Goal: Task Accomplishment & Management: Complete application form

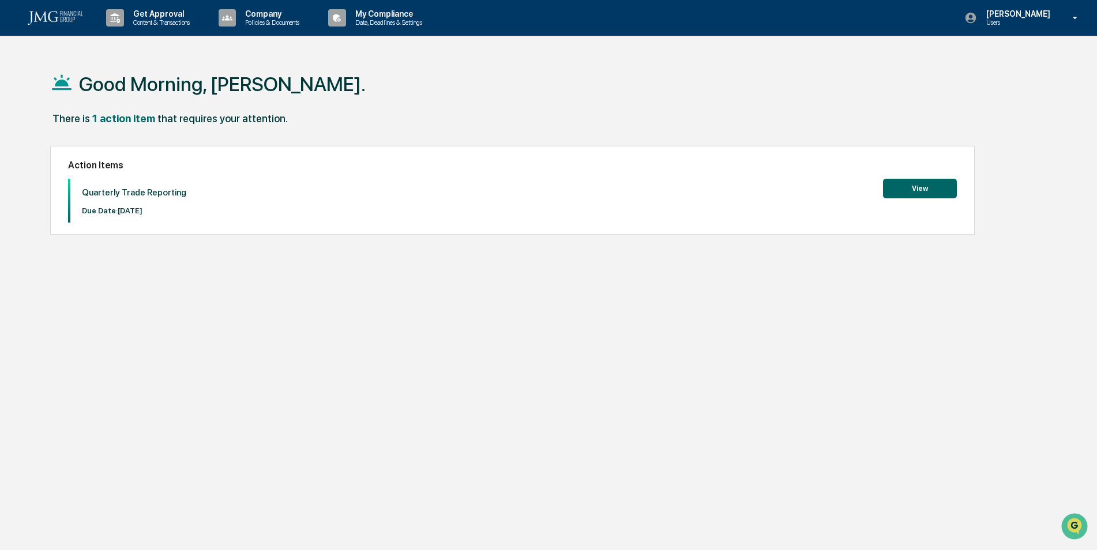
click at [911, 188] on button "View" at bounding box center [920, 189] width 74 height 20
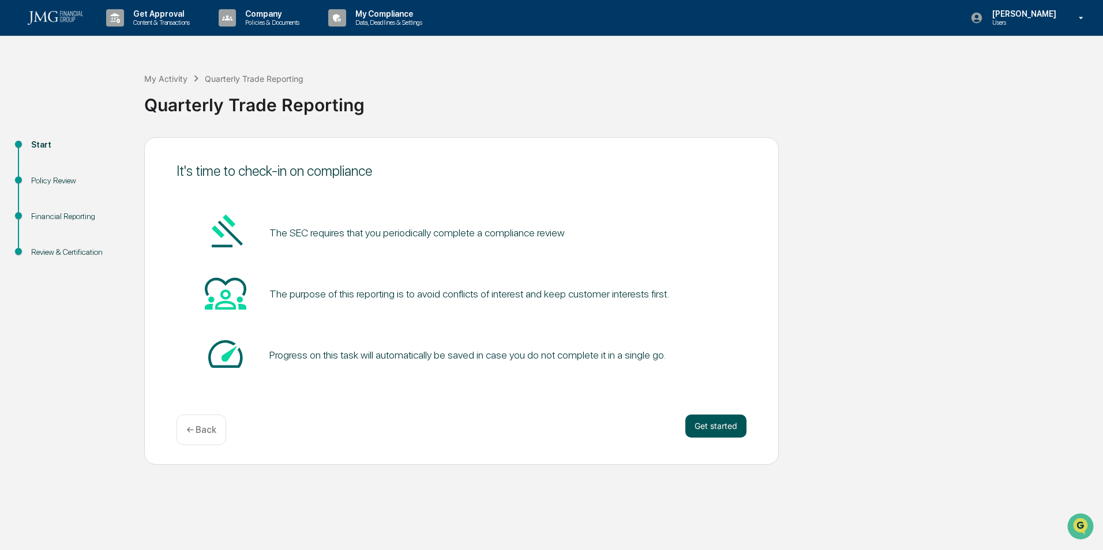
click at [723, 427] on button "Get started" at bounding box center [715, 426] width 61 height 23
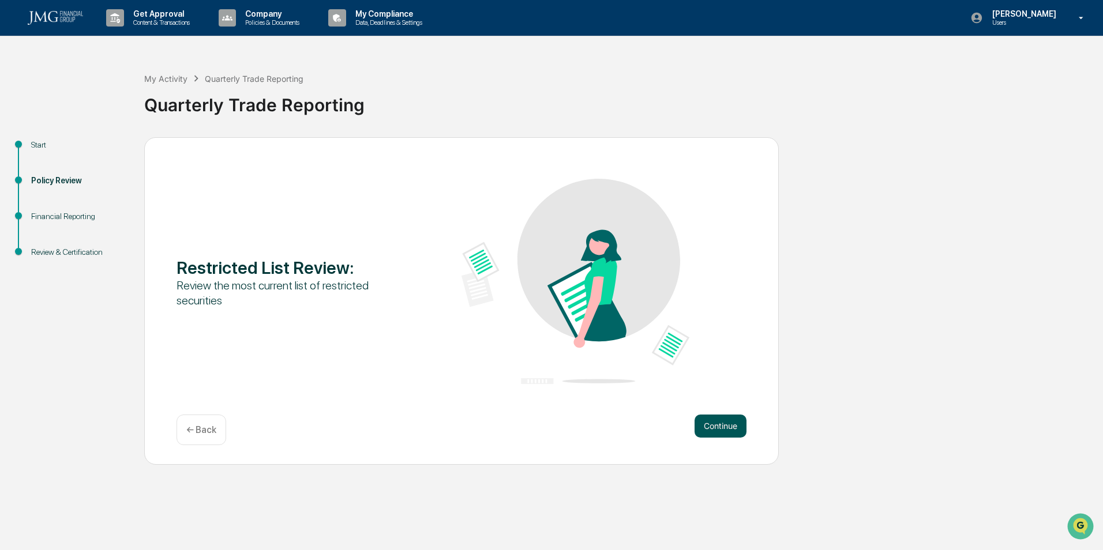
click at [718, 425] on button "Continue" at bounding box center [721, 426] width 52 height 23
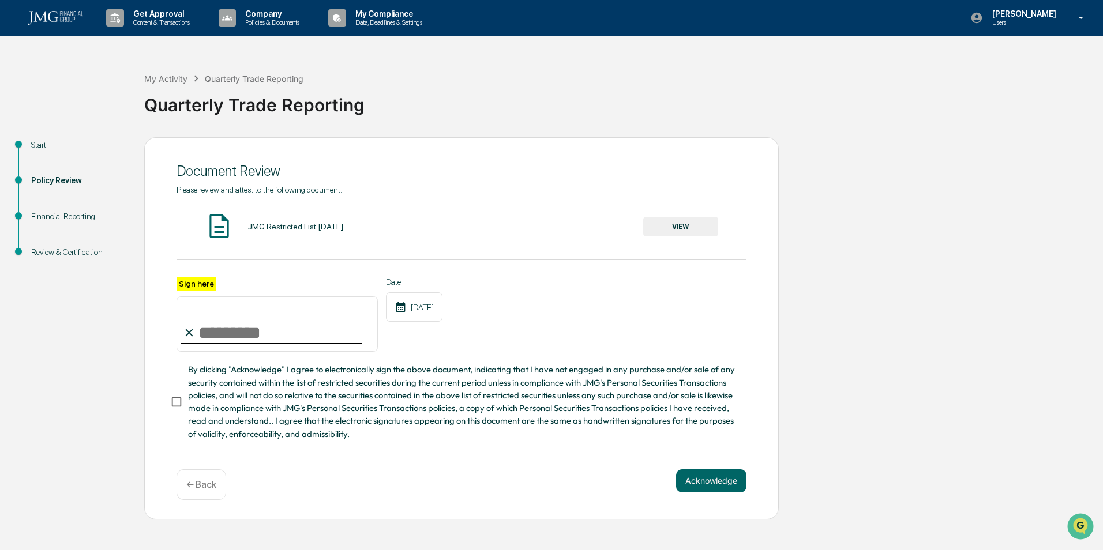
click at [685, 226] on button "VIEW" at bounding box center [680, 227] width 75 height 20
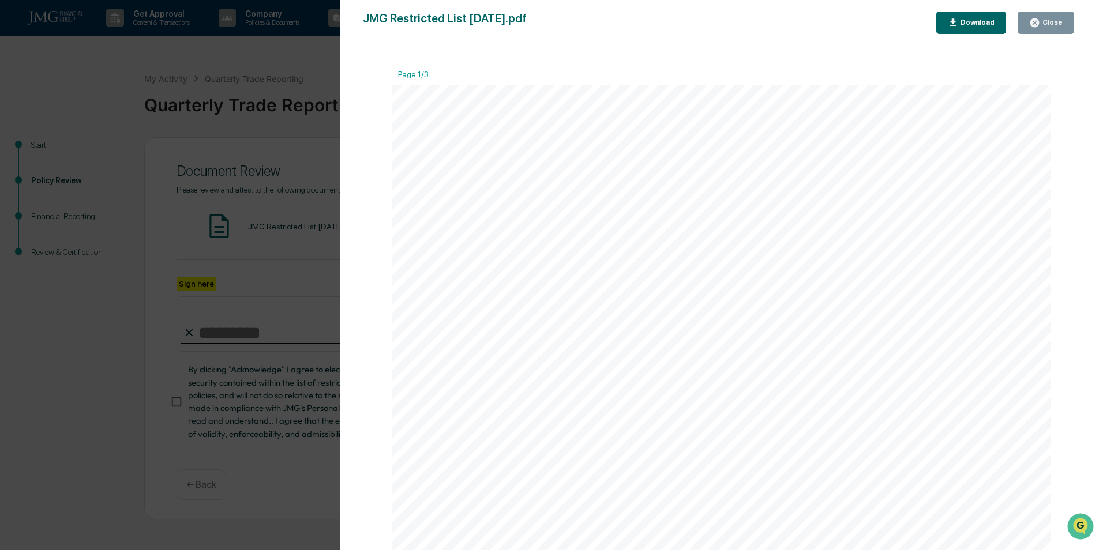
click at [1046, 23] on div "Close" at bounding box center [1051, 22] width 23 height 8
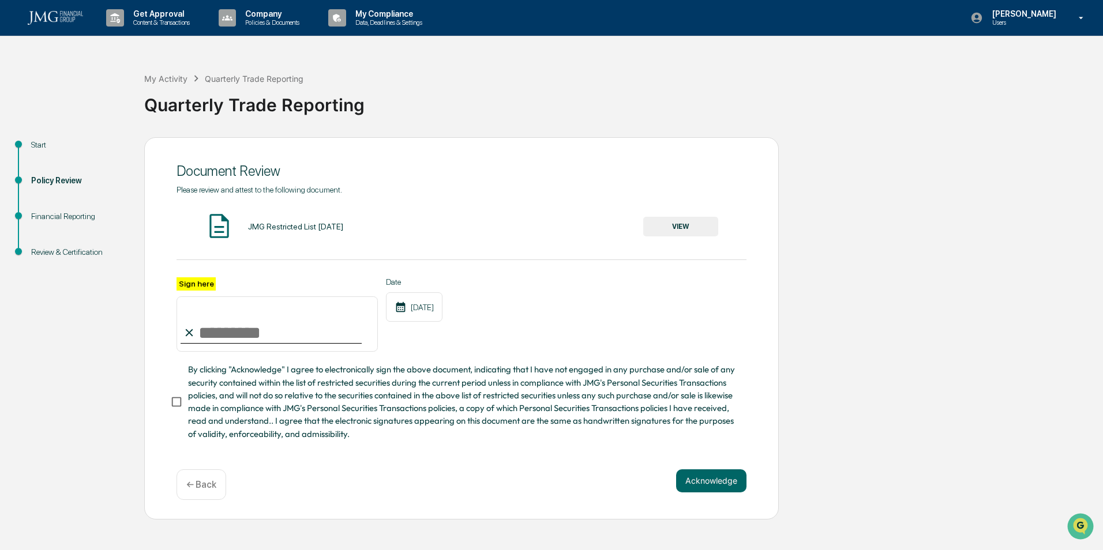
click at [226, 327] on input "Sign here" at bounding box center [277, 324] width 201 height 55
type input "**********"
click at [667, 225] on button "VIEW" at bounding box center [680, 227] width 75 height 20
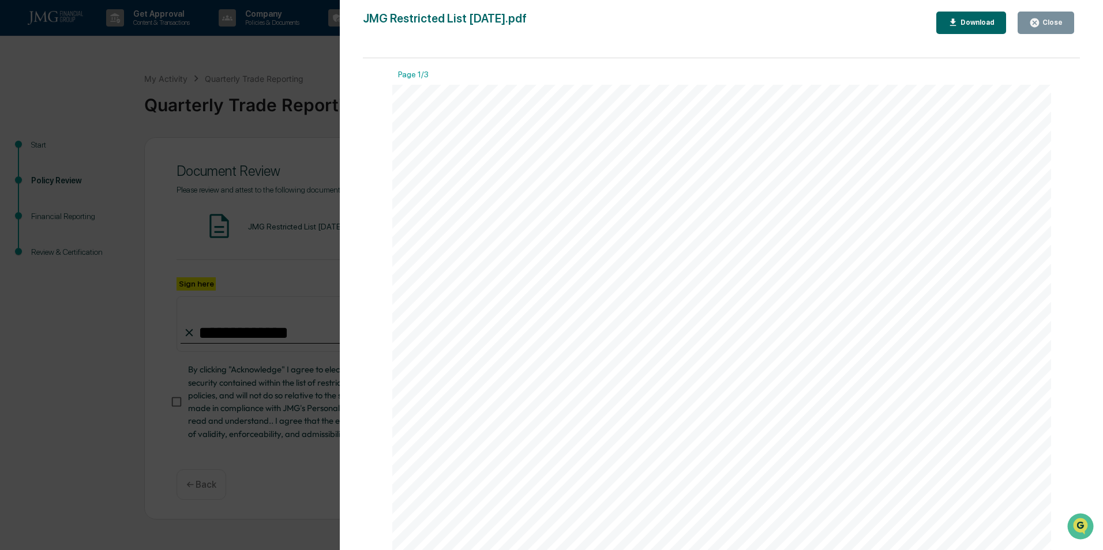
click at [1045, 18] on div "Close" at bounding box center [1045, 22] width 33 height 11
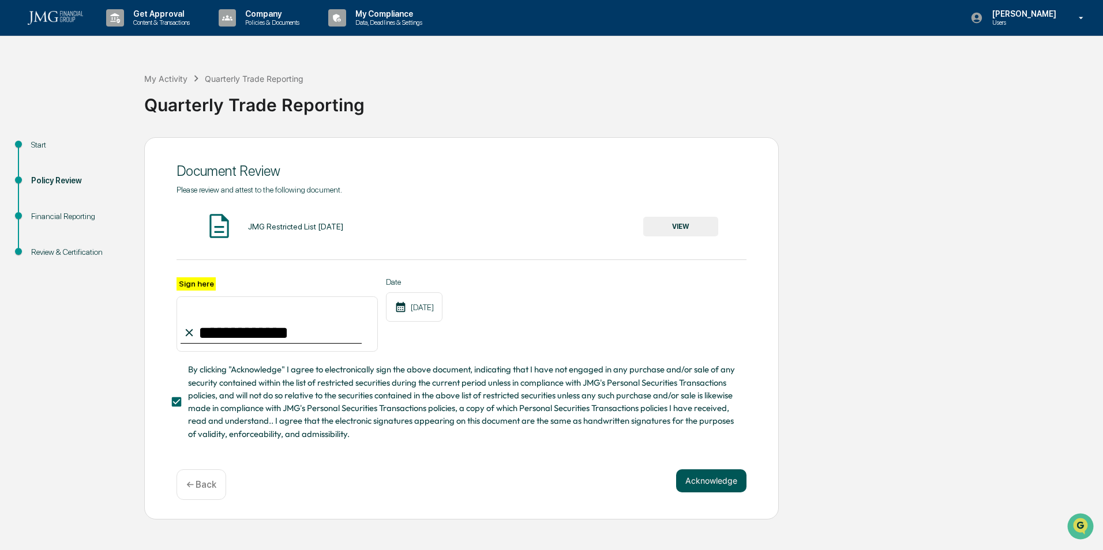
click at [732, 481] on button "Acknowledge" at bounding box center [711, 481] width 70 height 23
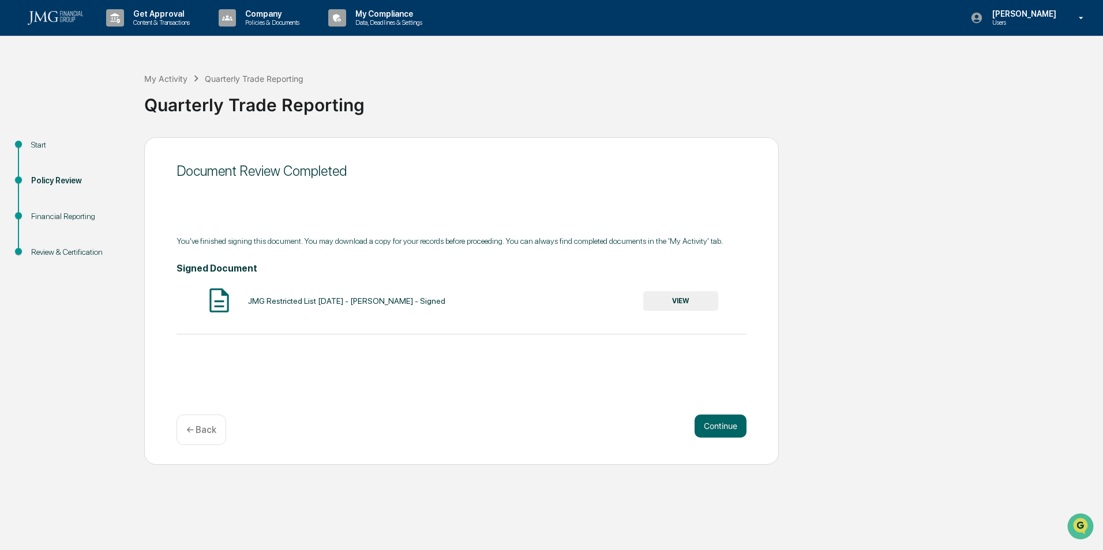
click at [673, 302] on button "VIEW" at bounding box center [680, 301] width 75 height 20
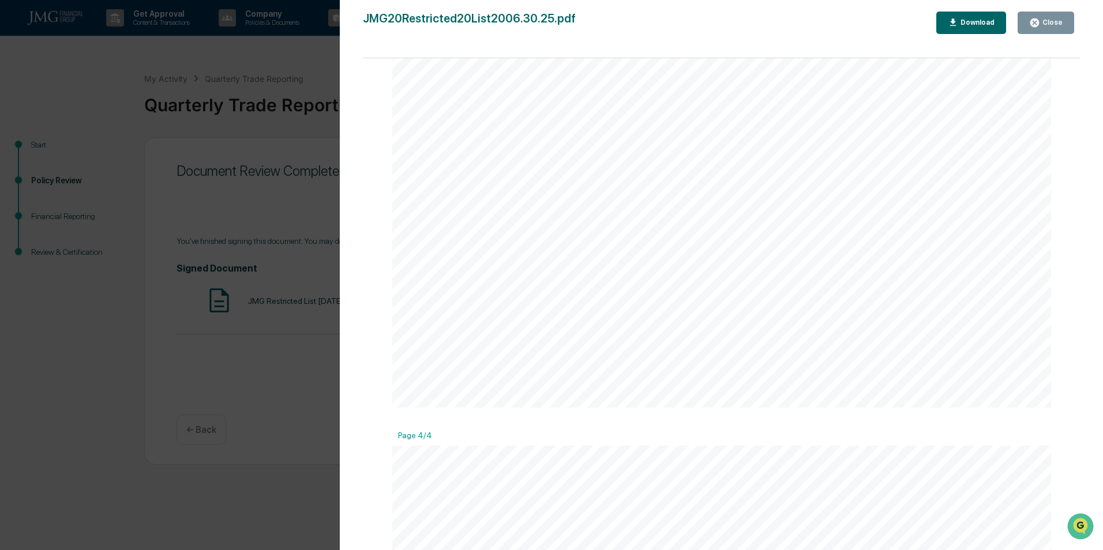
scroll to position [2310, 0]
click at [1050, 20] on div "Close" at bounding box center [1051, 22] width 23 height 8
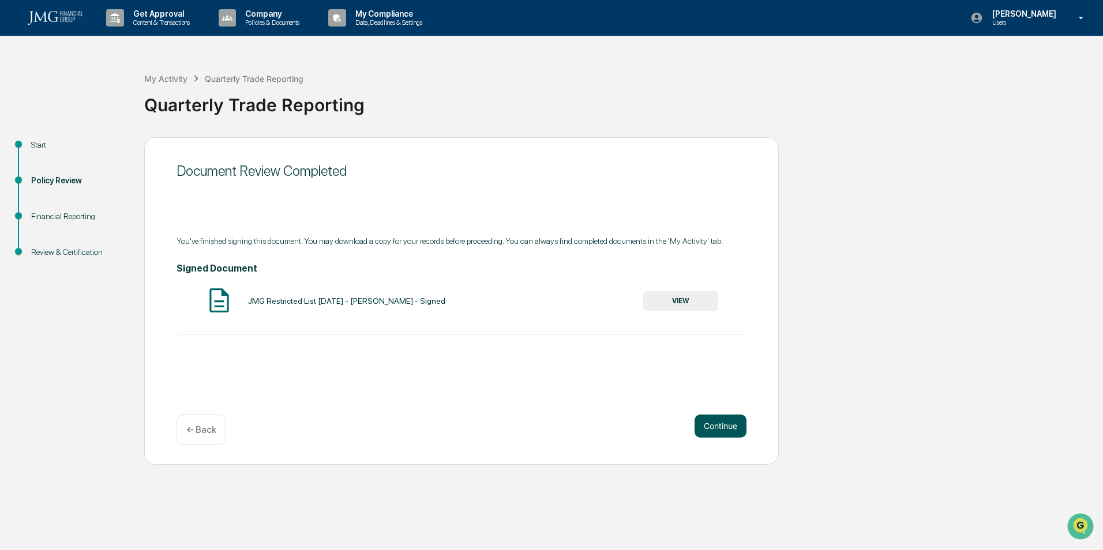
click at [728, 425] on button "Continue" at bounding box center [721, 426] width 52 height 23
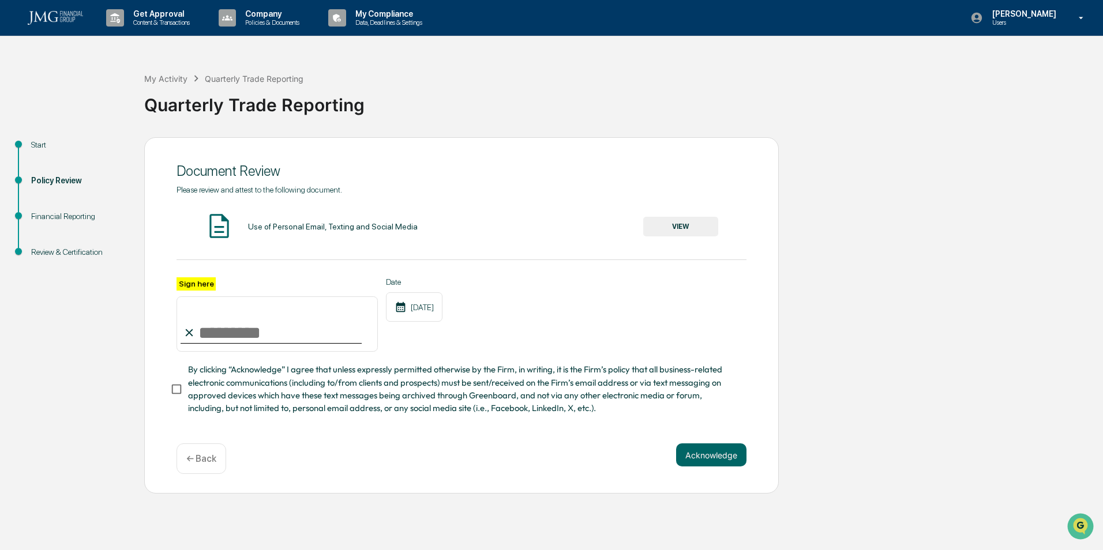
click at [678, 224] on button "VIEW" at bounding box center [680, 227] width 75 height 20
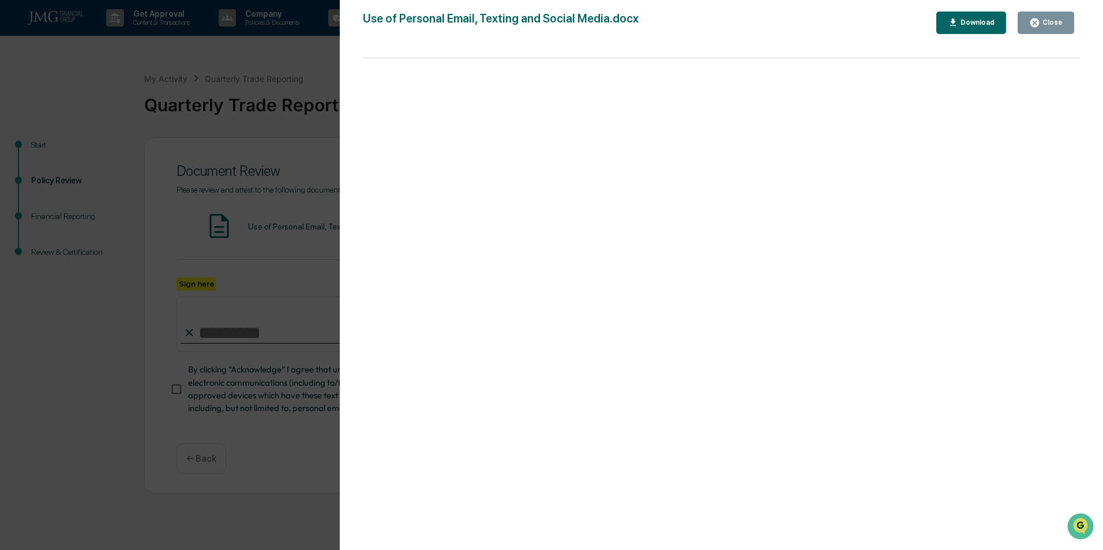
click at [1044, 19] on div "Close" at bounding box center [1051, 22] width 23 height 8
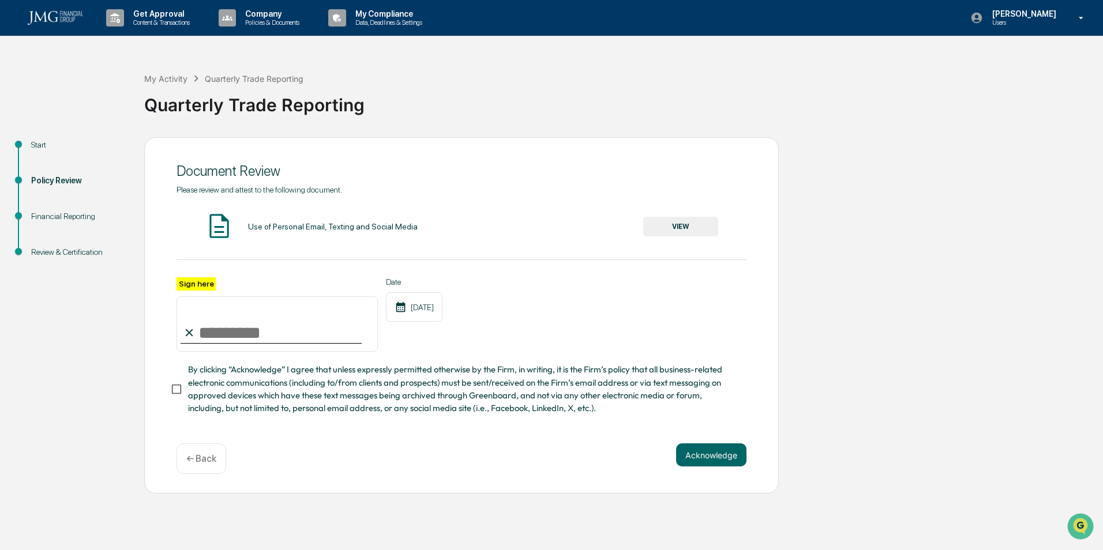
click at [230, 334] on input "Sign here" at bounding box center [277, 324] width 201 height 55
type input "**********"
click at [715, 464] on button "Acknowledge" at bounding box center [711, 455] width 70 height 23
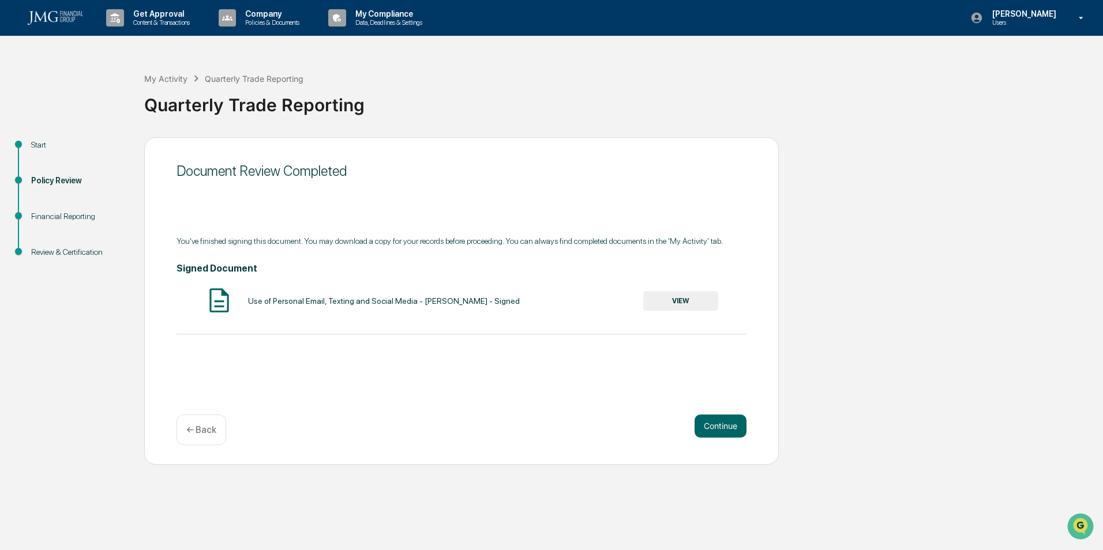
click at [679, 303] on button "VIEW" at bounding box center [680, 301] width 75 height 20
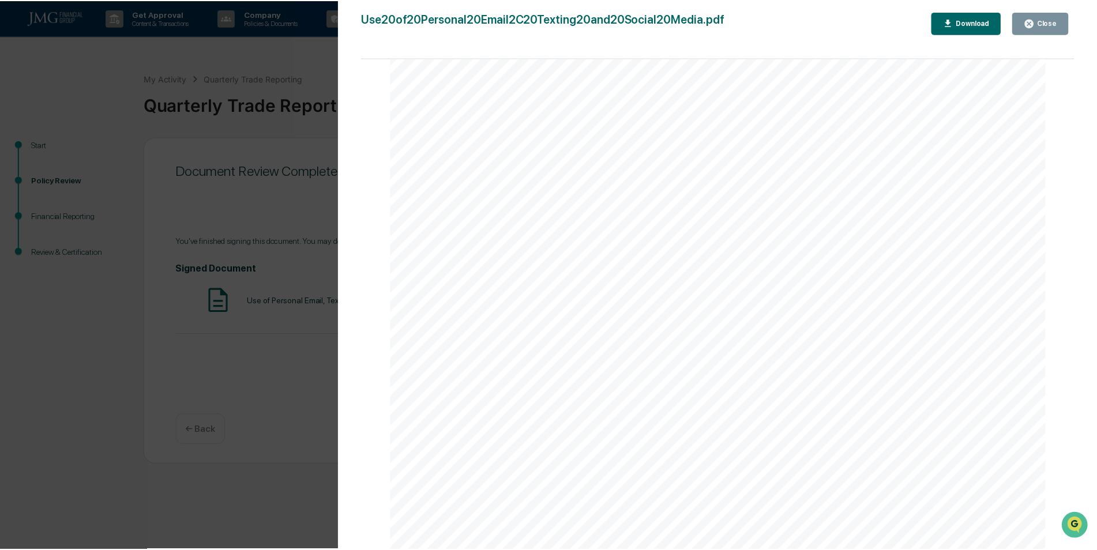
scroll to position [3300, 0]
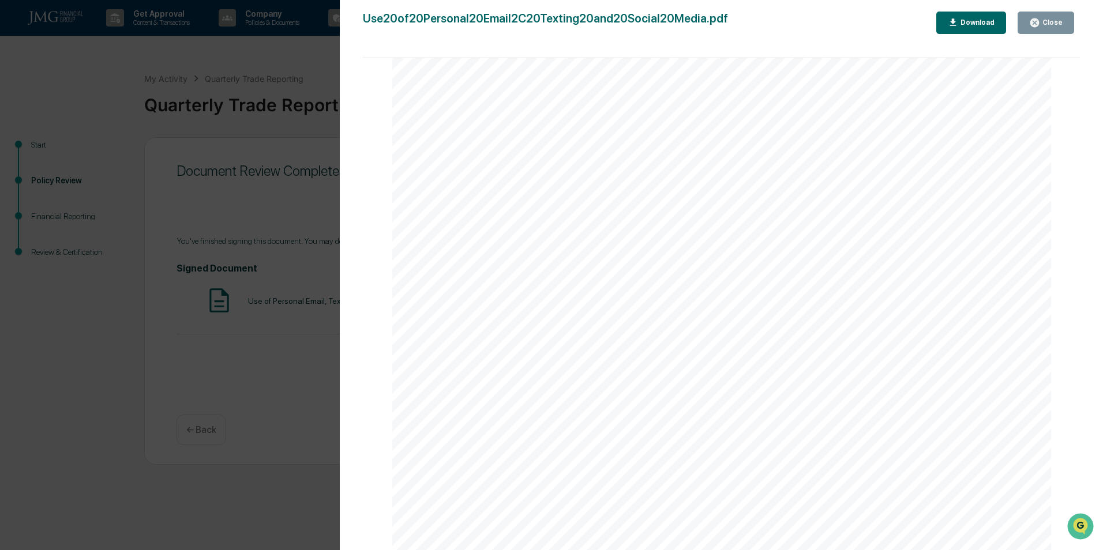
click at [1051, 20] on div "Close" at bounding box center [1051, 22] width 23 height 8
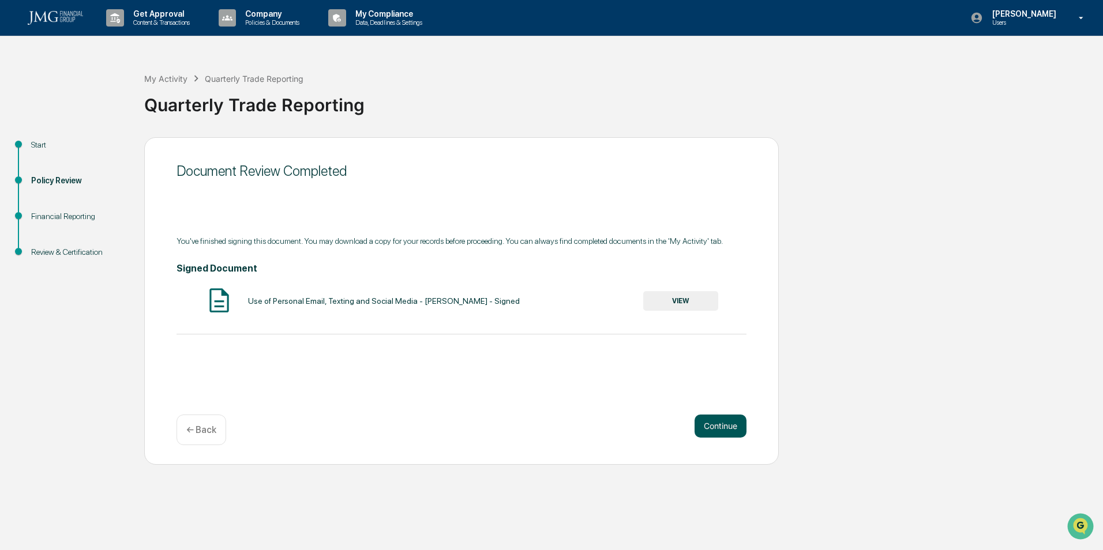
click at [720, 422] on button "Continue" at bounding box center [721, 426] width 52 height 23
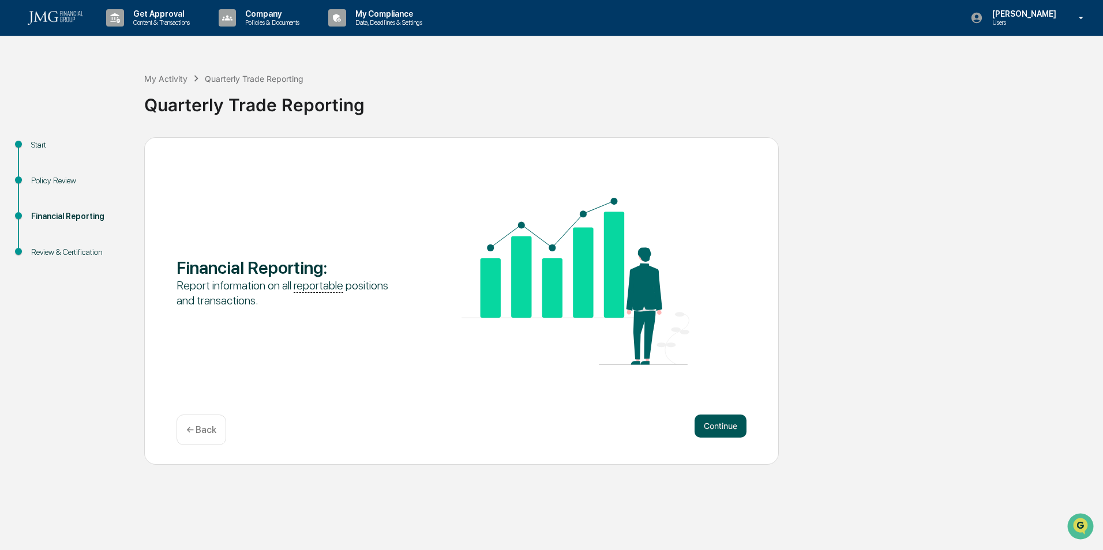
click at [719, 428] on button "Continue" at bounding box center [721, 426] width 52 height 23
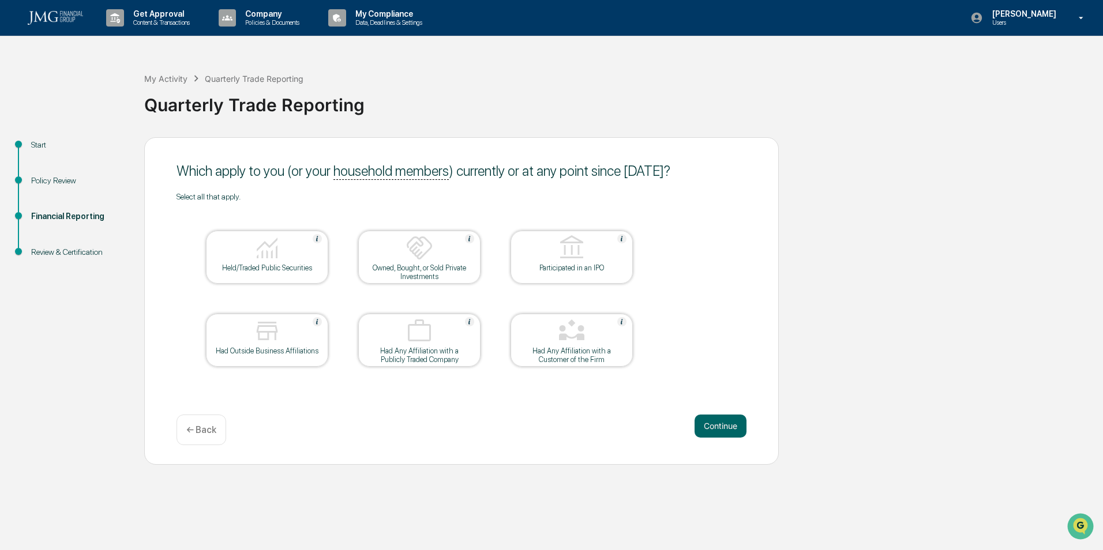
click at [255, 257] on img at bounding box center [267, 248] width 28 height 28
click at [316, 316] on div "Had Outside Business Affiliations" at bounding box center [267, 340] width 122 height 53
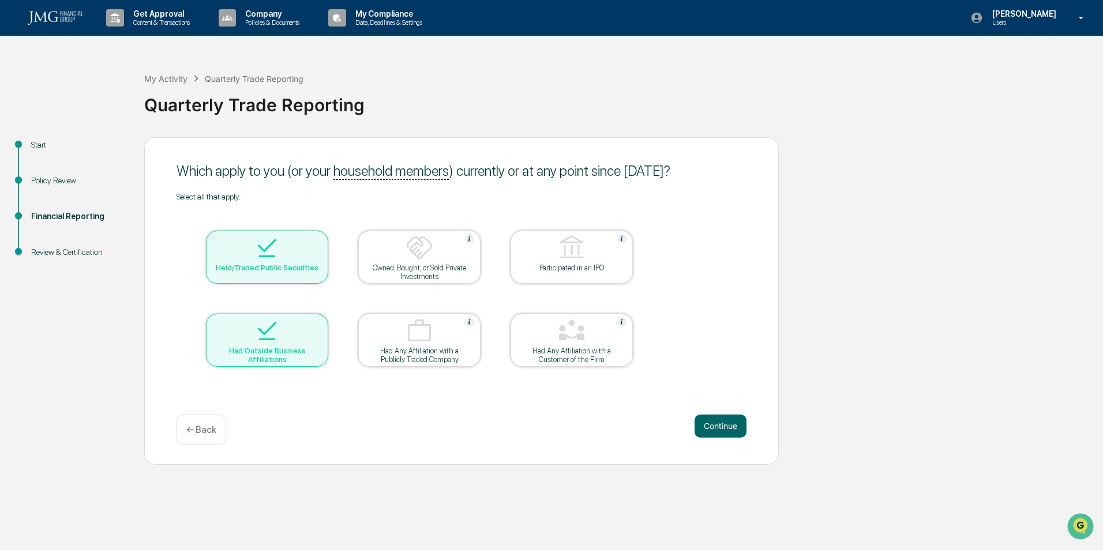
click at [316, 320] on div at bounding box center [266, 331] width 115 height 29
click at [258, 348] on div "Had Outside Business Affiliations" at bounding box center [267, 351] width 104 height 9
click at [716, 419] on button "Continue" at bounding box center [721, 426] width 52 height 23
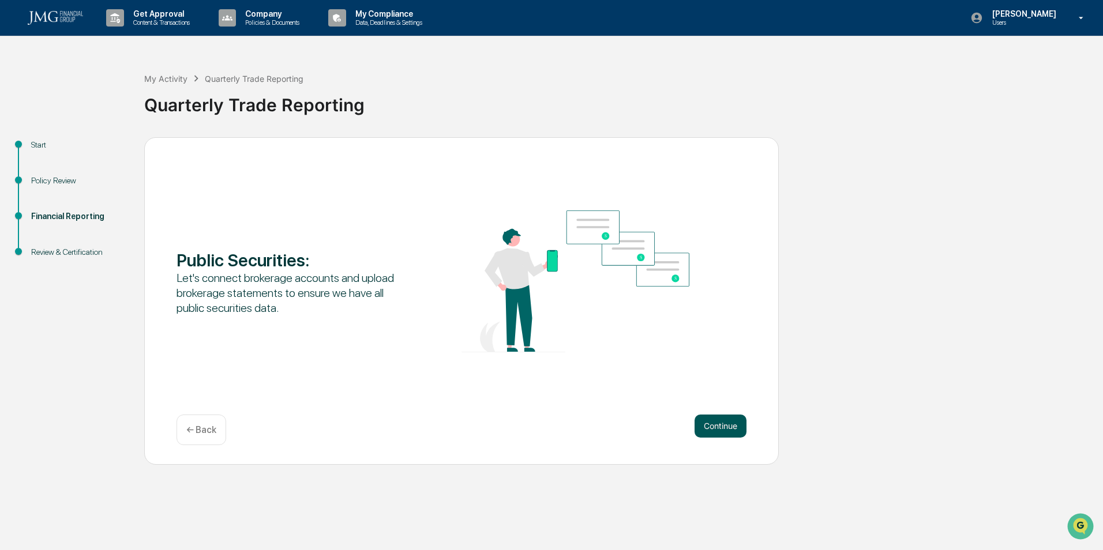
click at [720, 428] on button "Continue" at bounding box center [721, 426] width 52 height 23
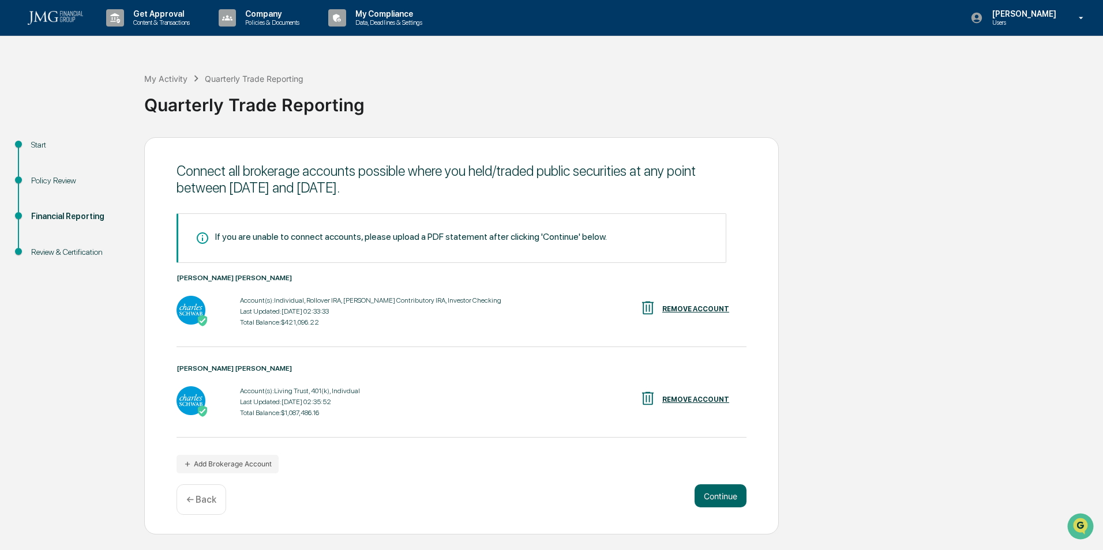
click at [197, 306] on img at bounding box center [191, 310] width 29 height 29
click at [328, 306] on div "Account(s): Individual, Rollover IRA, [PERSON_NAME] Contributory IRA, Investor …" at bounding box center [370, 312] width 261 height 36
click at [188, 463] on icon "button" at bounding box center [187, 464] width 8 height 8
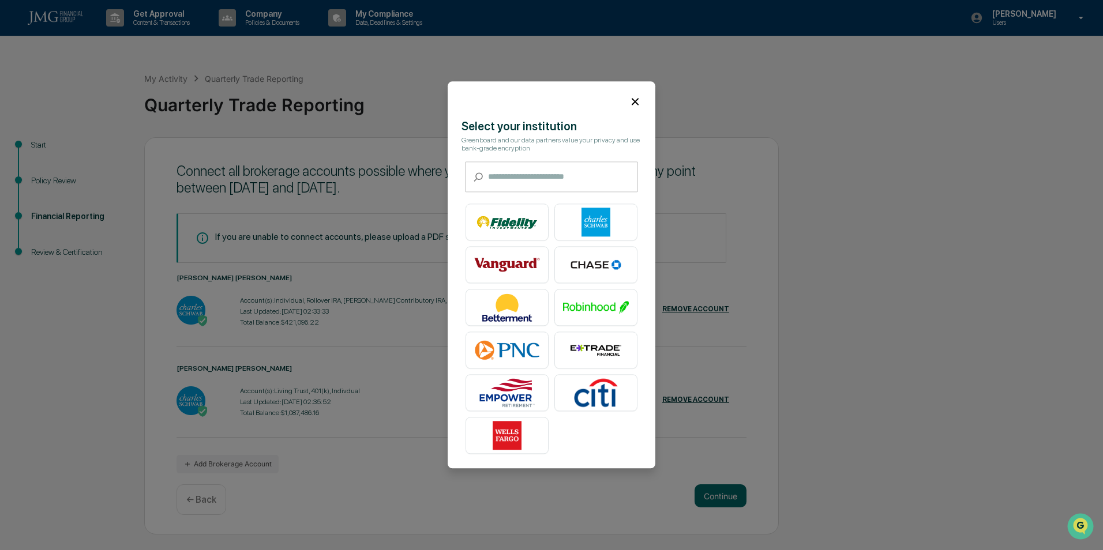
click at [629, 95] on icon at bounding box center [635, 101] width 13 height 13
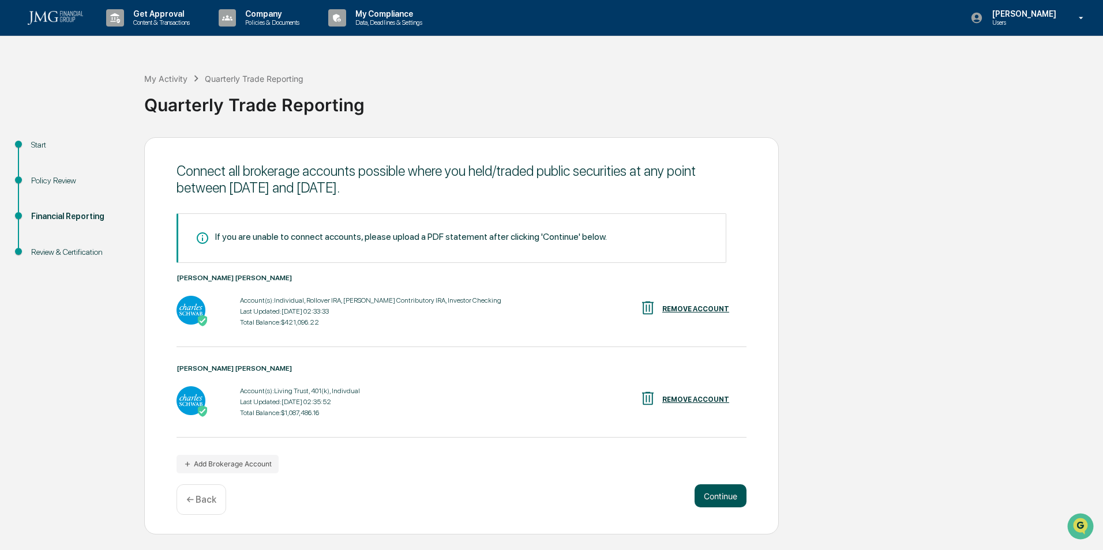
click at [723, 491] on button "Continue" at bounding box center [721, 496] width 52 height 23
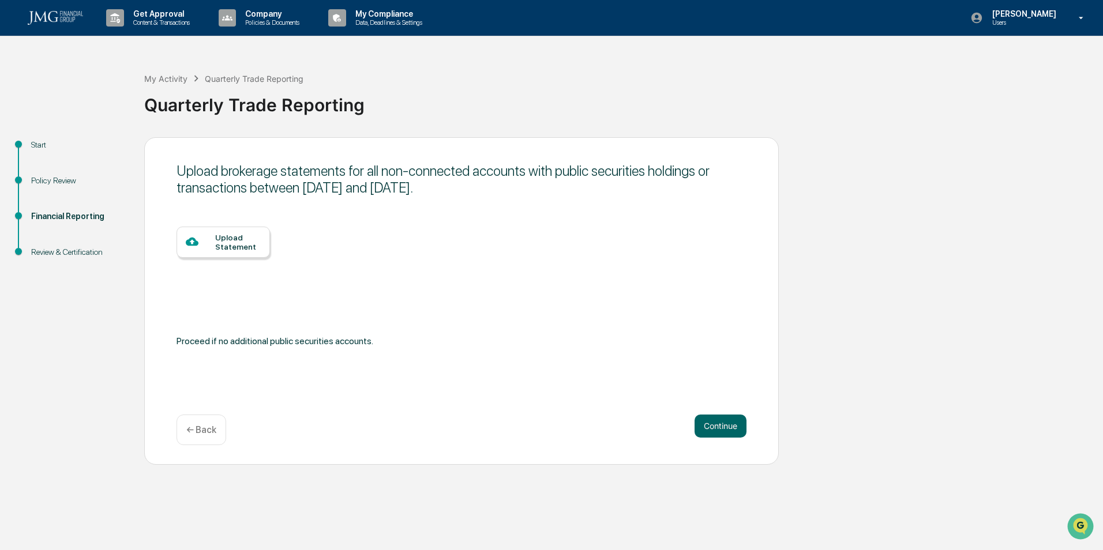
click at [237, 244] on div "Upload Statement" at bounding box center [238, 242] width 46 height 18
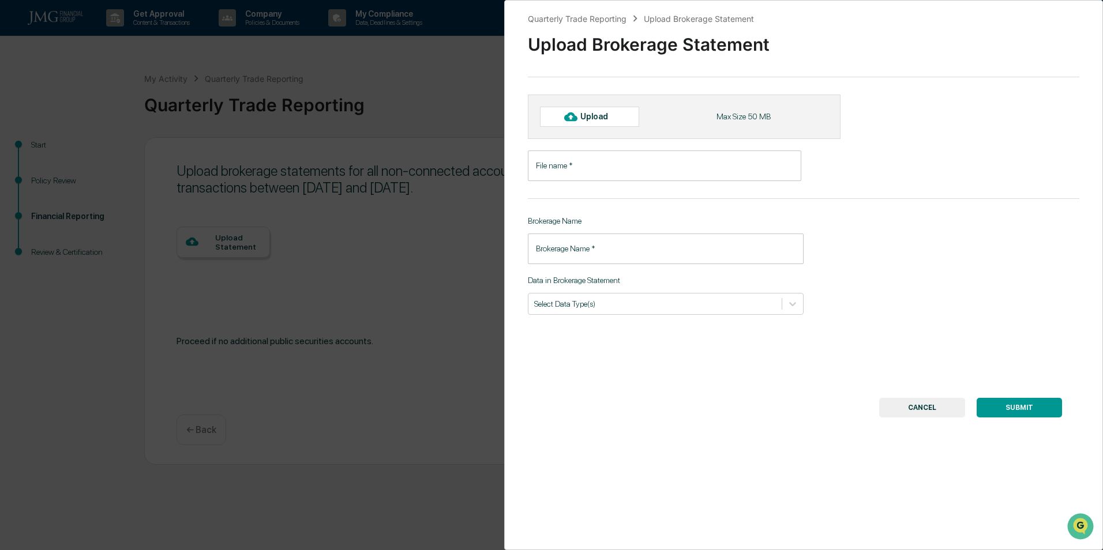
click at [902, 403] on button "CANCEL" at bounding box center [922, 408] width 86 height 20
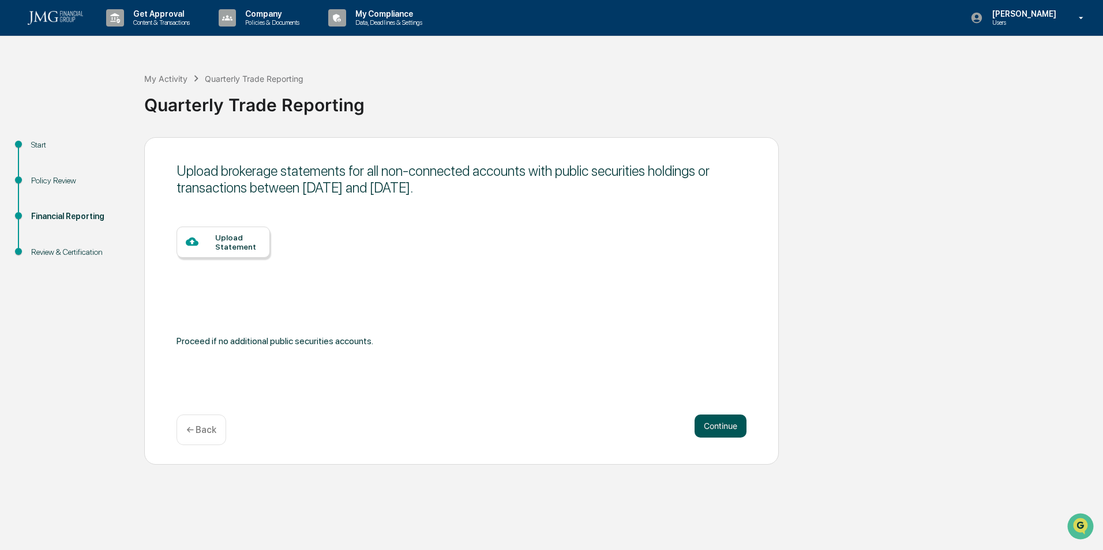
click at [726, 426] on button "Continue" at bounding box center [721, 426] width 52 height 23
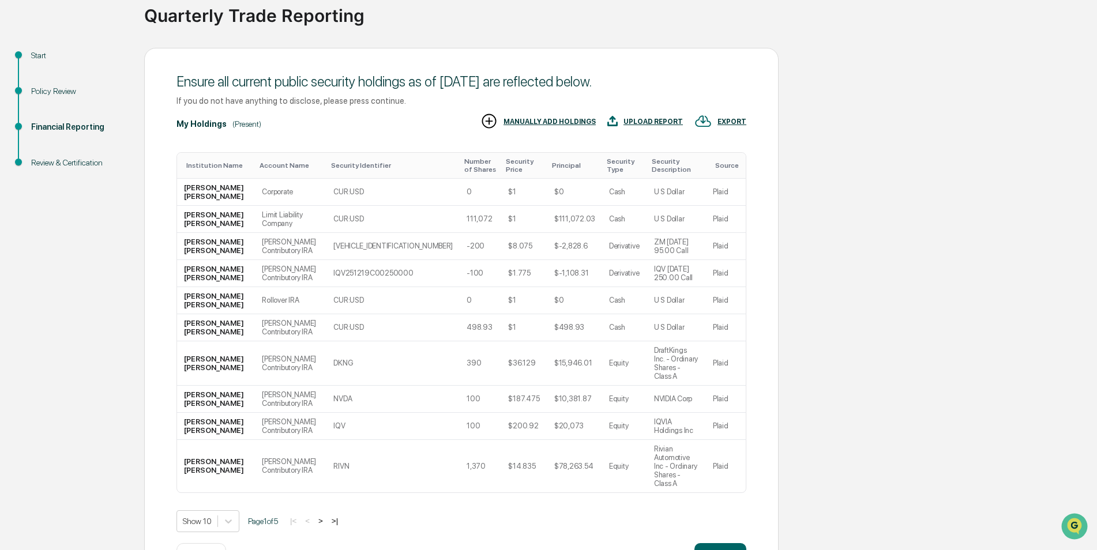
scroll to position [0, 0]
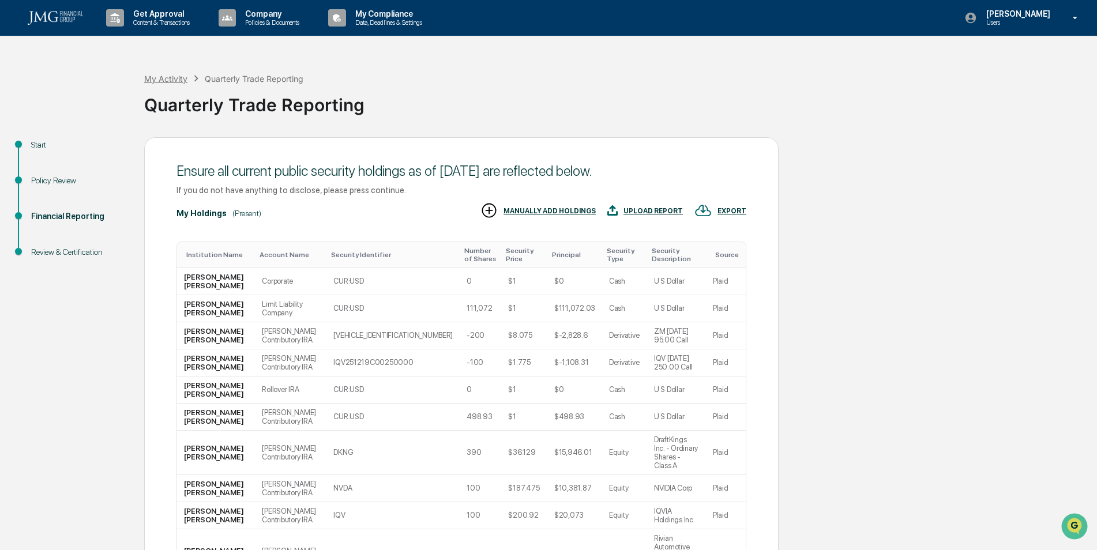
click at [167, 79] on div "My Activity" at bounding box center [165, 79] width 43 height 10
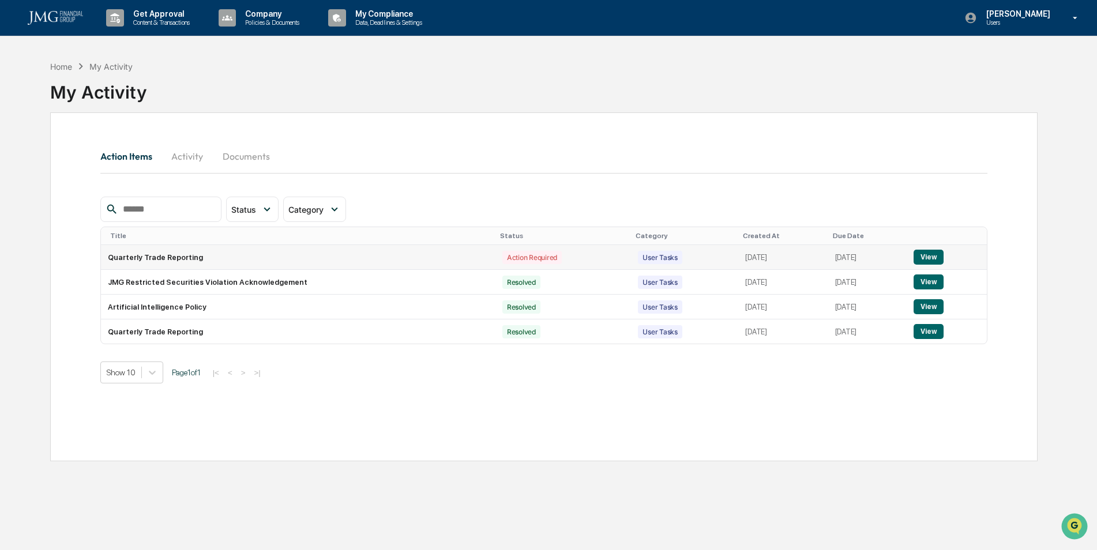
click at [934, 255] on button "View" at bounding box center [928, 257] width 29 height 15
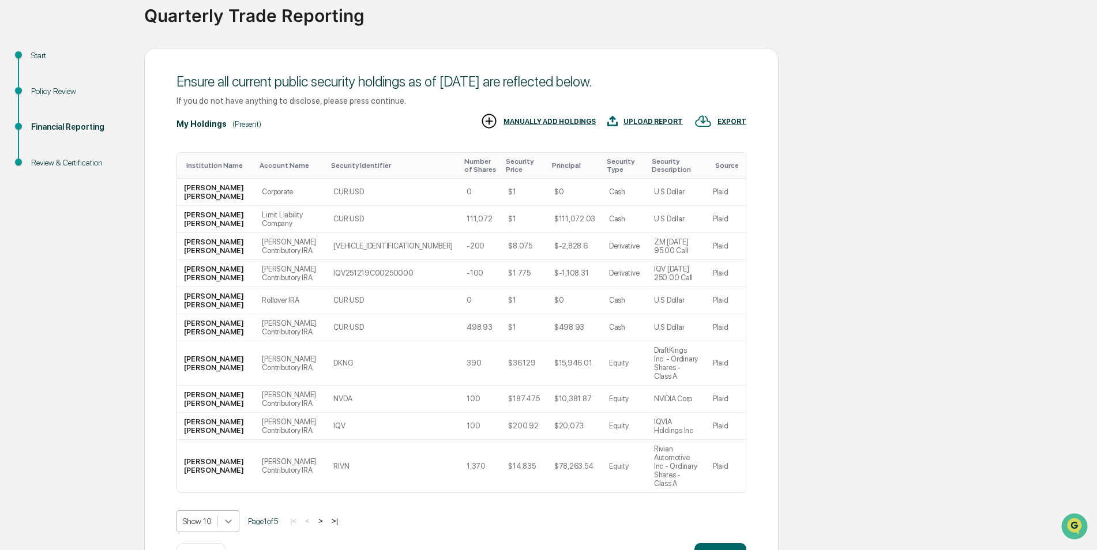
scroll to position [130, 0]
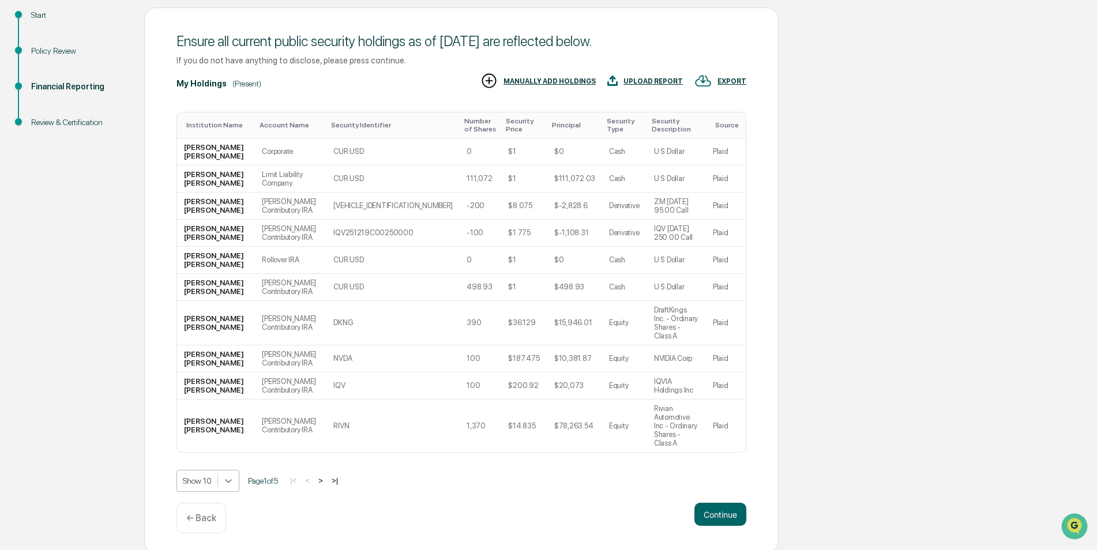
click at [230, 478] on body "Get Approval Content & Transactions Company Policies & Documents My Compliance …" at bounding box center [548, 211] width 1097 height 683
click at [220, 538] on div "Show 100" at bounding box center [208, 539] width 63 height 18
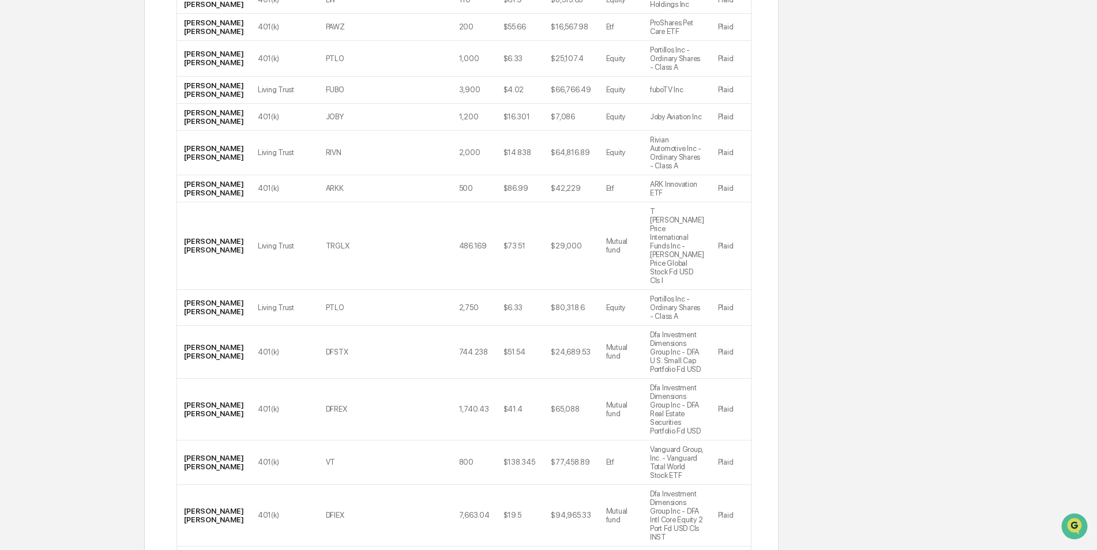
scroll to position [1138, 0]
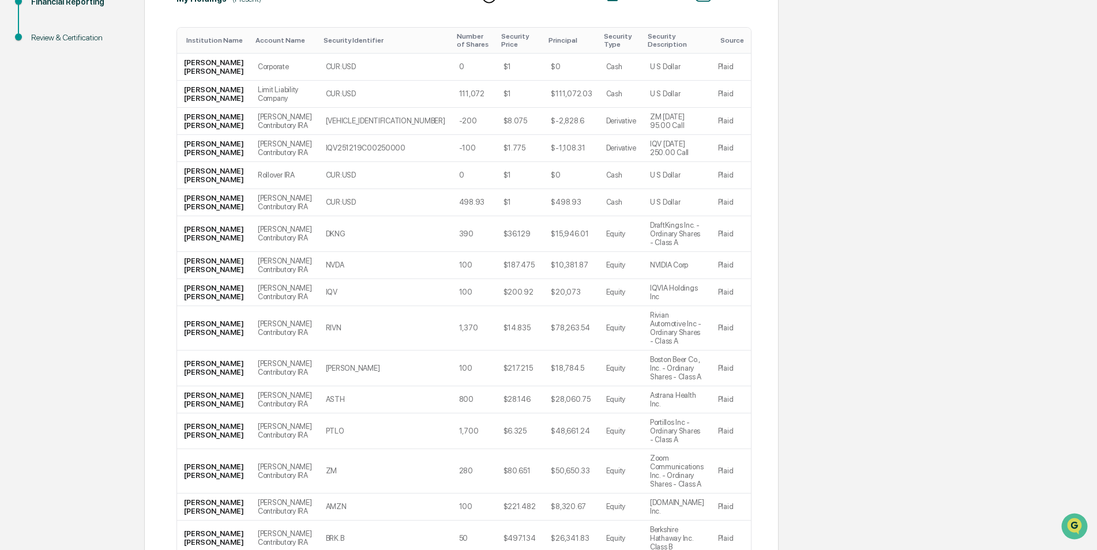
scroll to position [0, 0]
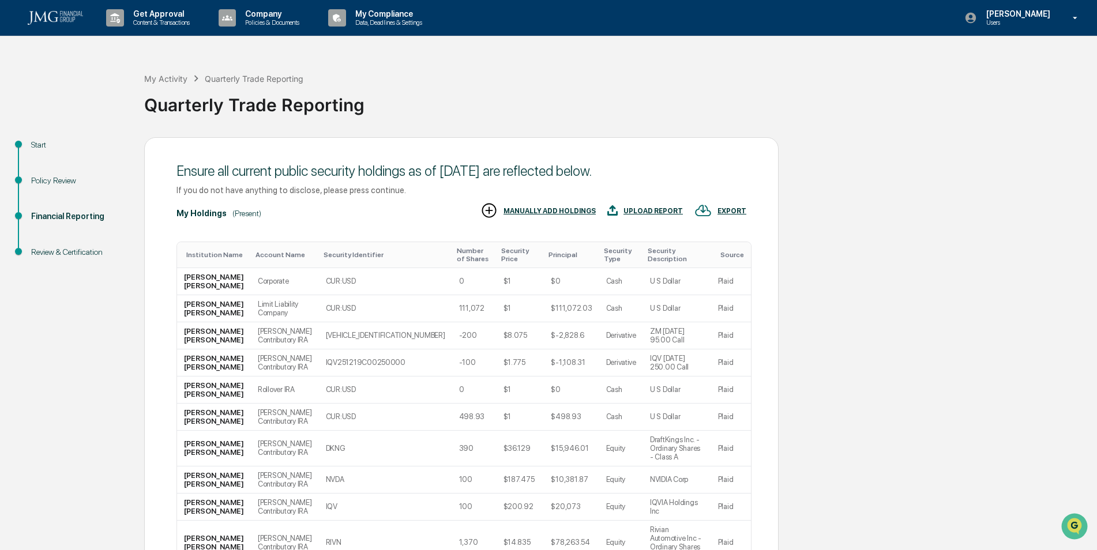
click at [35, 140] on div "Start" at bounding box center [78, 145] width 95 height 12
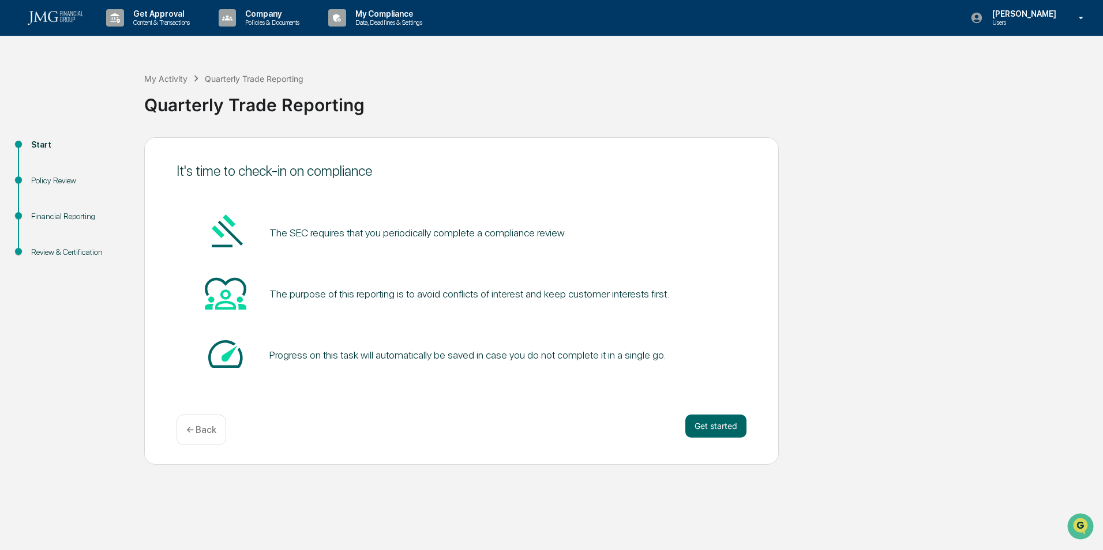
click at [47, 180] on div "Policy Review" at bounding box center [78, 181] width 95 height 12
click at [44, 178] on div "Policy Review" at bounding box center [78, 181] width 95 height 12
click at [703, 423] on button "Get started" at bounding box center [715, 426] width 61 height 23
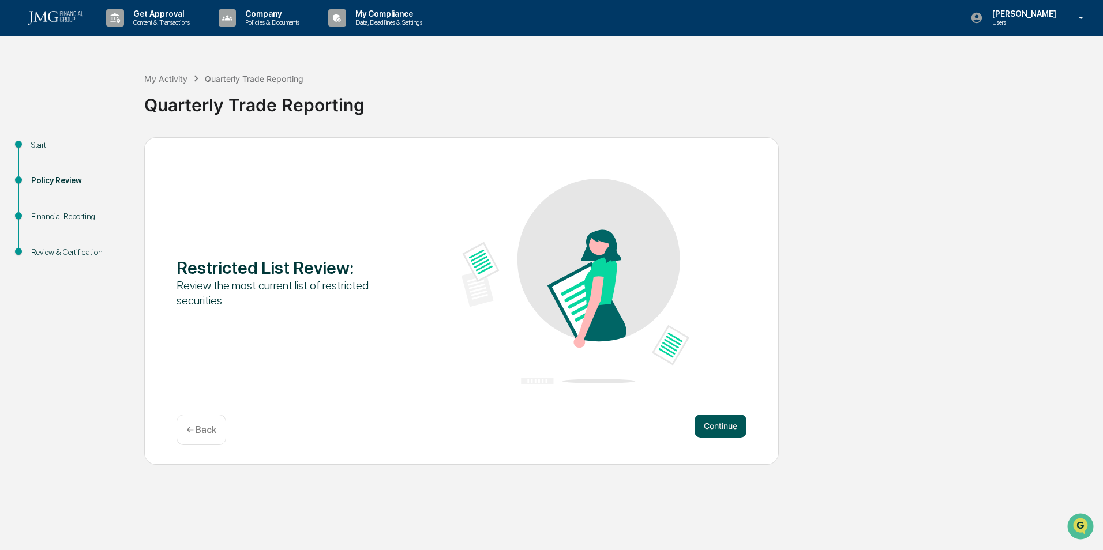
click at [717, 425] on button "Continue" at bounding box center [721, 426] width 52 height 23
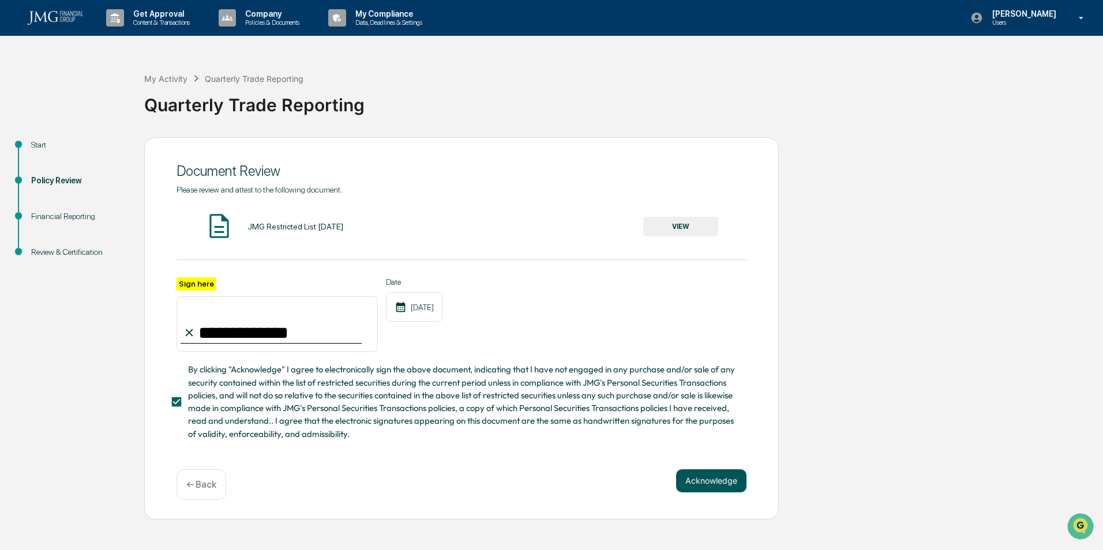
click at [710, 483] on button "Acknowledge" at bounding box center [711, 481] width 70 height 23
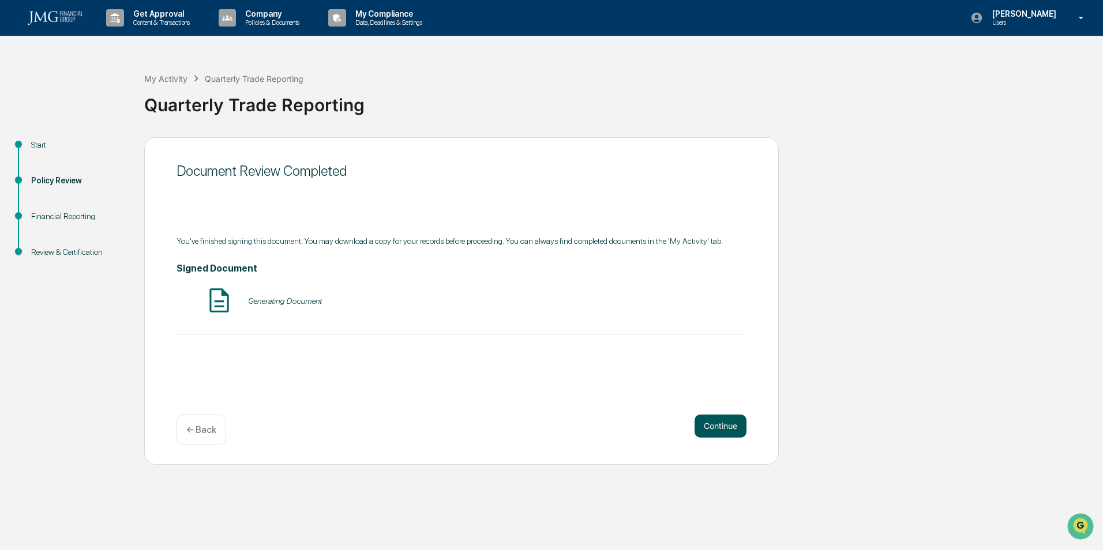
click at [728, 424] on button "Continue" at bounding box center [721, 426] width 52 height 23
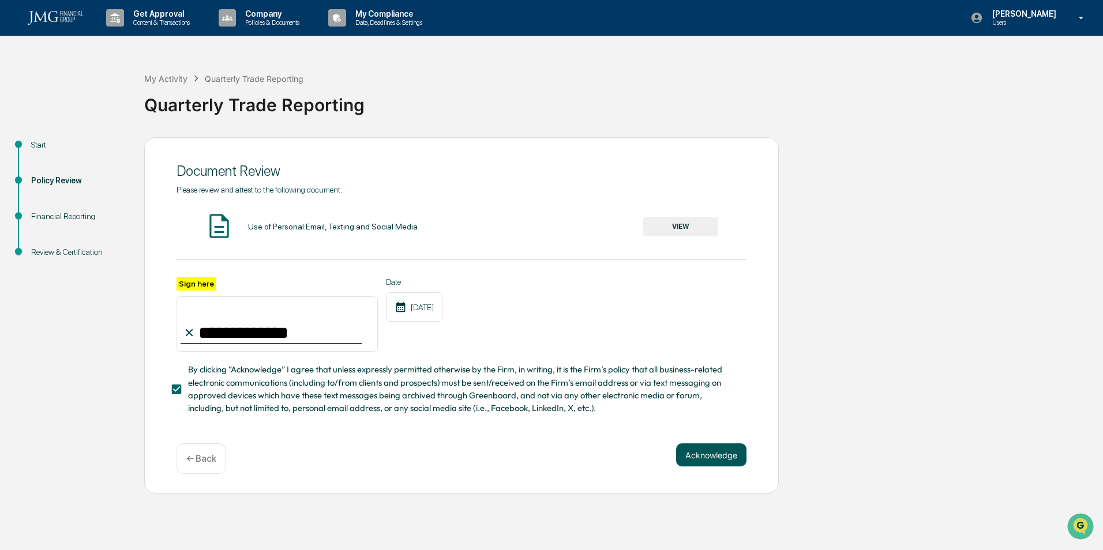
click at [717, 460] on button "Acknowledge" at bounding box center [711, 455] width 70 height 23
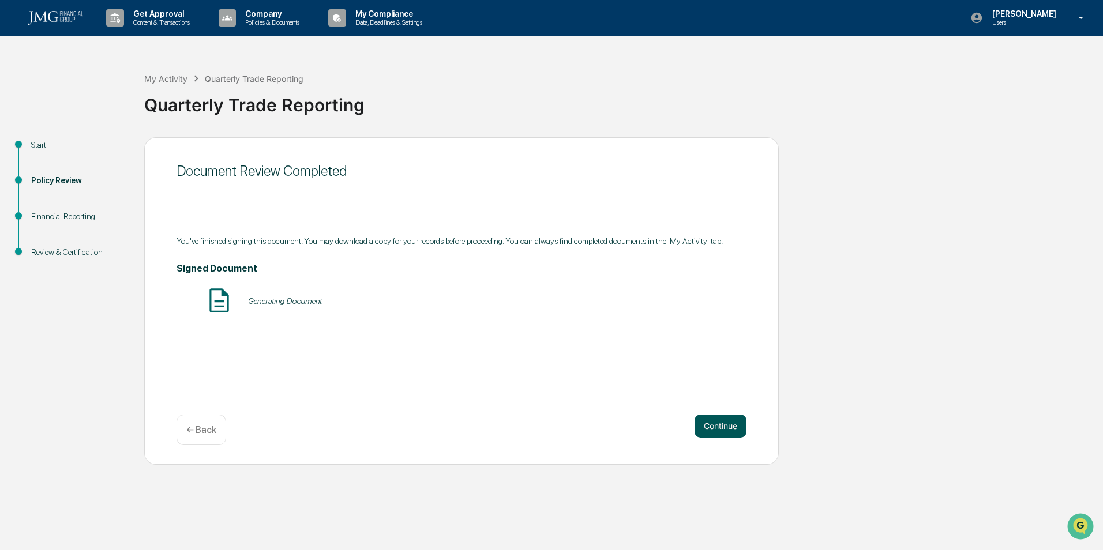
click at [725, 425] on button "Continue" at bounding box center [721, 426] width 52 height 23
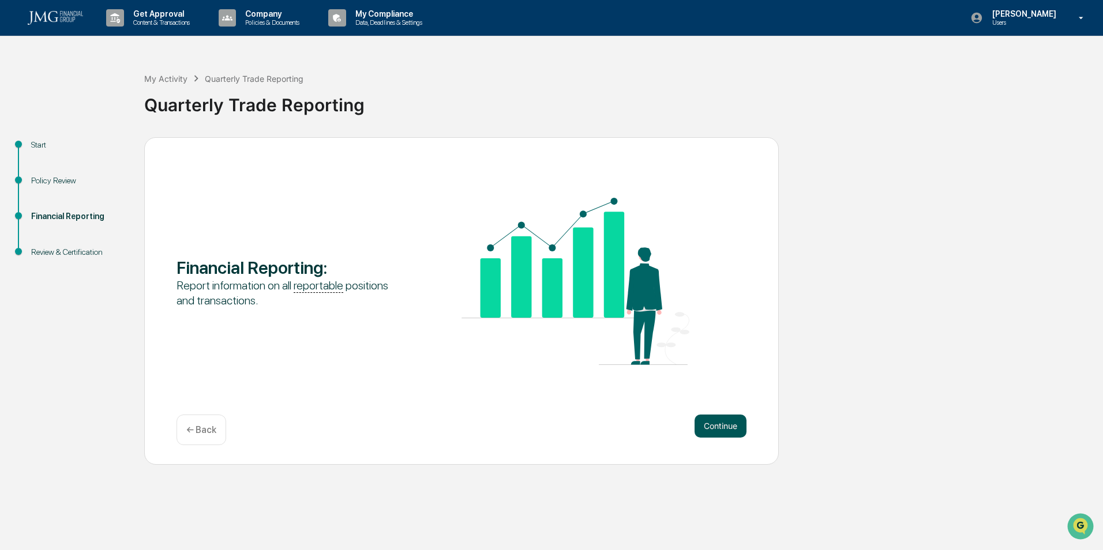
click at [716, 426] on button "Continue" at bounding box center [721, 426] width 52 height 23
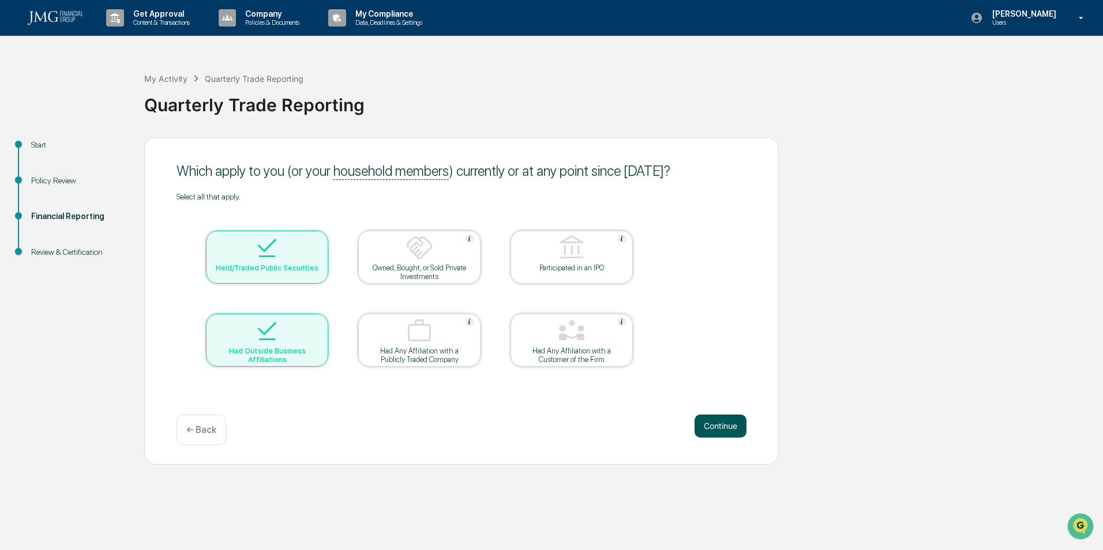
click at [713, 429] on button "Continue" at bounding box center [721, 426] width 52 height 23
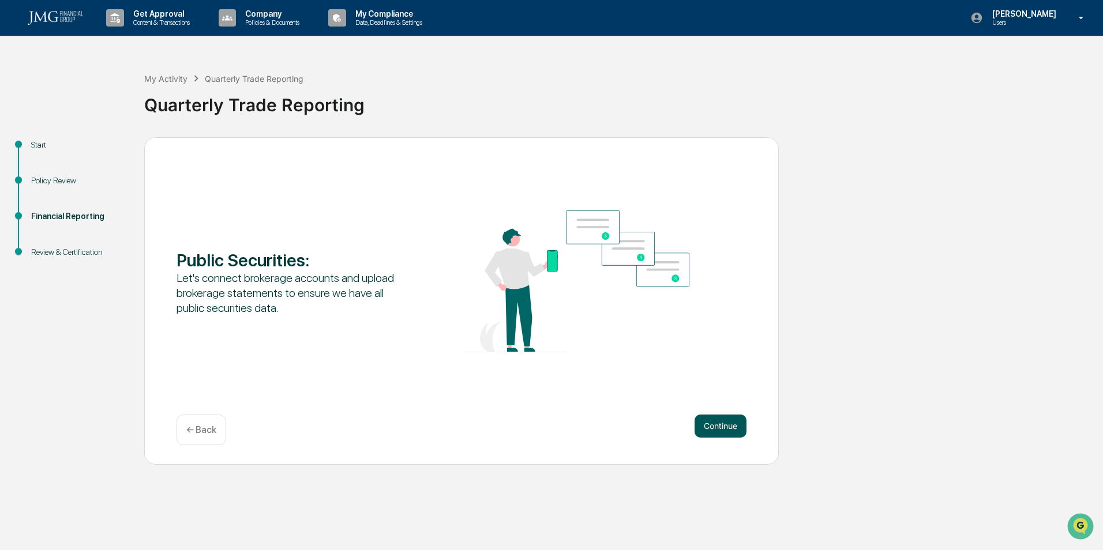
click at [723, 428] on button "Continue" at bounding box center [721, 426] width 52 height 23
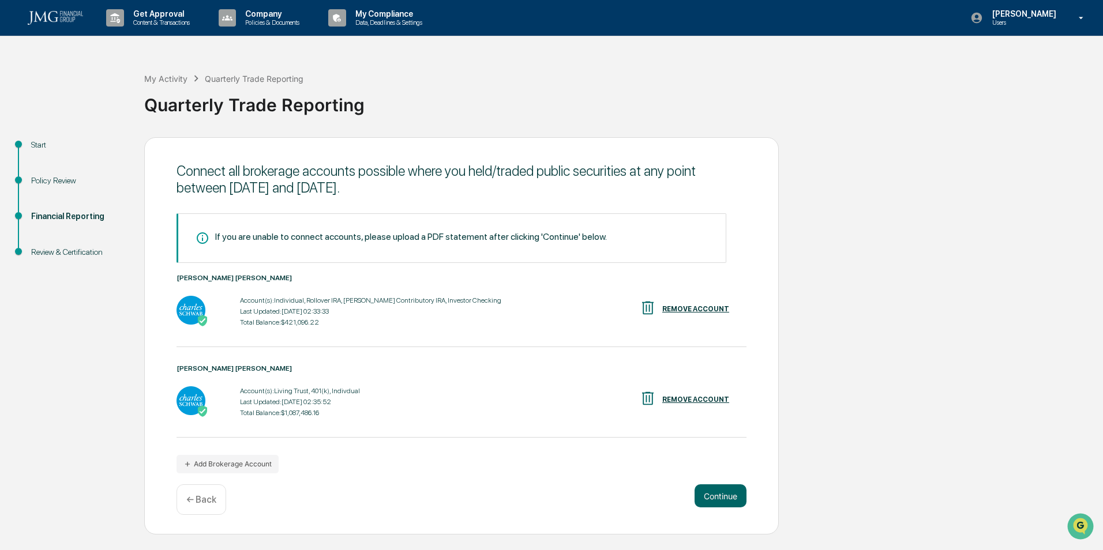
click at [682, 310] on div "REMOVE ACCOUNT" at bounding box center [695, 309] width 67 height 8
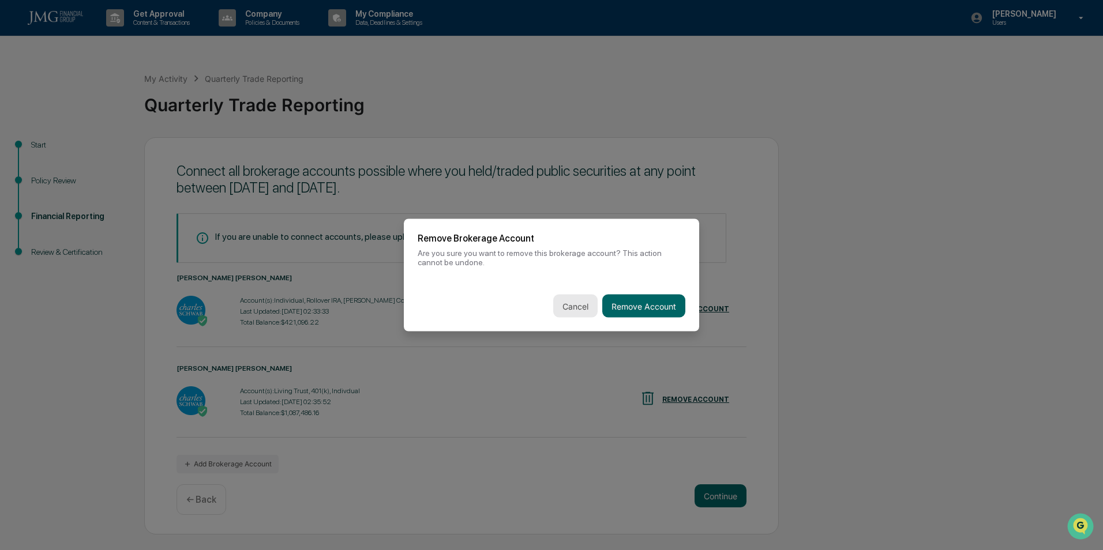
click at [573, 299] on button "Cancel" at bounding box center [575, 306] width 44 height 23
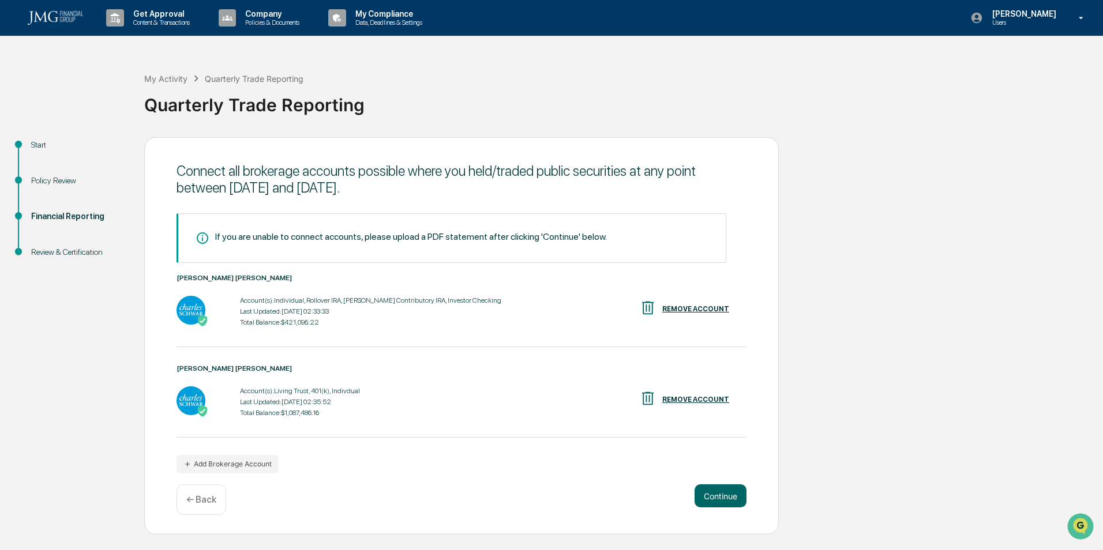
click at [201, 318] on img at bounding box center [203, 321] width 12 height 12
click at [737, 497] on button "Continue" at bounding box center [721, 496] width 52 height 23
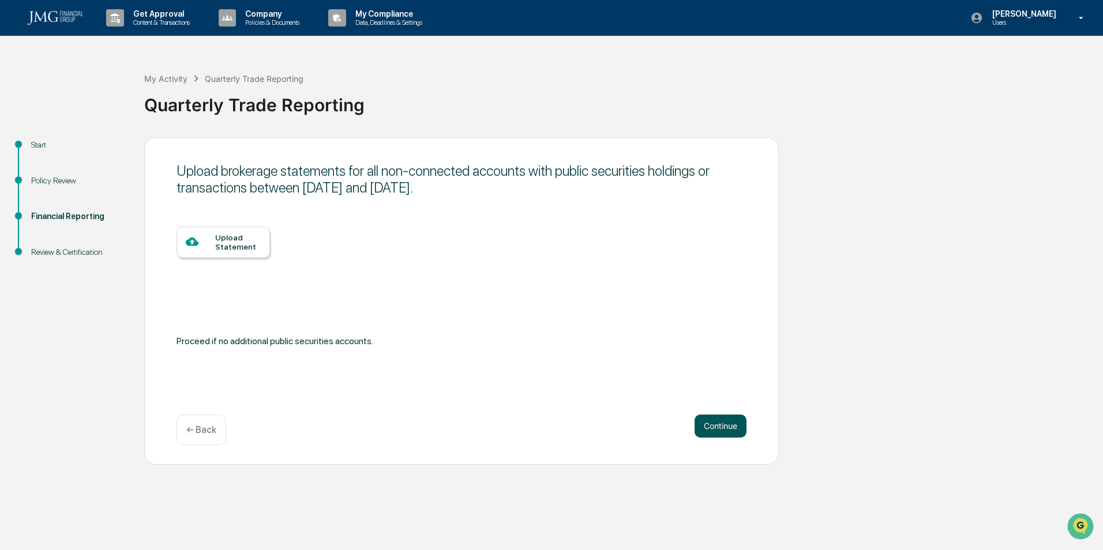
click at [726, 428] on button "Continue" at bounding box center [721, 426] width 52 height 23
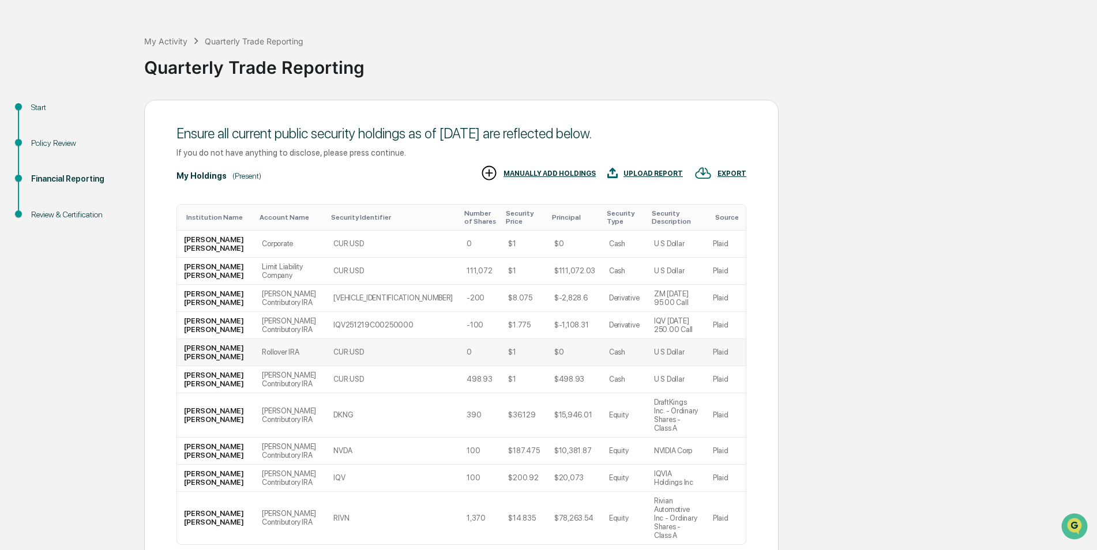
scroll to position [89, 0]
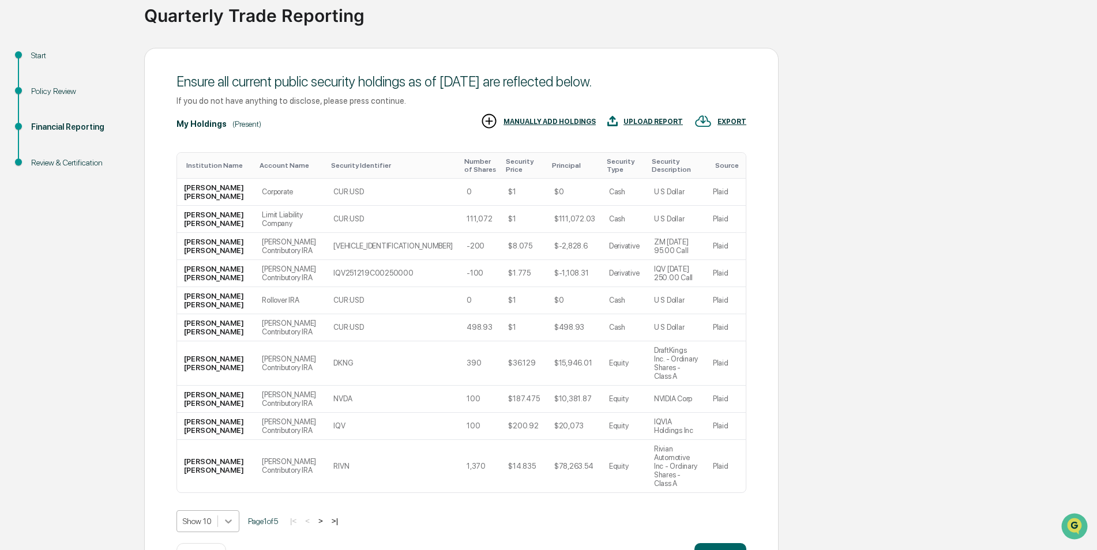
click at [233, 478] on body "Get Approval Content & Transactions Company Policies & Documents My Compliance …" at bounding box center [548, 252] width 1097 height 683
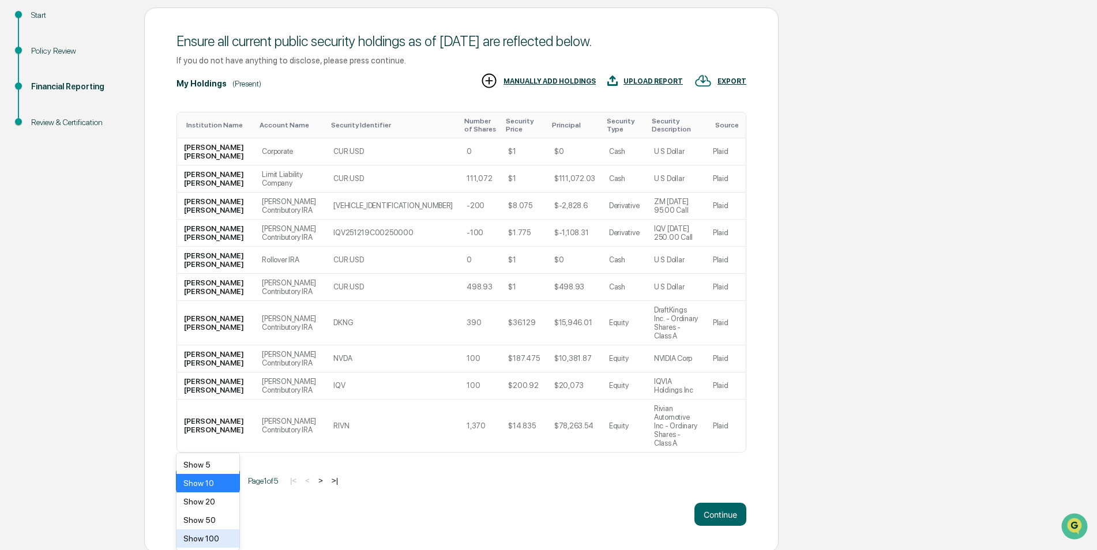
click at [211, 534] on div "Show 100" at bounding box center [208, 539] width 63 height 18
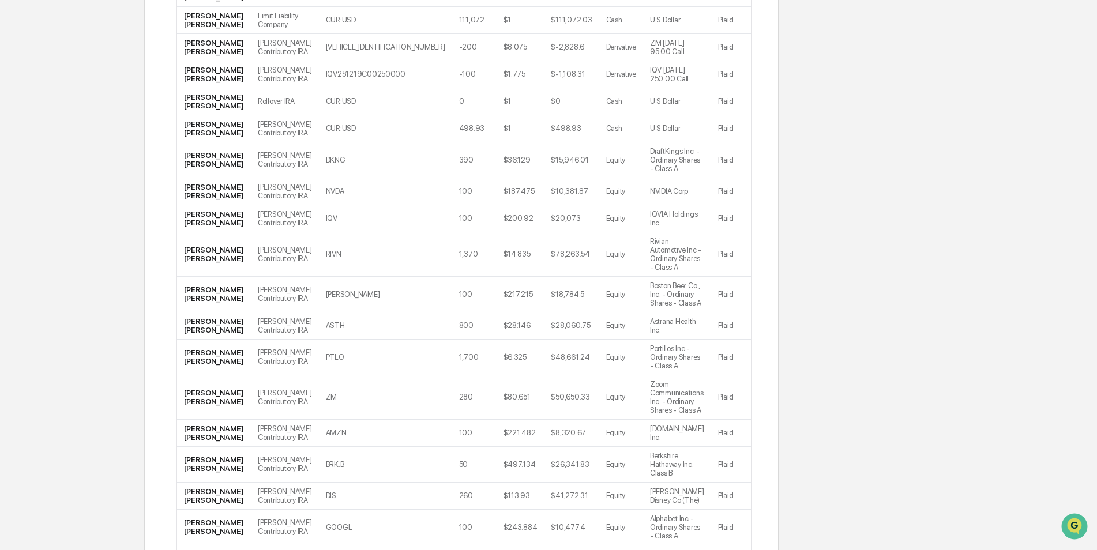
scroll to position [0, 0]
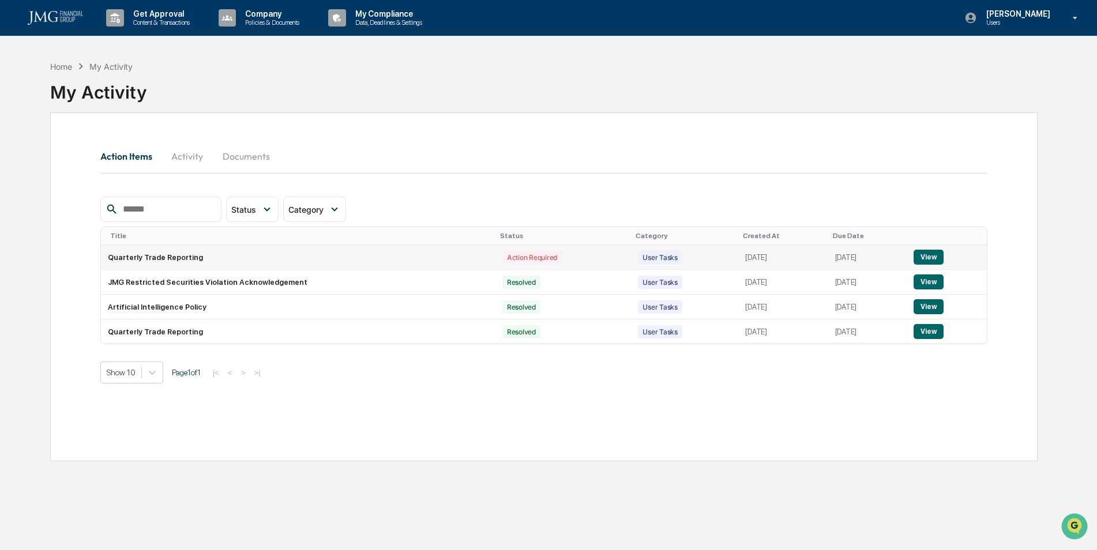
click at [935, 253] on button "View" at bounding box center [928, 257] width 29 height 15
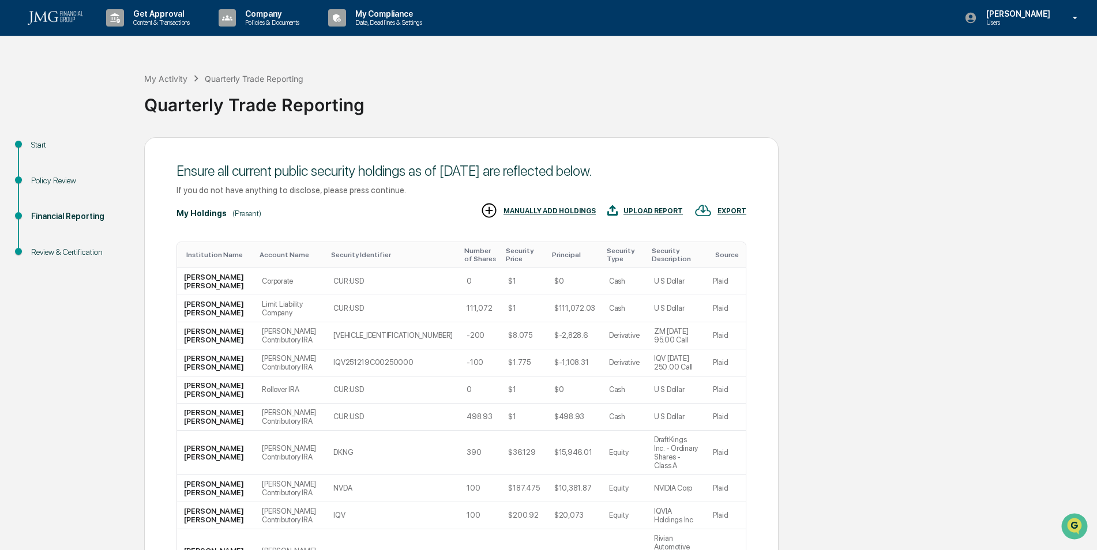
click at [39, 145] on div "Start" at bounding box center [78, 145] width 95 height 12
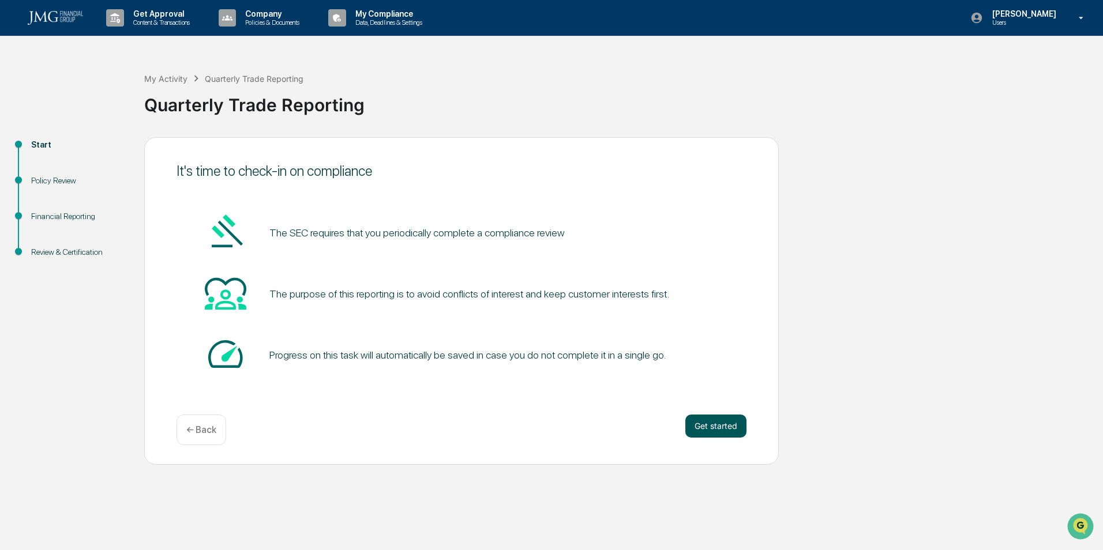
click at [713, 421] on button "Get started" at bounding box center [715, 426] width 61 height 23
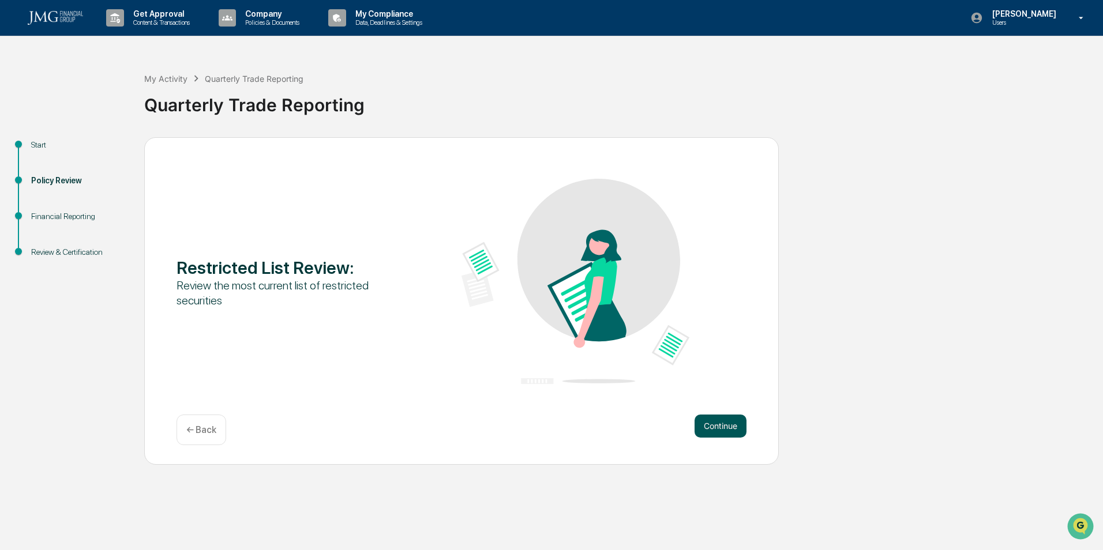
click at [716, 421] on button "Continue" at bounding box center [721, 426] width 52 height 23
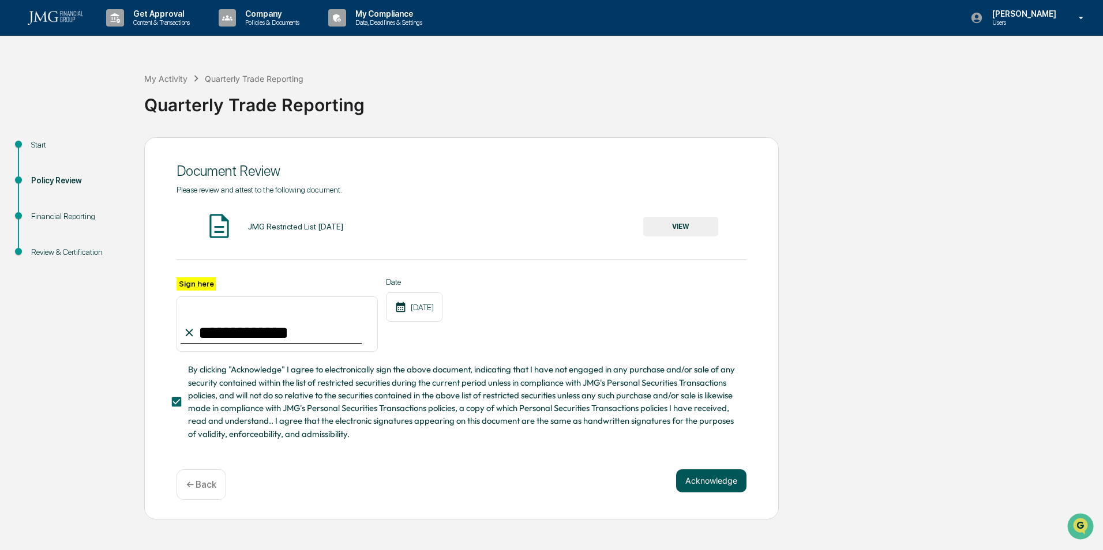
click at [713, 475] on button "Acknowledge" at bounding box center [711, 481] width 70 height 23
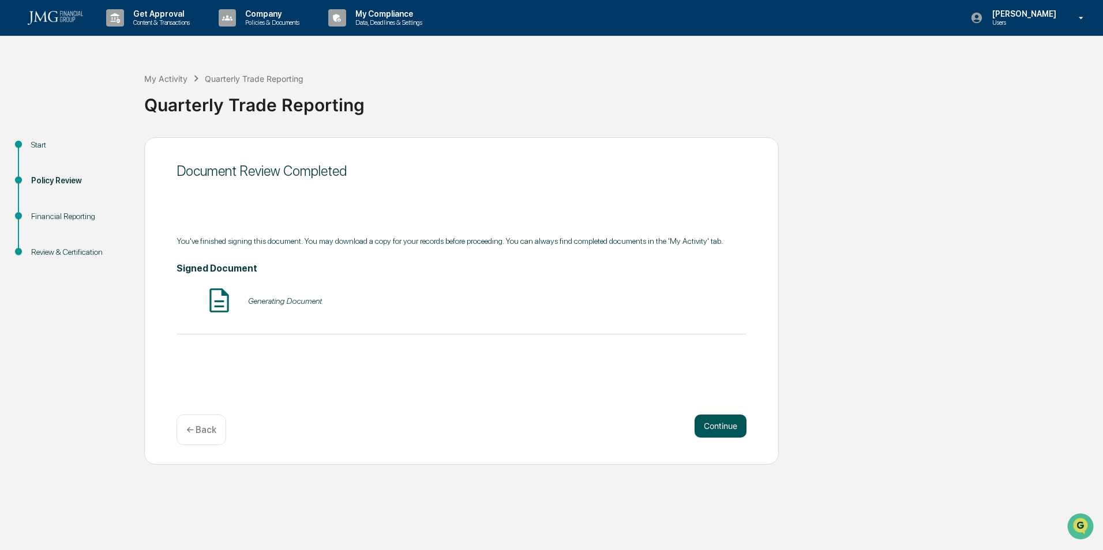
click at [714, 426] on button "Continue" at bounding box center [721, 426] width 52 height 23
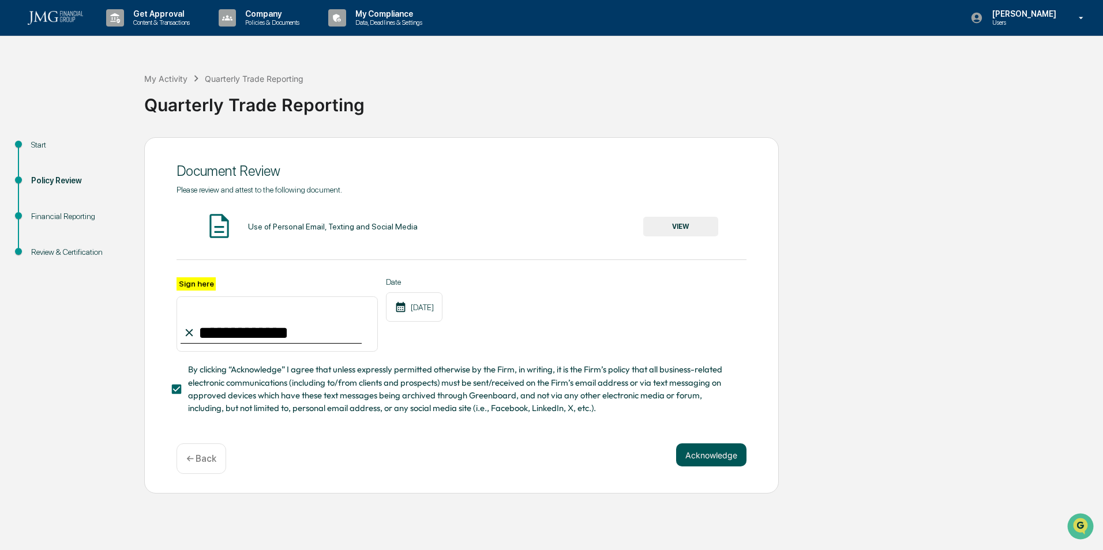
click at [724, 456] on button "Acknowledge" at bounding box center [711, 455] width 70 height 23
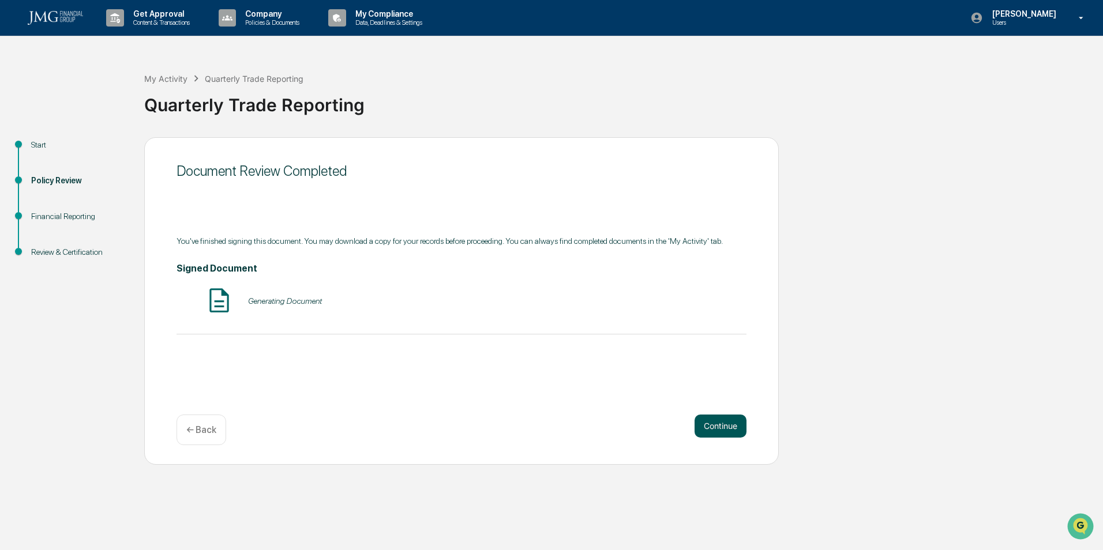
click at [717, 426] on button "Continue" at bounding box center [721, 426] width 52 height 23
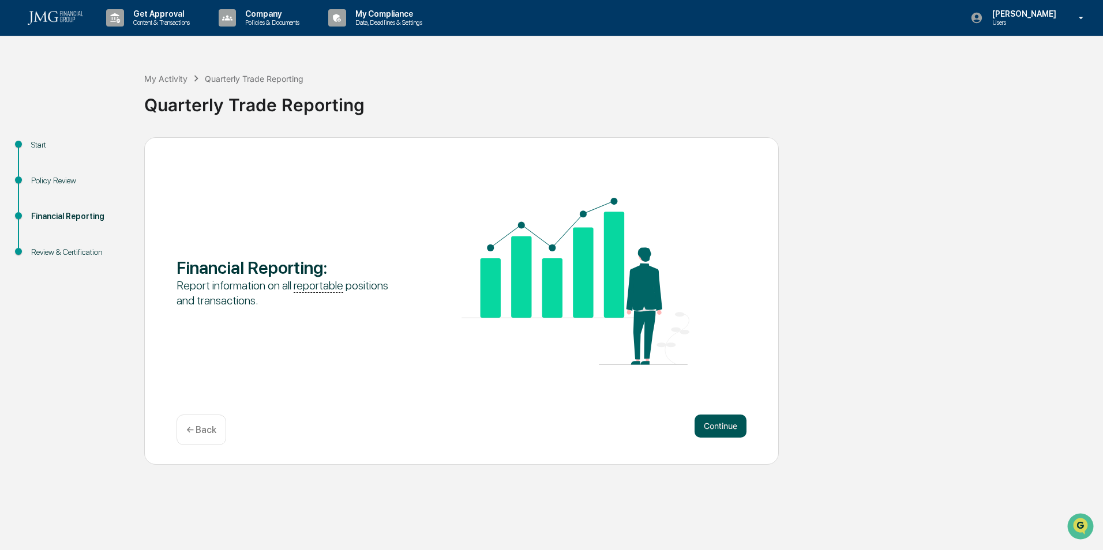
click at [720, 428] on button "Continue" at bounding box center [721, 426] width 52 height 23
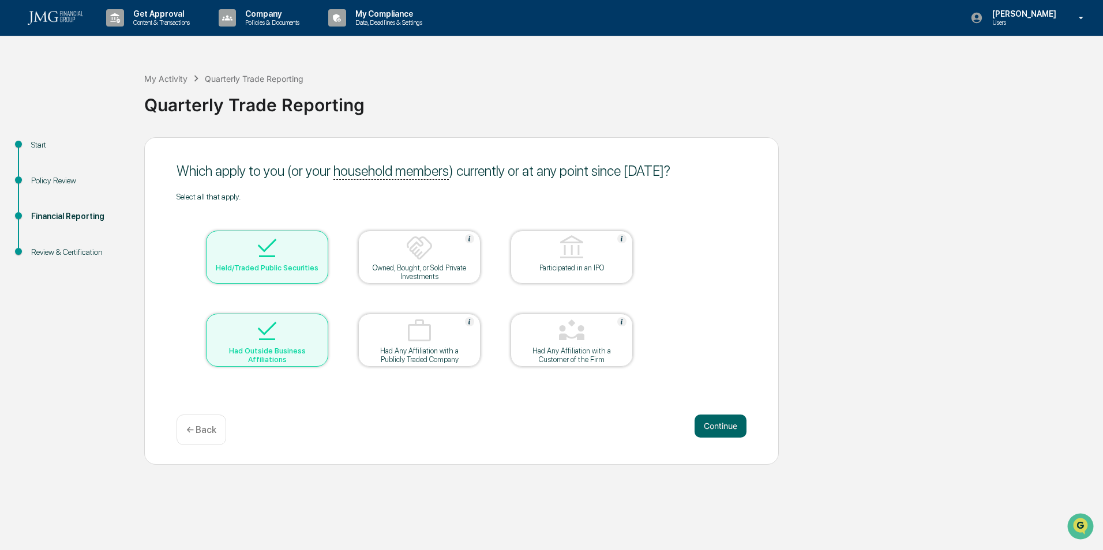
click at [720, 428] on button "Continue" at bounding box center [721, 426] width 52 height 23
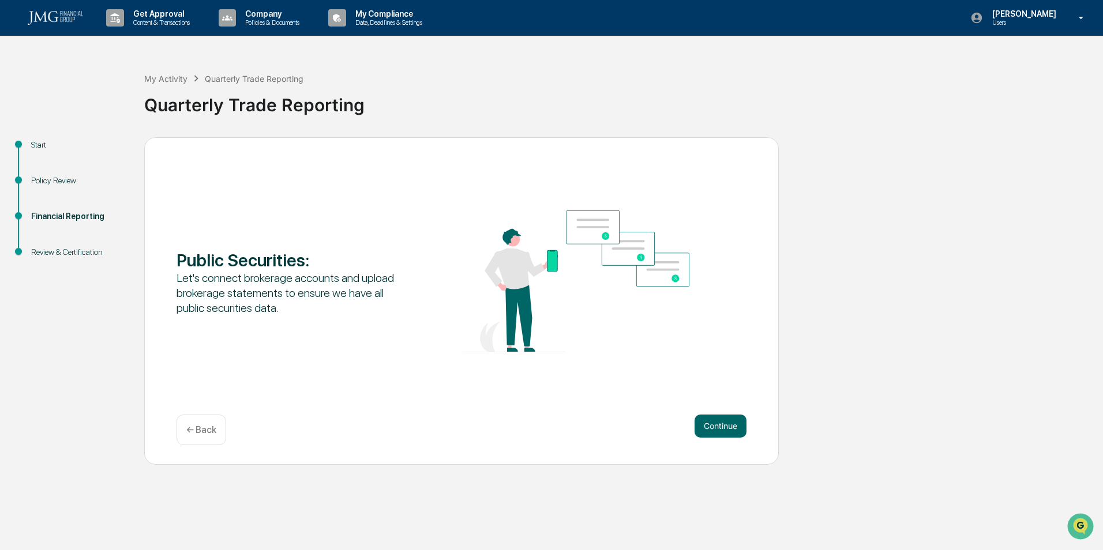
click at [720, 428] on button "Continue" at bounding box center [721, 426] width 52 height 23
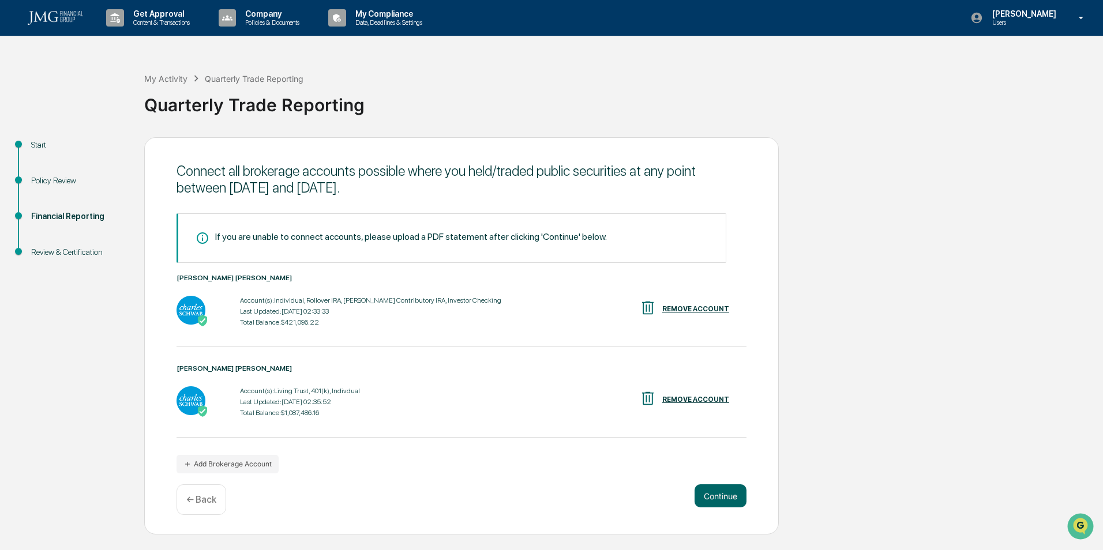
click at [194, 503] on p "← Back" at bounding box center [201, 499] width 30 height 11
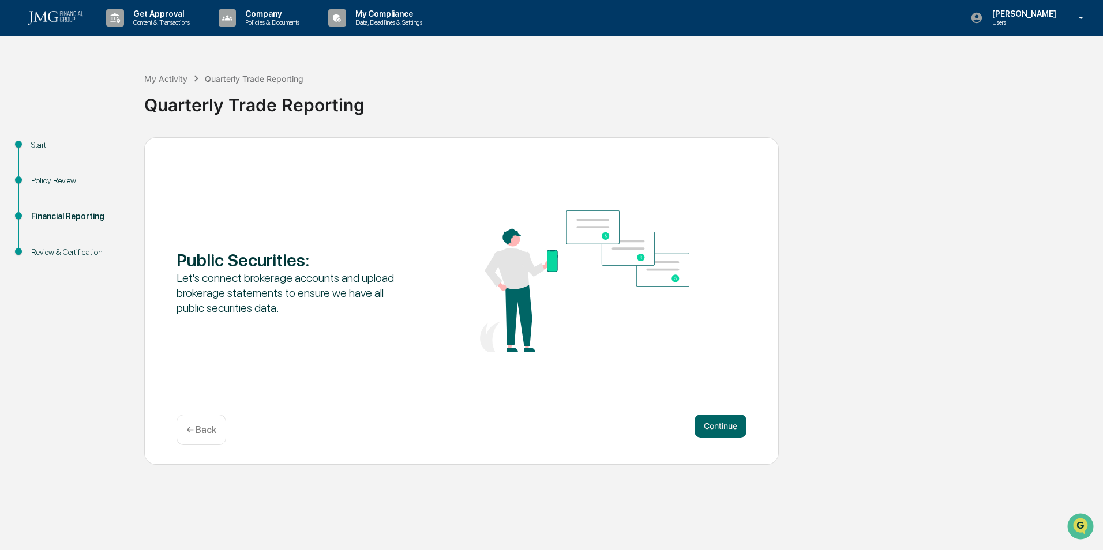
click at [193, 434] on p "← Back" at bounding box center [201, 430] width 30 height 11
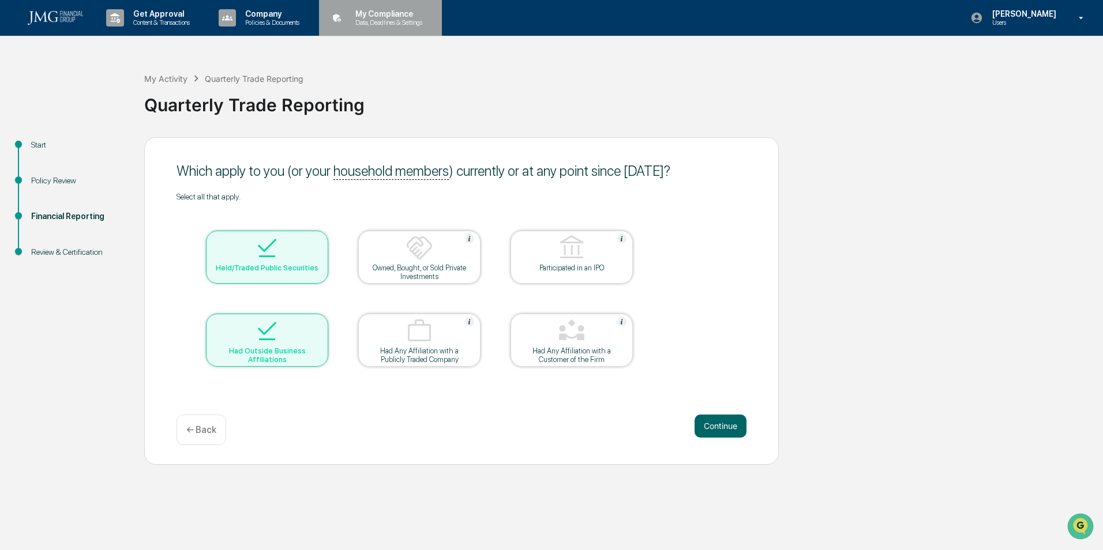
click at [386, 14] on p "My Compliance" at bounding box center [387, 13] width 82 height 9
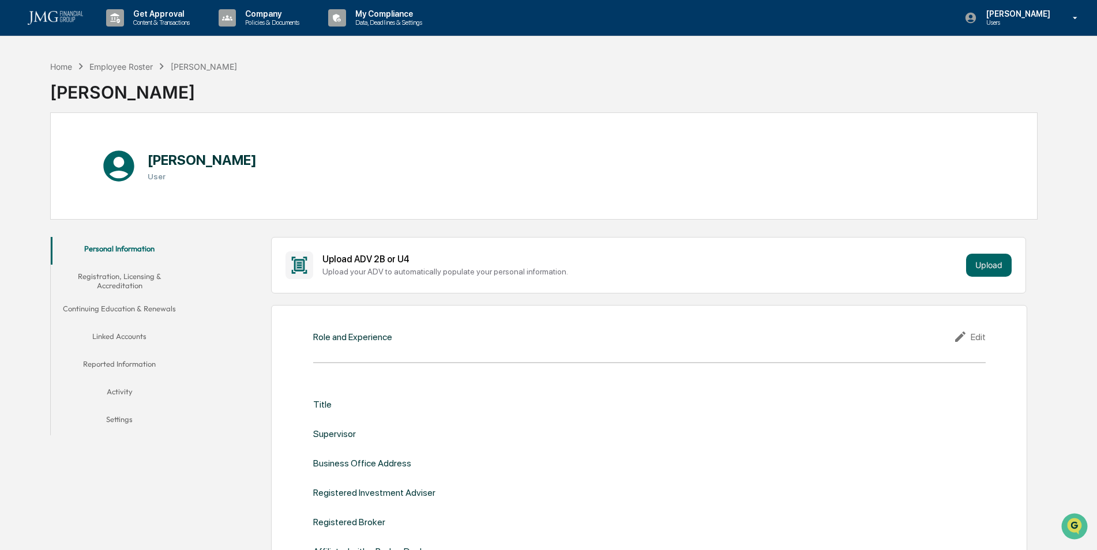
click at [123, 334] on button "Linked Accounts" at bounding box center [120, 339] width 138 height 28
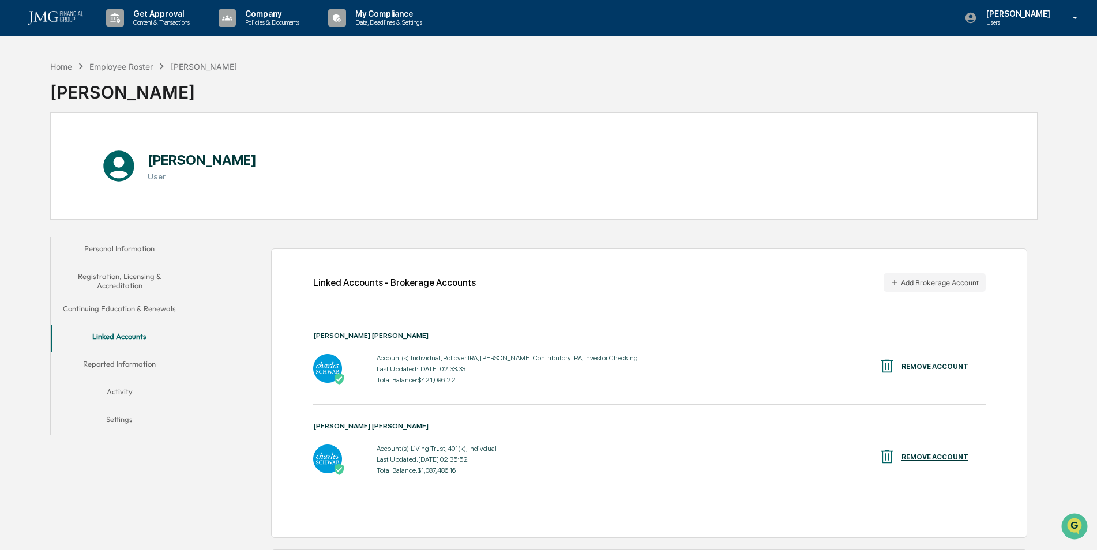
click at [939, 365] on div "REMOVE ACCOUNT" at bounding box center [935, 367] width 67 height 8
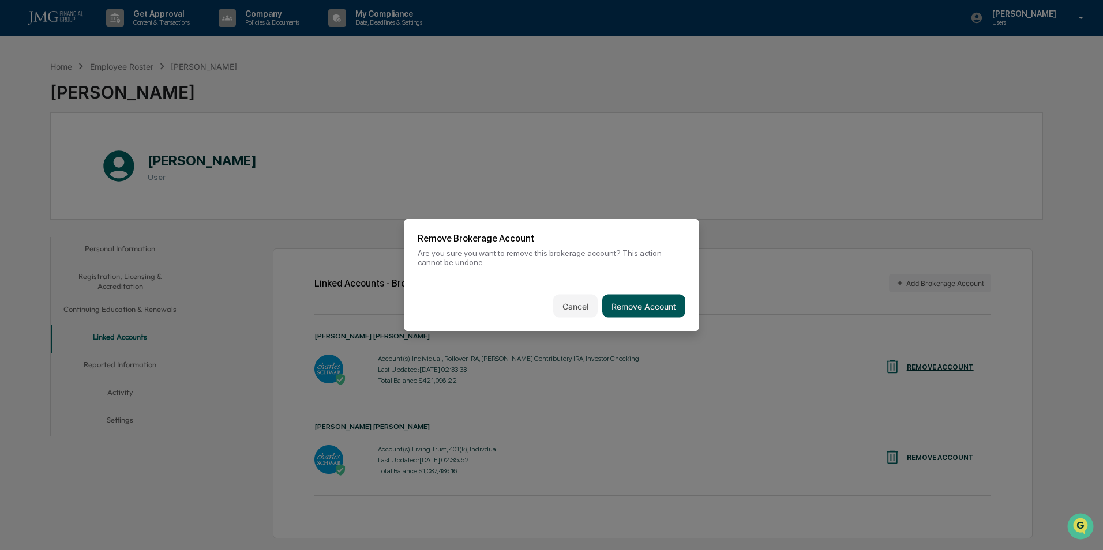
click at [661, 306] on button "Remove Account" at bounding box center [643, 306] width 83 height 23
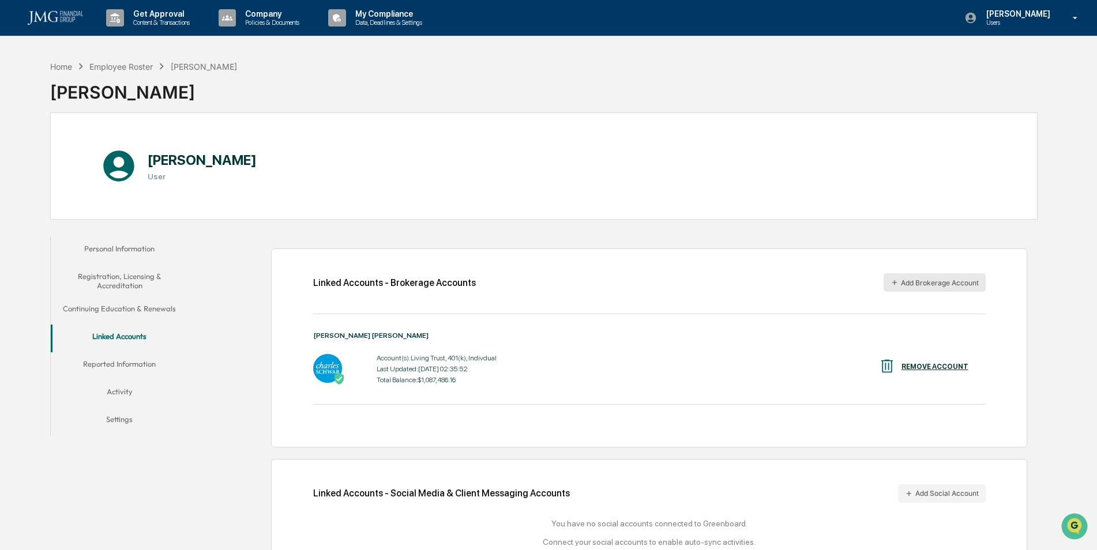
click at [920, 282] on button "Add Brokerage Account" at bounding box center [935, 282] width 102 height 18
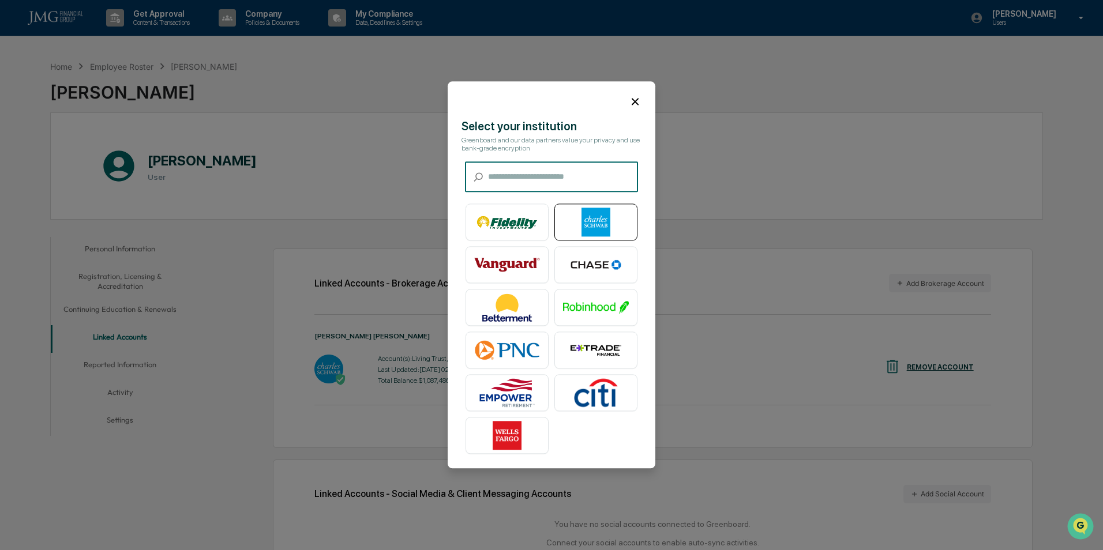
click at [588, 223] on img at bounding box center [596, 222] width 66 height 29
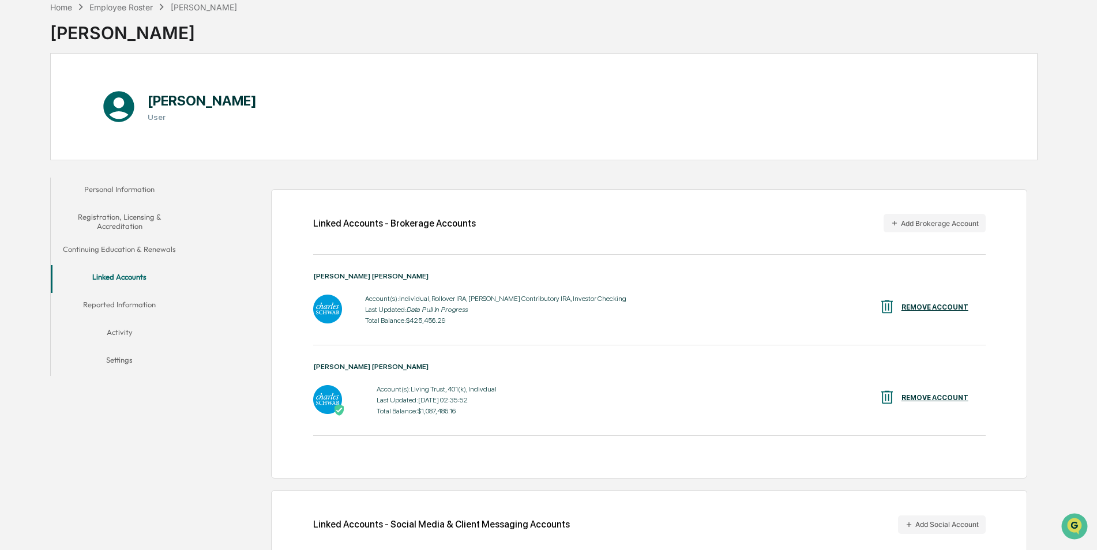
scroll to position [129, 0]
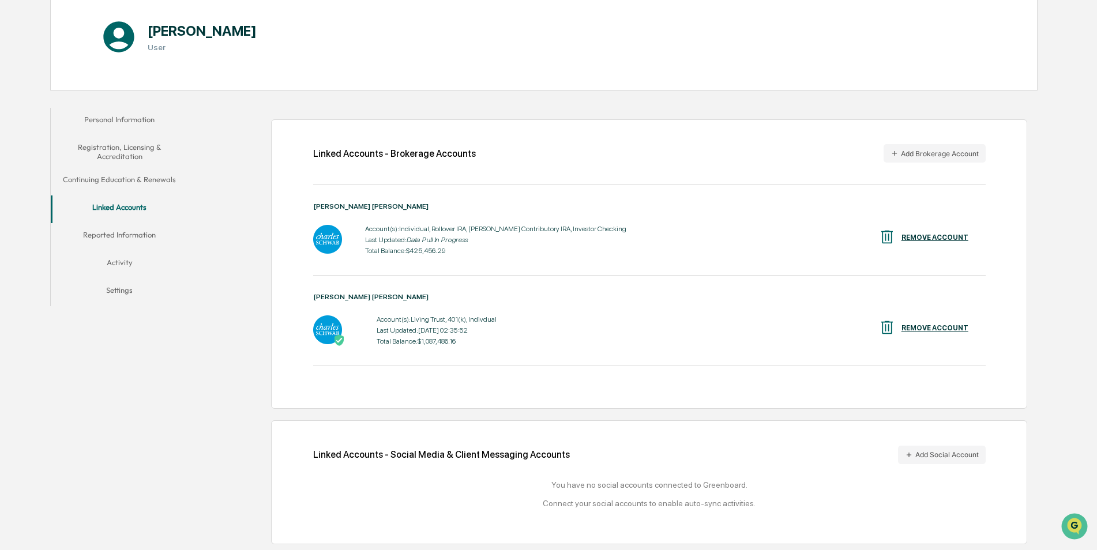
click at [118, 261] on button "Activity" at bounding box center [120, 265] width 138 height 28
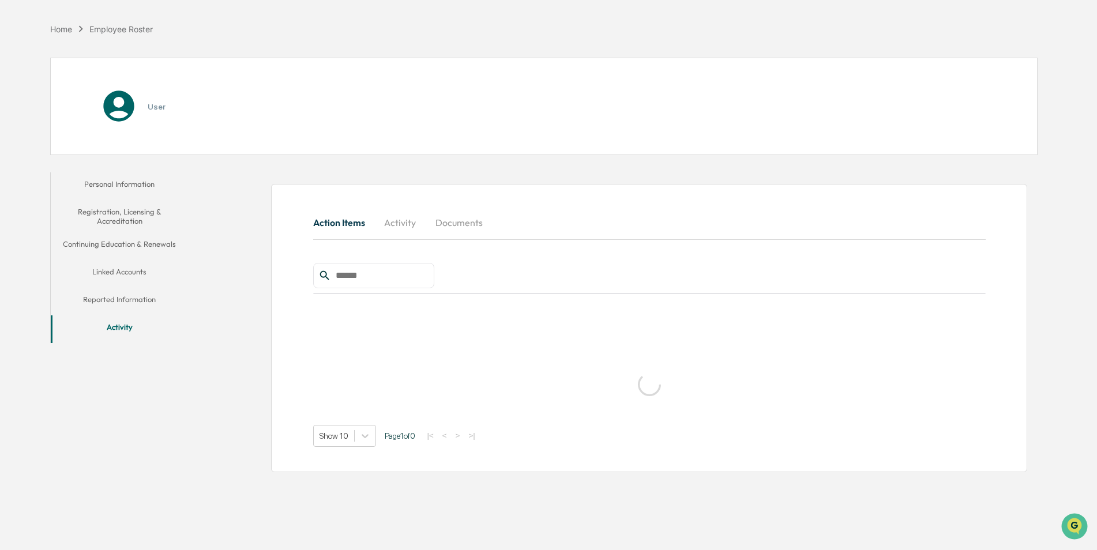
scroll to position [55, 0]
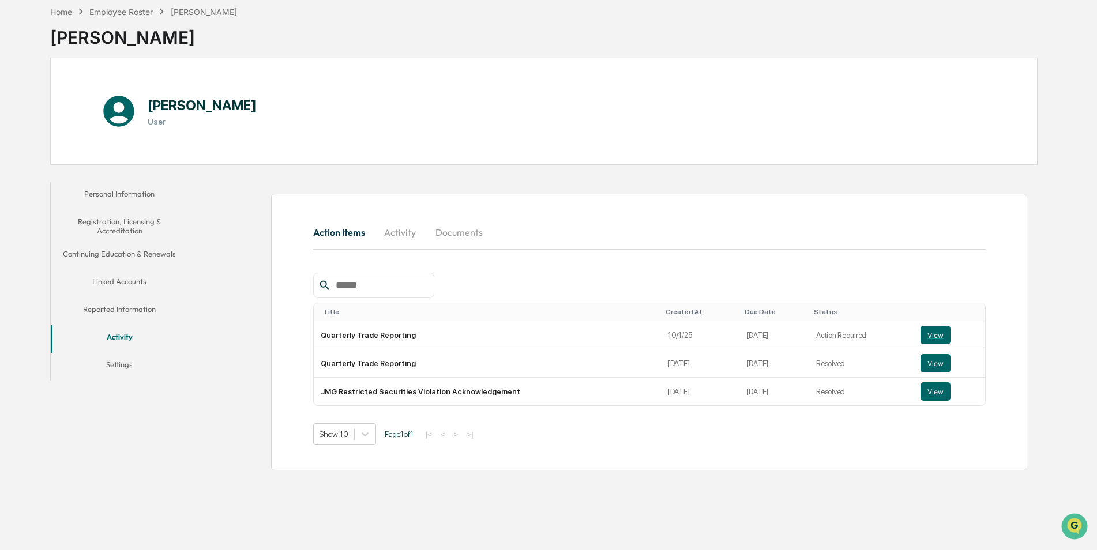
click at [125, 276] on button "Linked Accounts" at bounding box center [120, 284] width 138 height 28
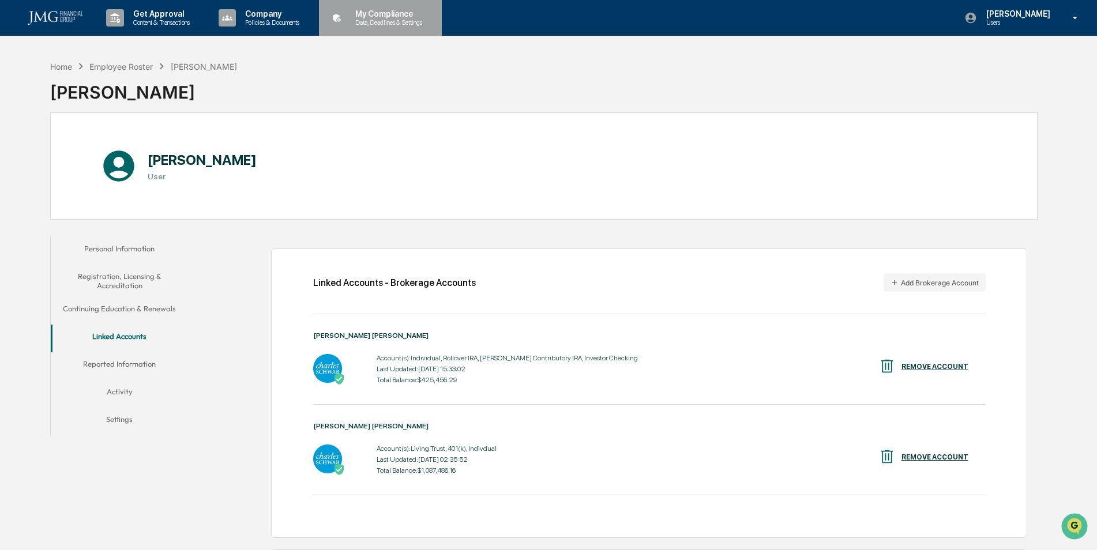
click at [383, 22] on p "Data, Deadlines & Settings" at bounding box center [387, 22] width 82 height 8
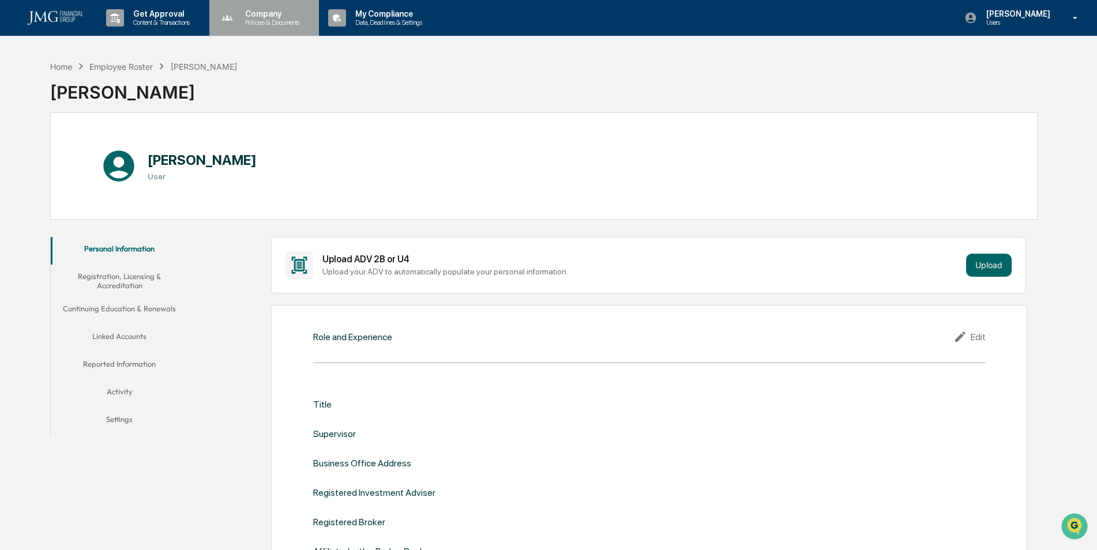
click at [256, 18] on p "Company" at bounding box center [270, 13] width 69 height 9
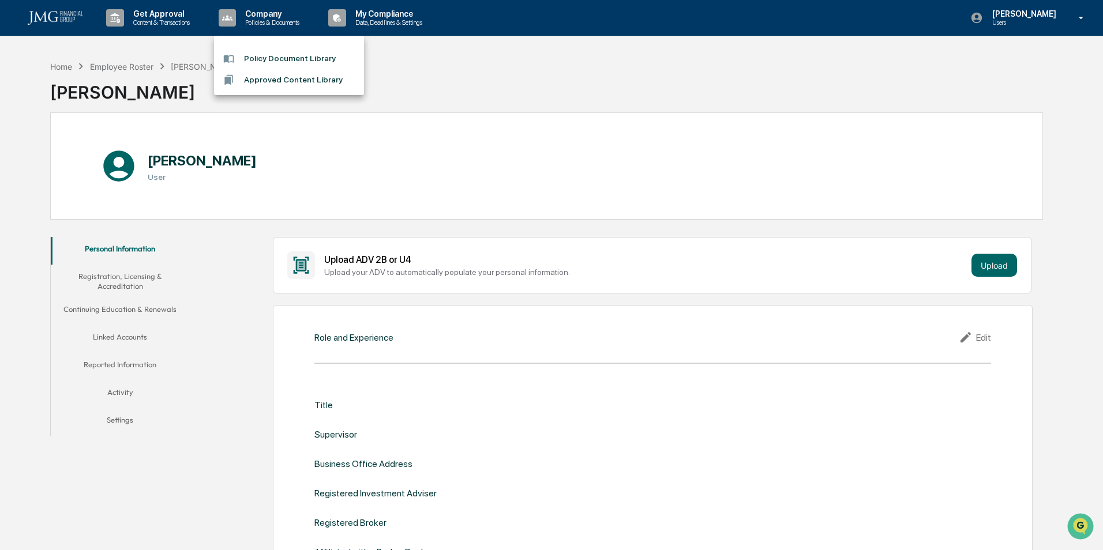
click at [423, 71] on div at bounding box center [551, 275] width 1103 height 550
click at [71, 65] on div "Home" at bounding box center [61, 67] width 22 height 10
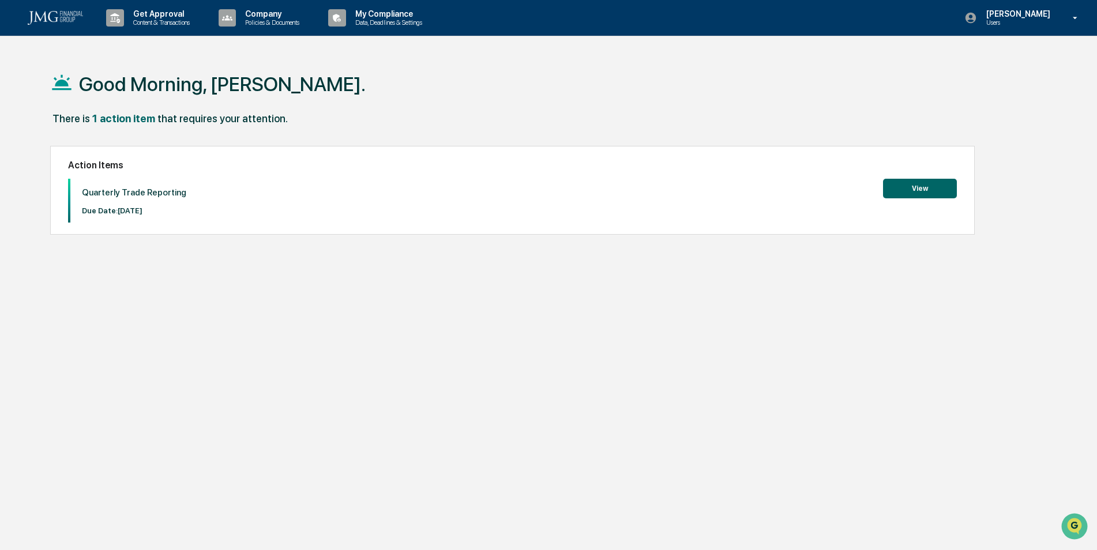
click at [906, 179] on button "View" at bounding box center [920, 189] width 74 height 20
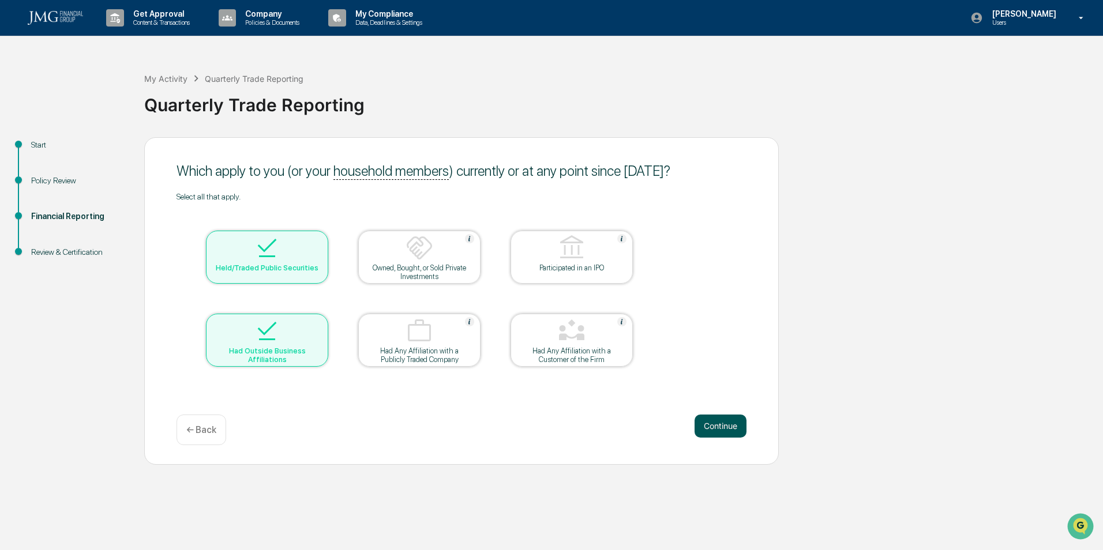
click at [722, 426] on button "Continue" at bounding box center [721, 426] width 52 height 23
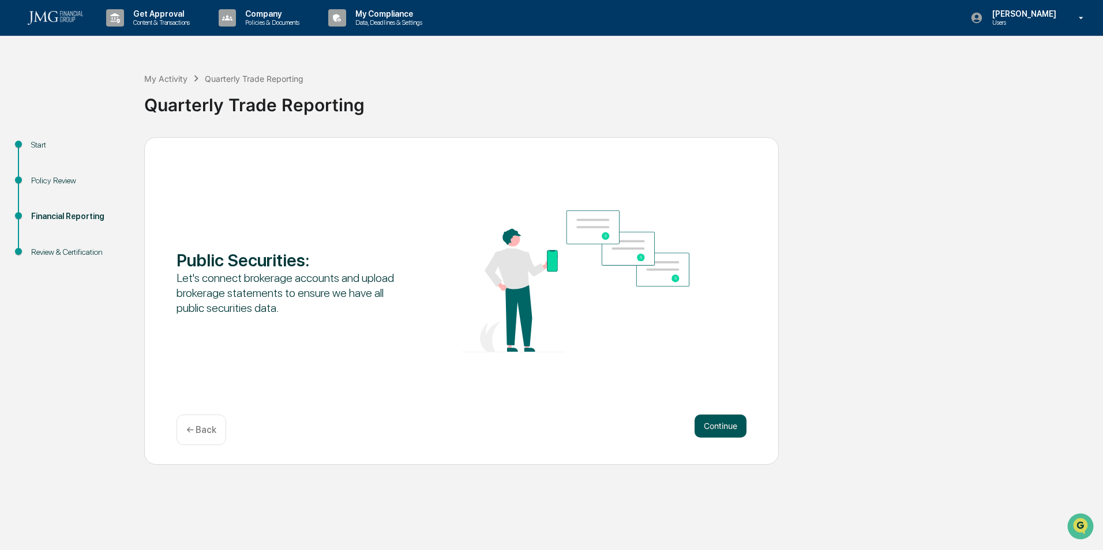
click at [722, 424] on button "Continue" at bounding box center [721, 426] width 52 height 23
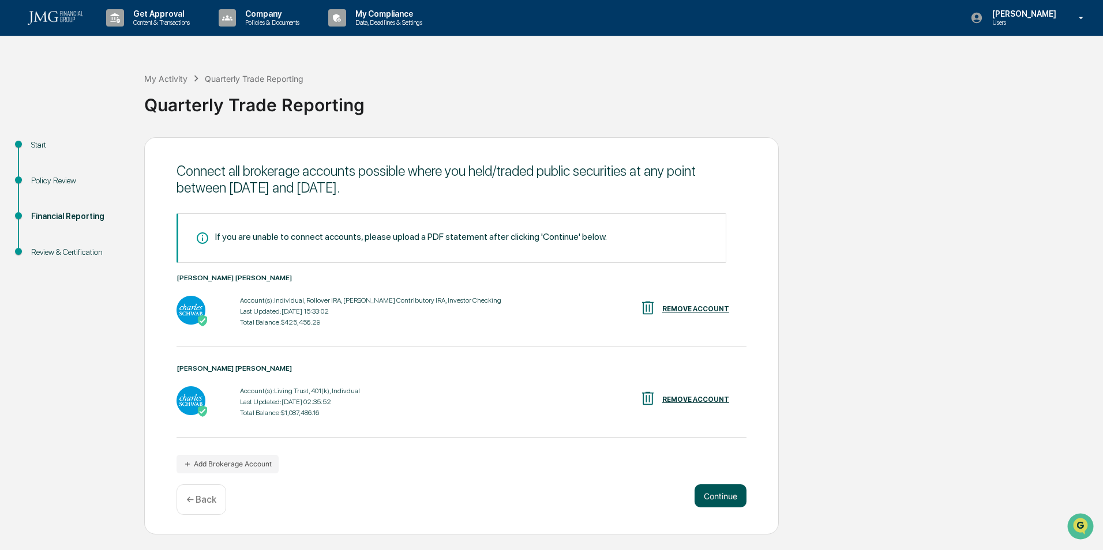
click at [718, 497] on button "Continue" at bounding box center [721, 496] width 52 height 23
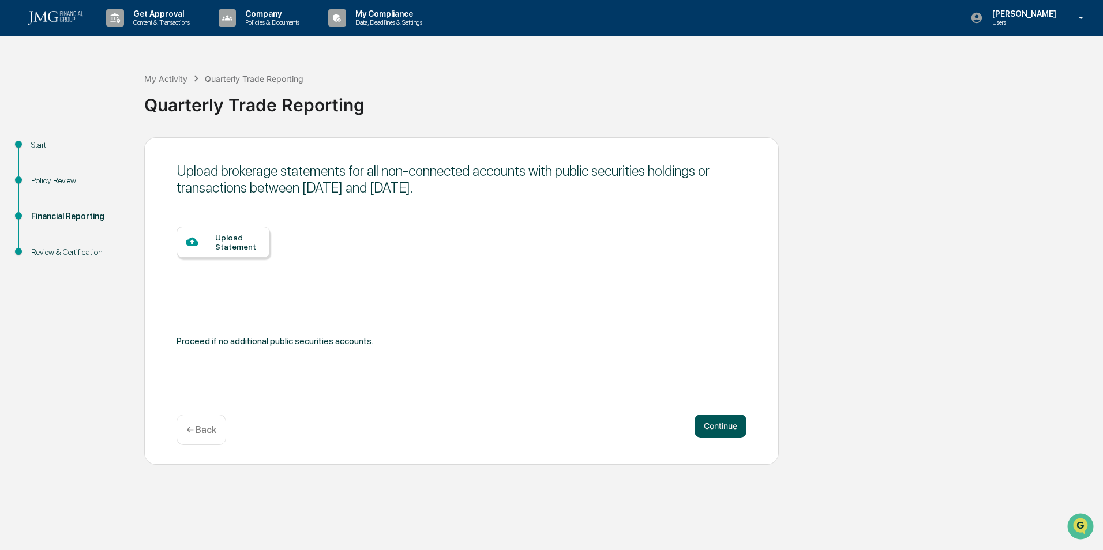
click at [721, 427] on button "Continue" at bounding box center [721, 426] width 52 height 23
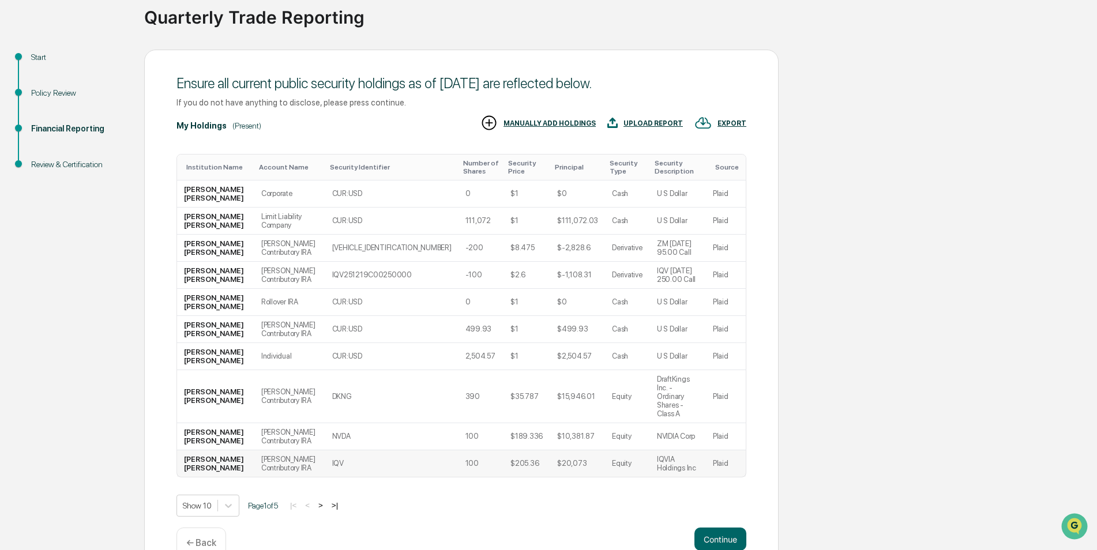
scroll to position [89, 0]
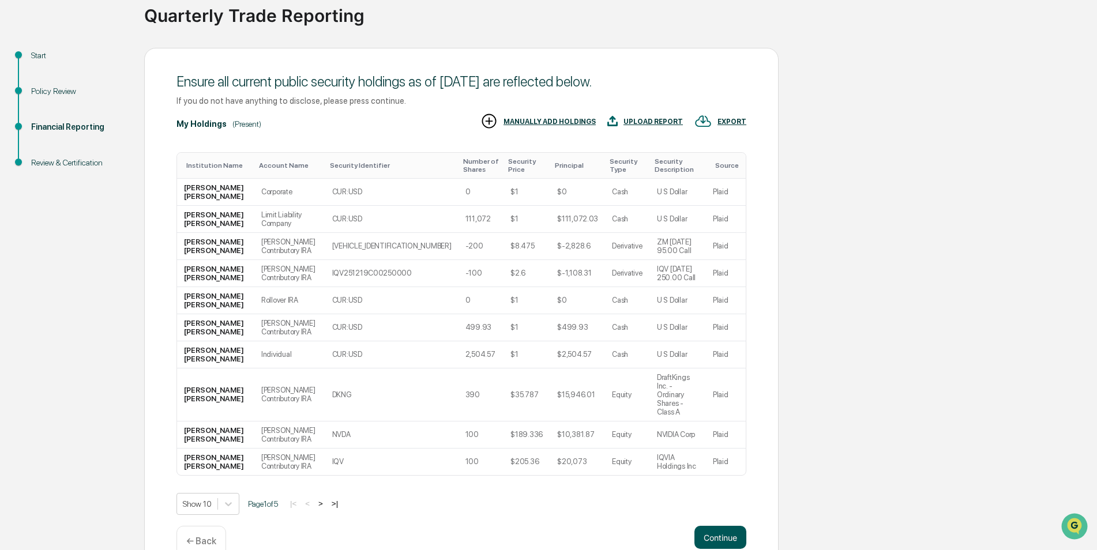
click at [723, 526] on button "Continue" at bounding box center [721, 537] width 52 height 23
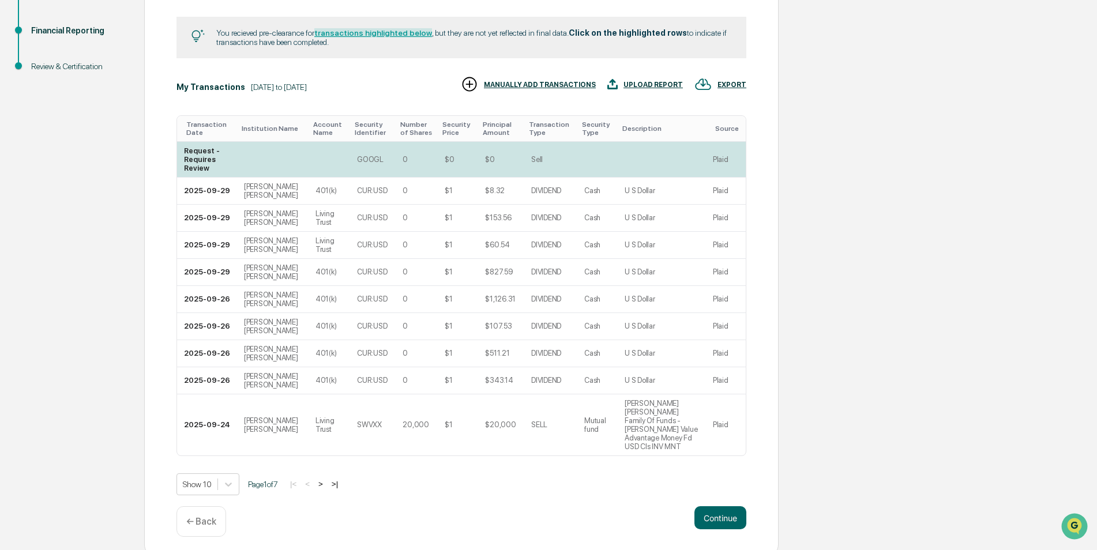
scroll to position [192, 0]
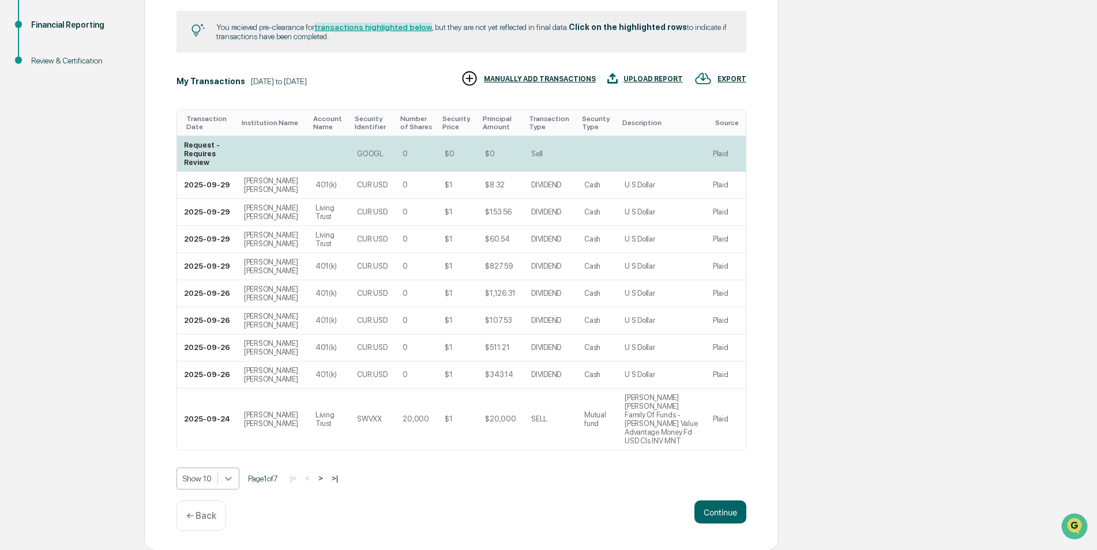
click at [231, 475] on body "Get Approval Content & Transactions Company Policies & Documents My Compliance …" at bounding box center [548, 179] width 1097 height 743
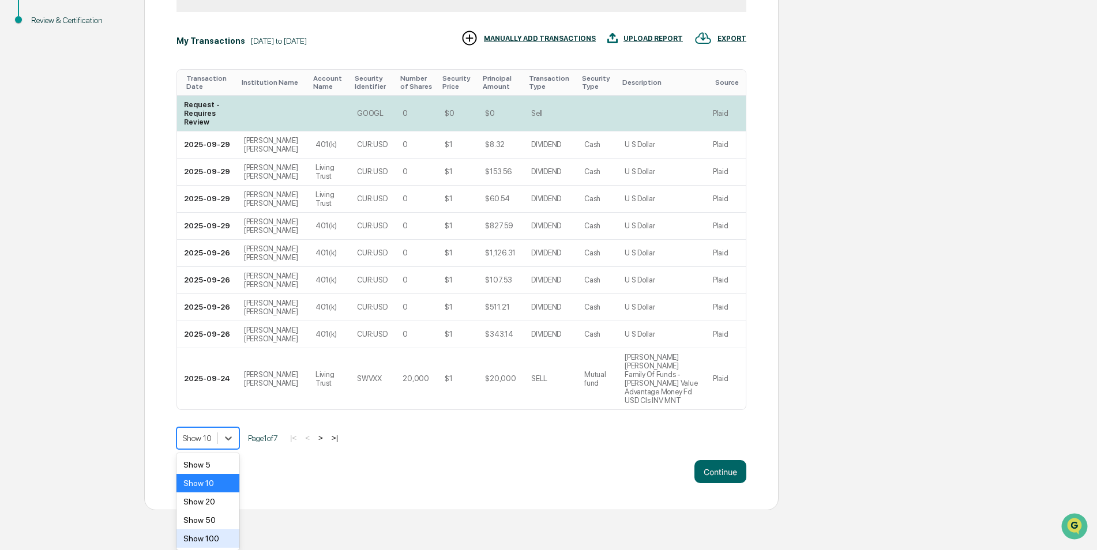
click at [216, 535] on div "Show 100" at bounding box center [208, 539] width 63 height 18
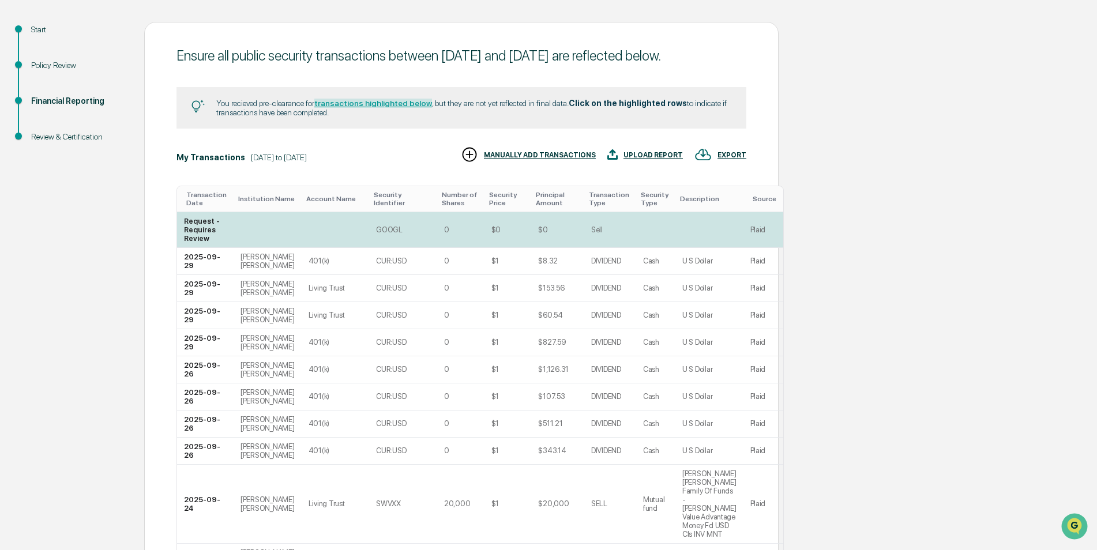
scroll to position [0, 0]
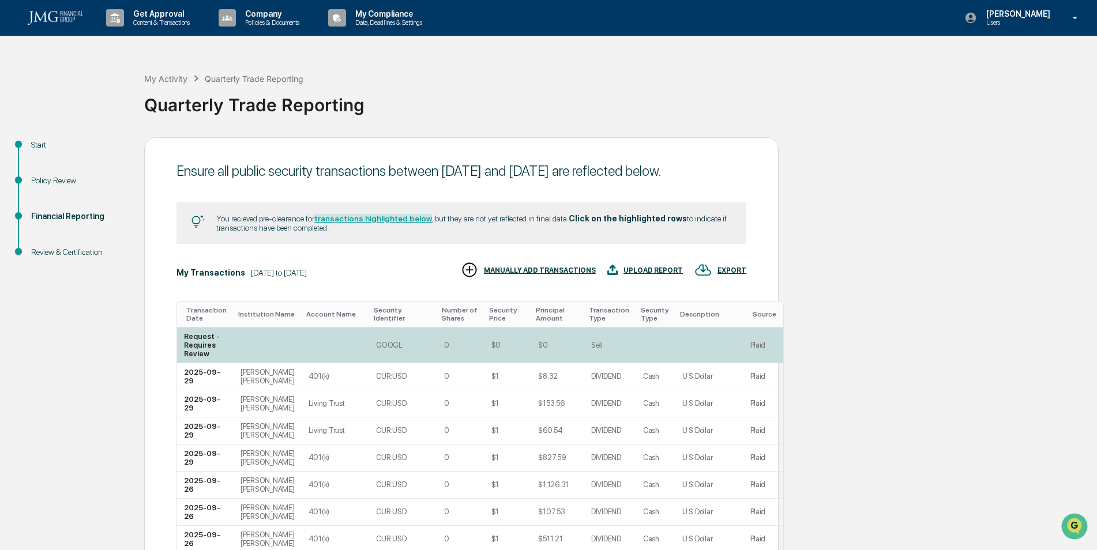
click at [237, 354] on td at bounding box center [268, 346] width 68 height 36
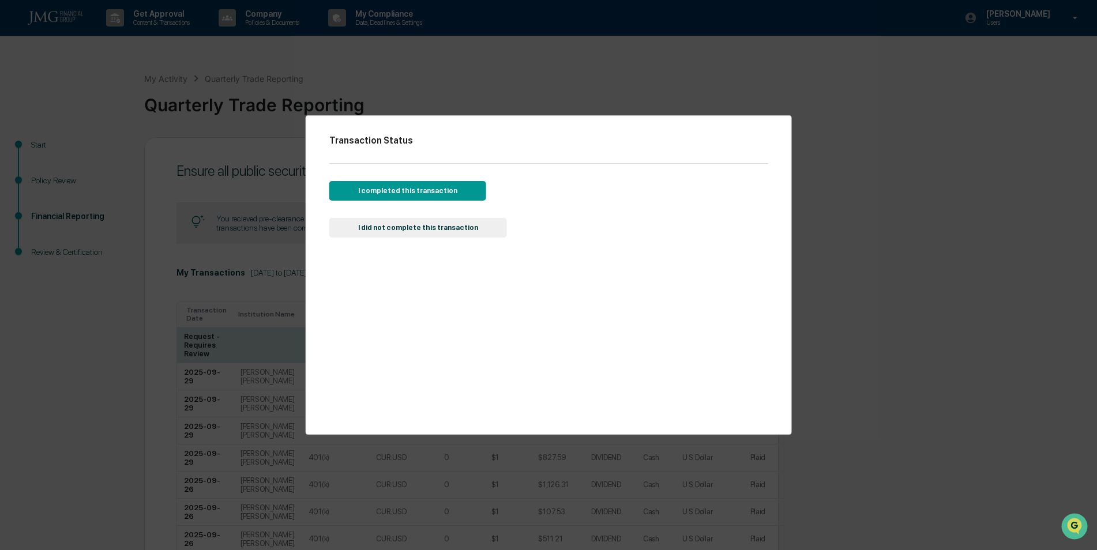
click at [394, 188] on button "I completed this transaction" at bounding box center [407, 191] width 157 height 20
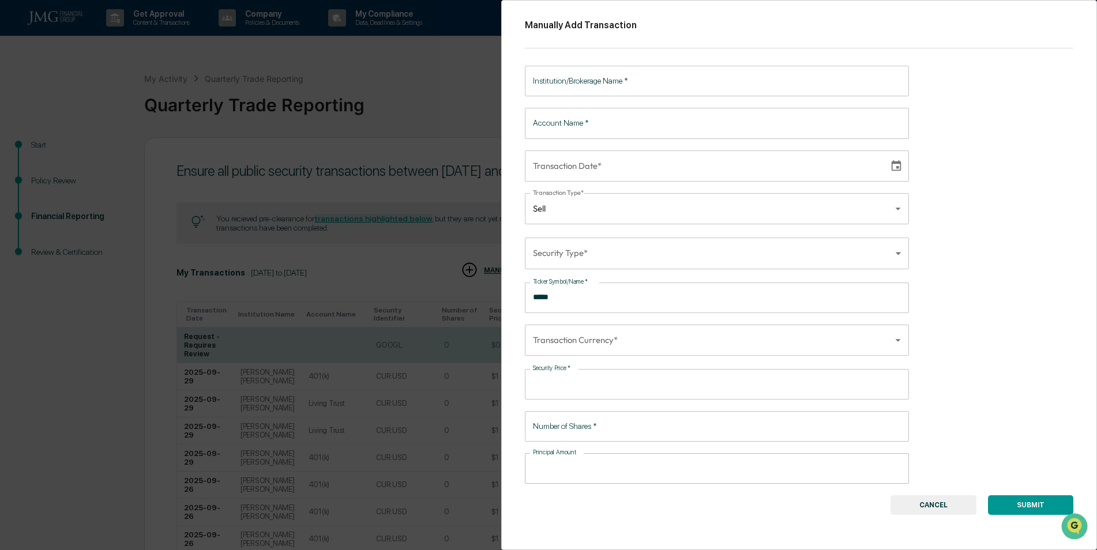
click at [931, 509] on button "CANCEL" at bounding box center [934, 506] width 86 height 20
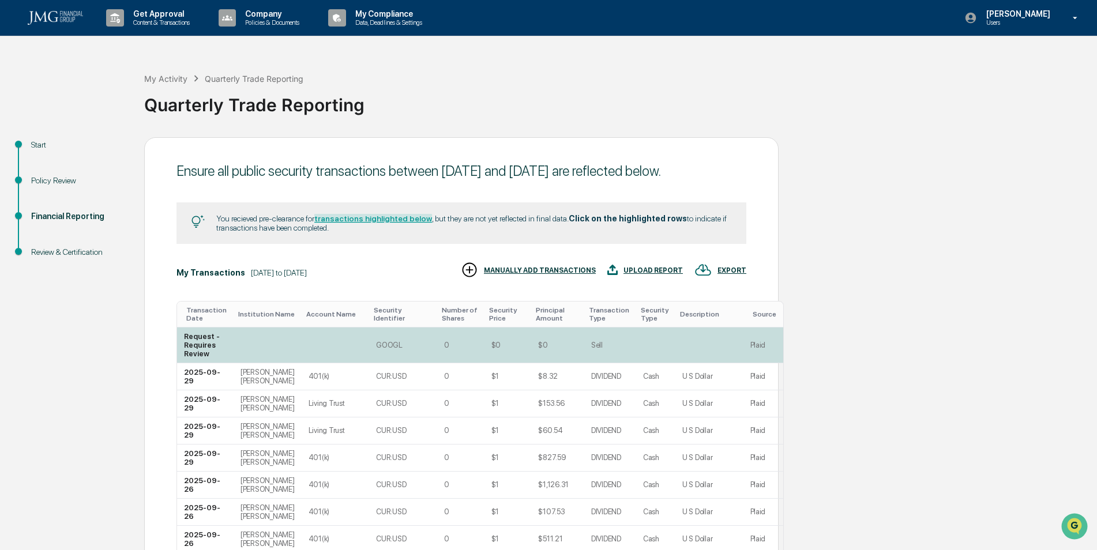
click at [302, 360] on td at bounding box center [336, 346] width 68 height 36
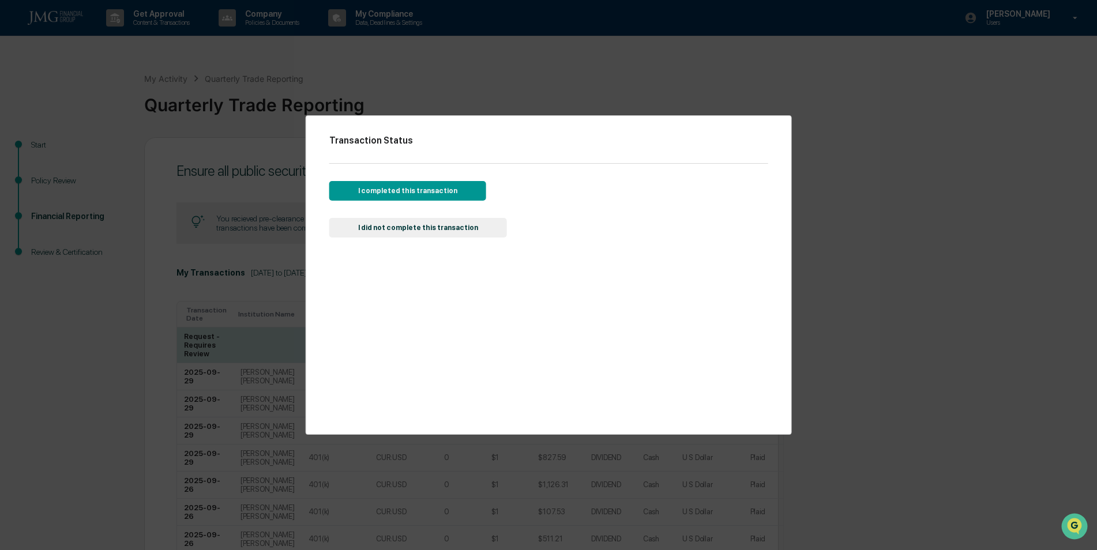
click at [407, 188] on button "I completed this transaction" at bounding box center [407, 191] width 157 height 20
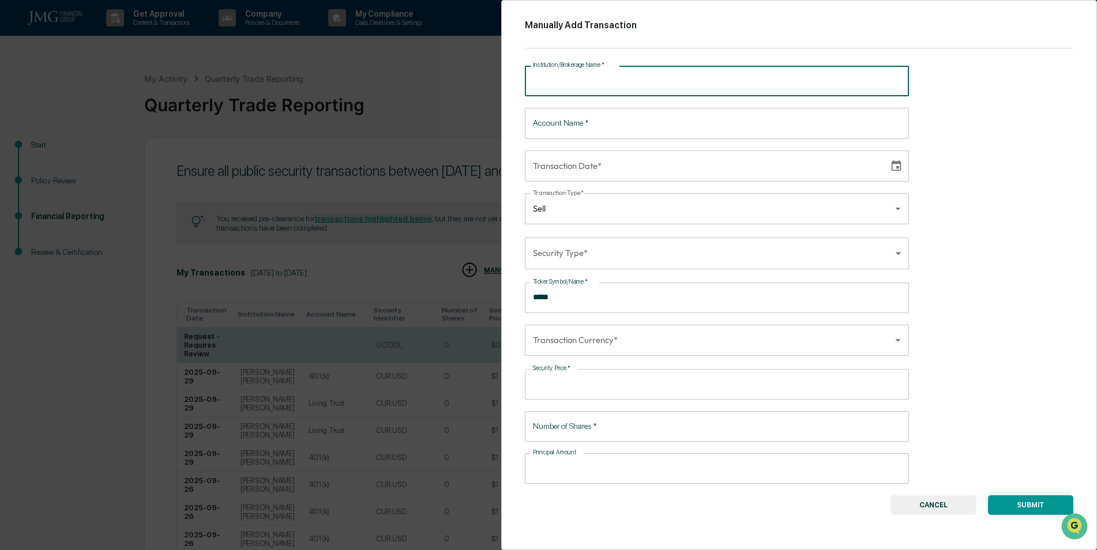
click at [634, 72] on input "Institution/Brokerage Name   *" at bounding box center [717, 81] width 384 height 31
type input "**********"
click at [574, 130] on input "Account Name   *" at bounding box center [717, 123] width 384 height 31
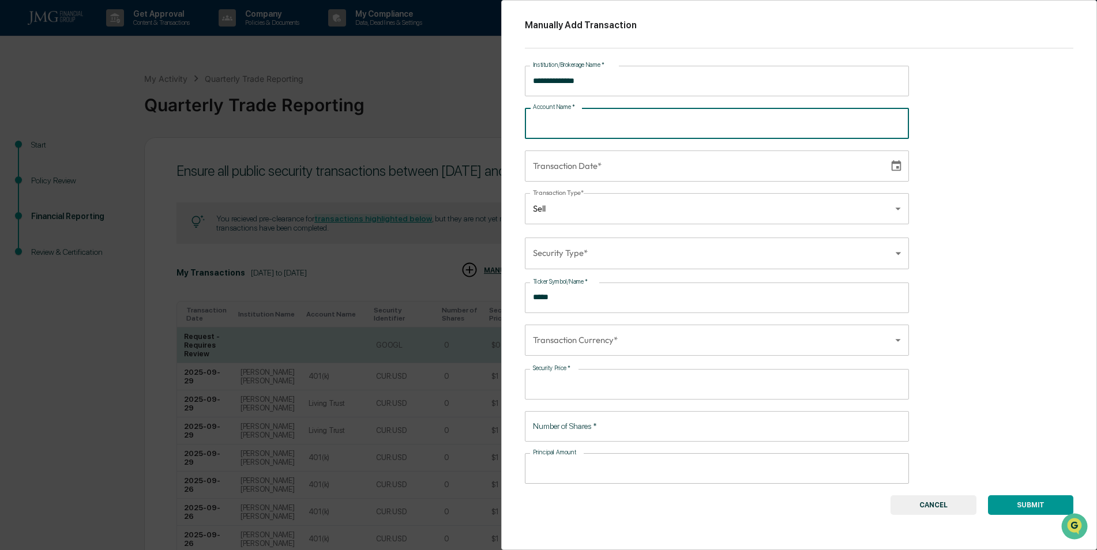
click at [538, 122] on input "Account Name   *" at bounding box center [717, 123] width 384 height 31
type input "*"
type input "**********"
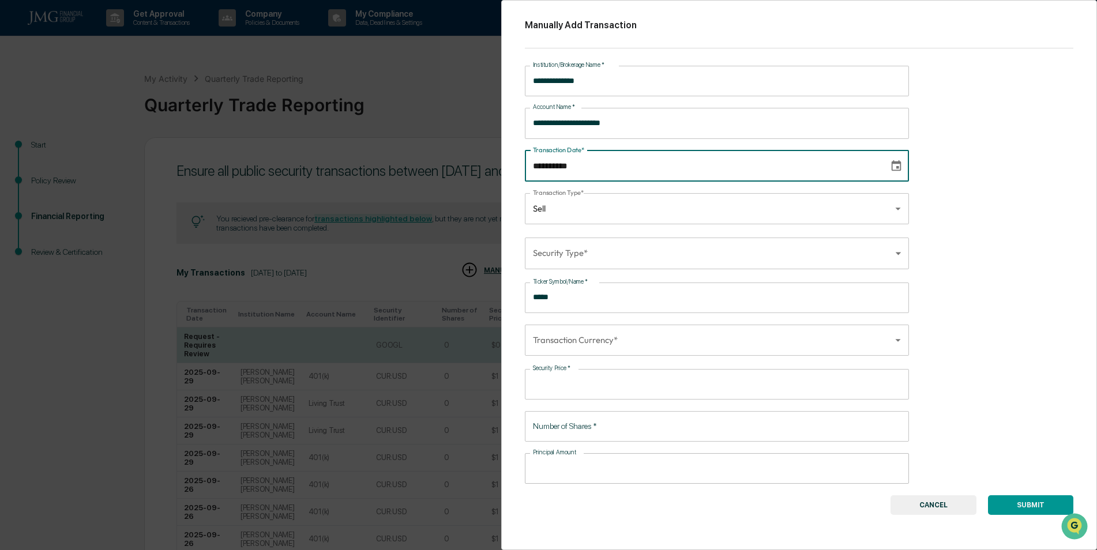
click at [593, 166] on input "**********" at bounding box center [703, 166] width 356 height 31
click at [891, 165] on icon "Choose date" at bounding box center [896, 166] width 13 height 13
click at [668, 198] on icon "Previous month" at bounding box center [669, 199] width 13 height 13
click at [639, 268] on button "11" at bounding box center [640, 269] width 21 height 21
type input "**********"
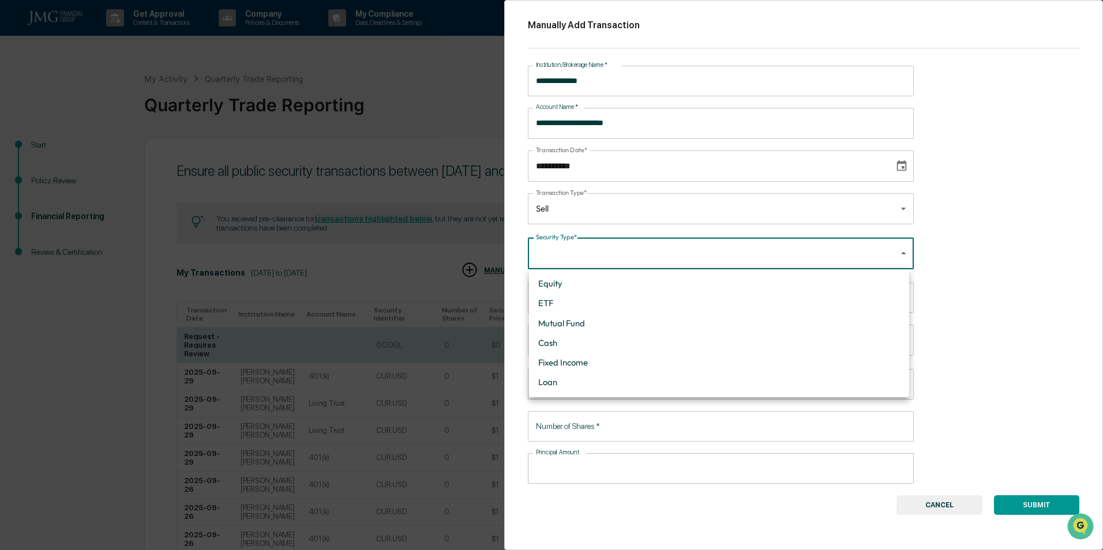
click at [556, 279] on li "Equity" at bounding box center [719, 284] width 380 height 20
type input "******"
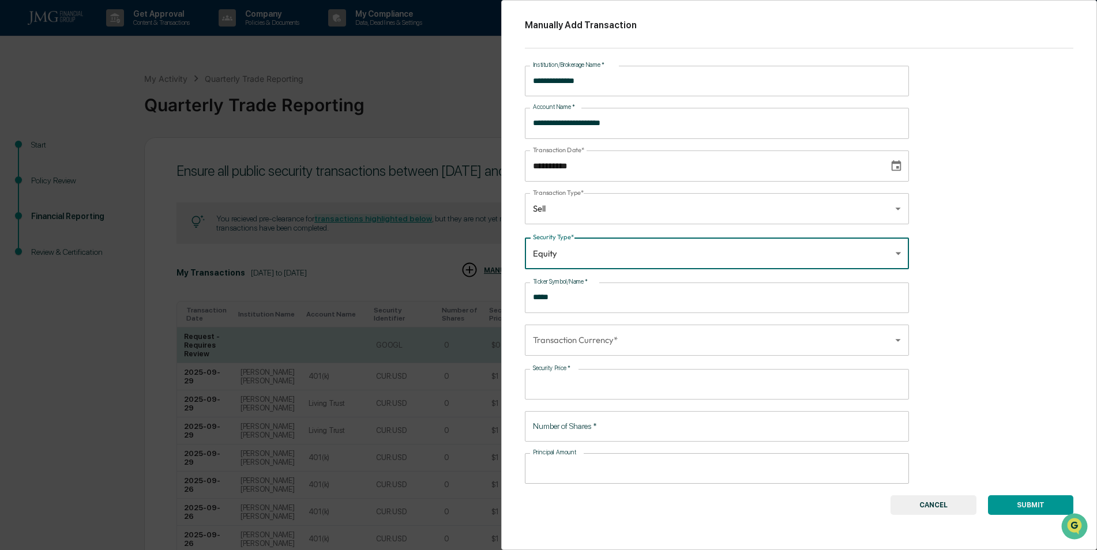
click at [549, 388] on input "Security Price   *" at bounding box center [724, 384] width 372 height 31
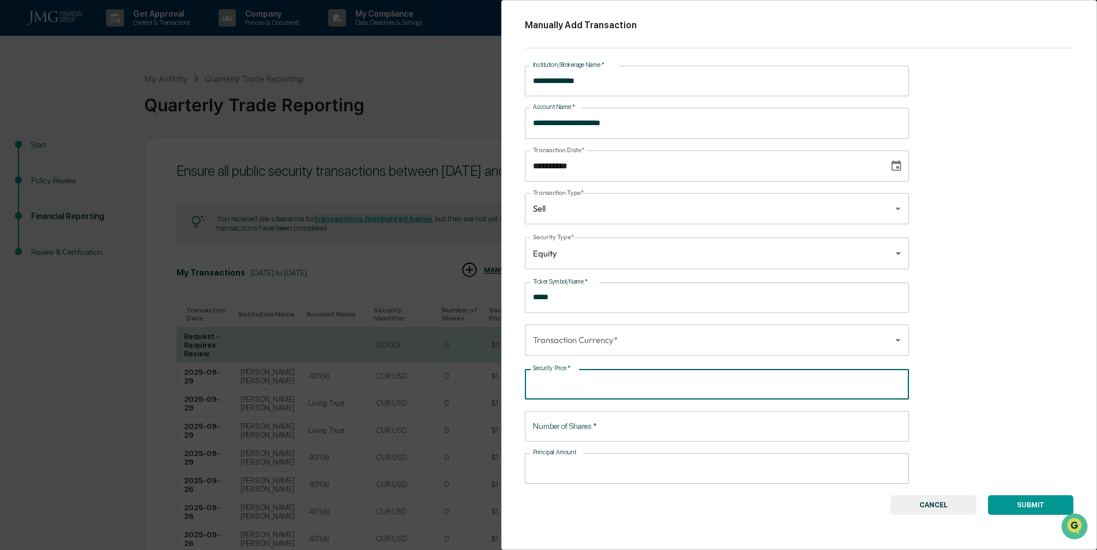
type input "********"
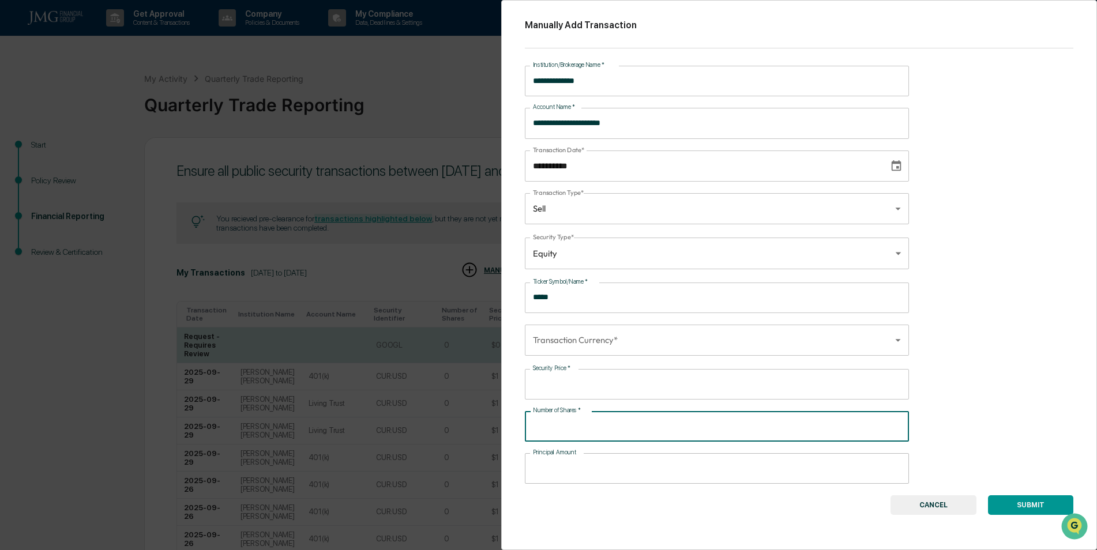
click at [587, 432] on input "Number of Shares   *" at bounding box center [717, 426] width 384 height 31
click at [587, 427] on input "Number of Shares   *" at bounding box center [717, 426] width 384 height 31
type input "*"
type input "********"
type input "**"
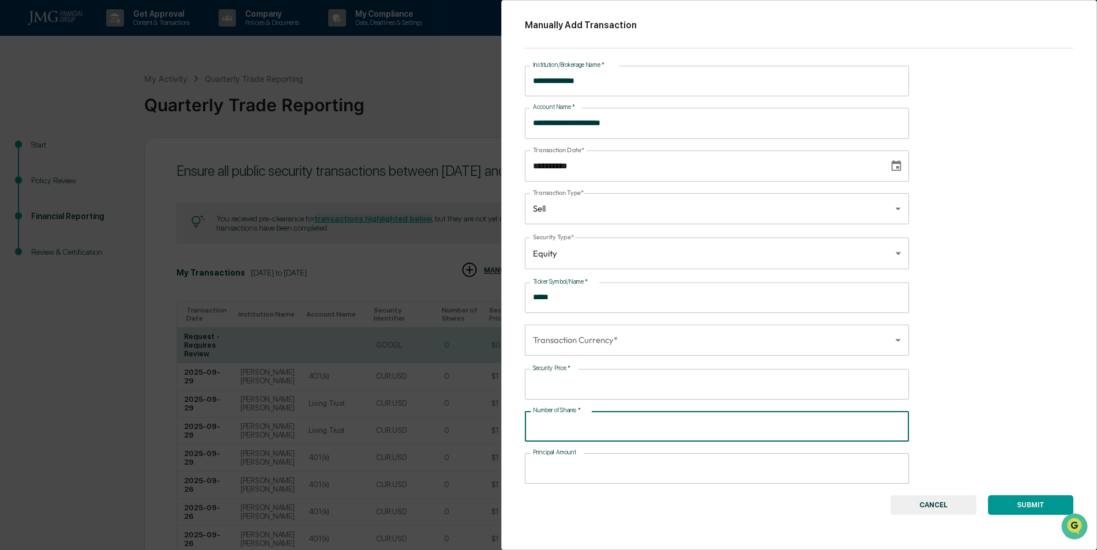
type input "********"
type input "***"
type input "********"
type input "***"
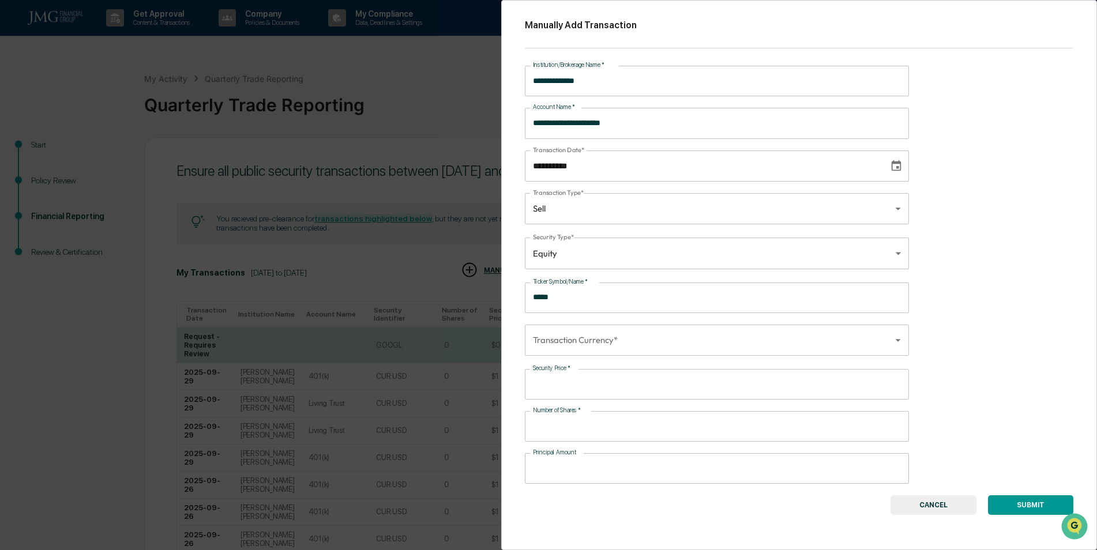
click at [1029, 505] on button "SUBMIT" at bounding box center [1030, 506] width 85 height 20
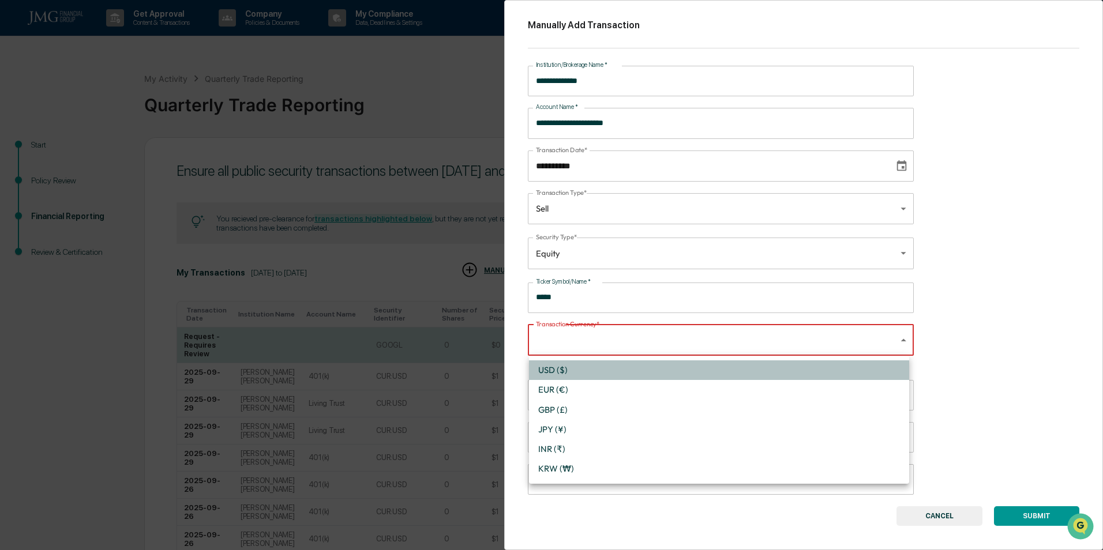
click at [548, 366] on li "USD ($)" at bounding box center [719, 371] width 380 height 20
type input "*"
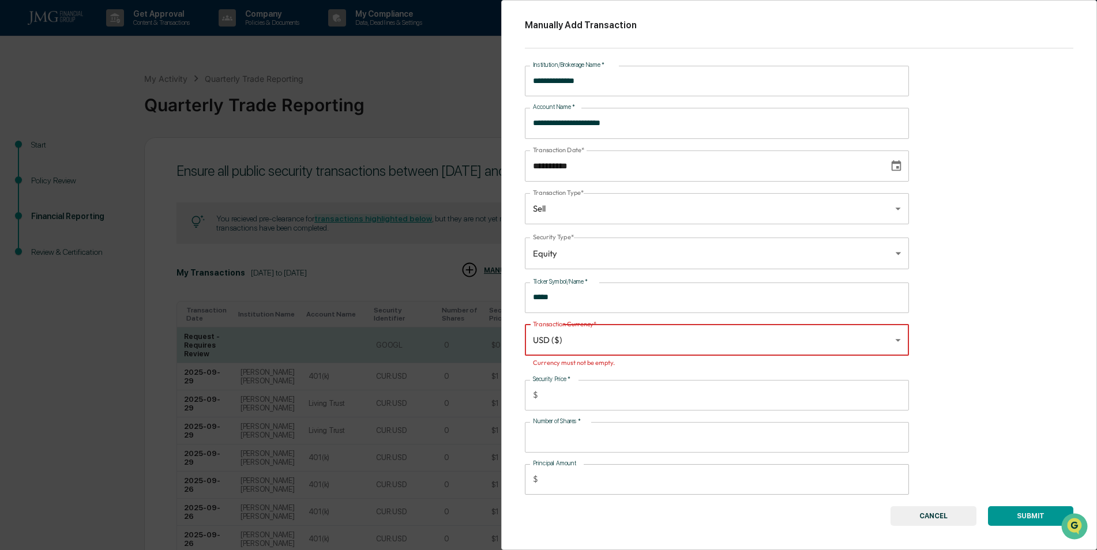
click at [1032, 514] on button "SUBMIT" at bounding box center [1030, 517] width 85 height 20
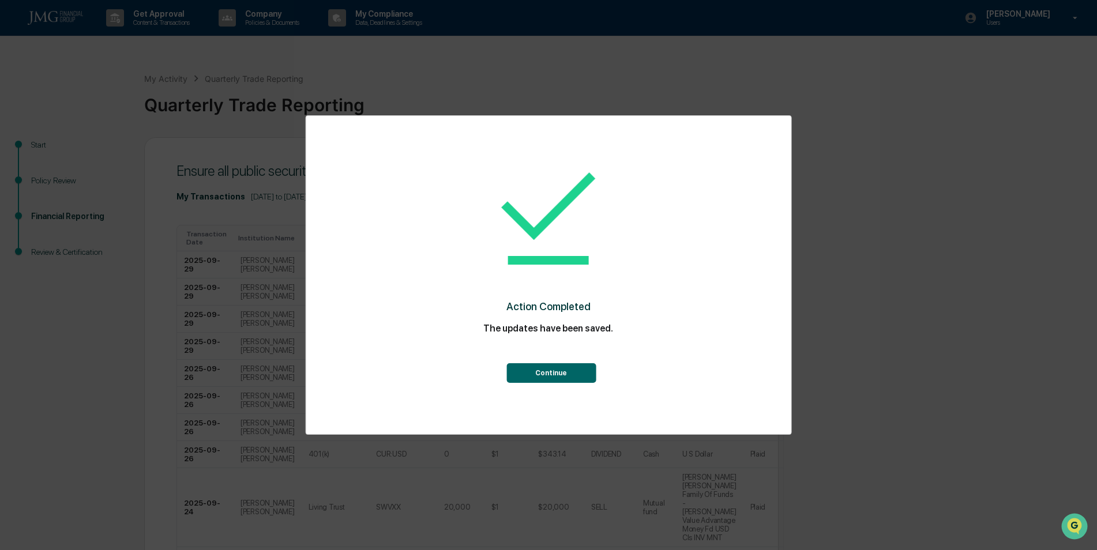
click at [568, 376] on button "Continue" at bounding box center [551, 374] width 89 height 20
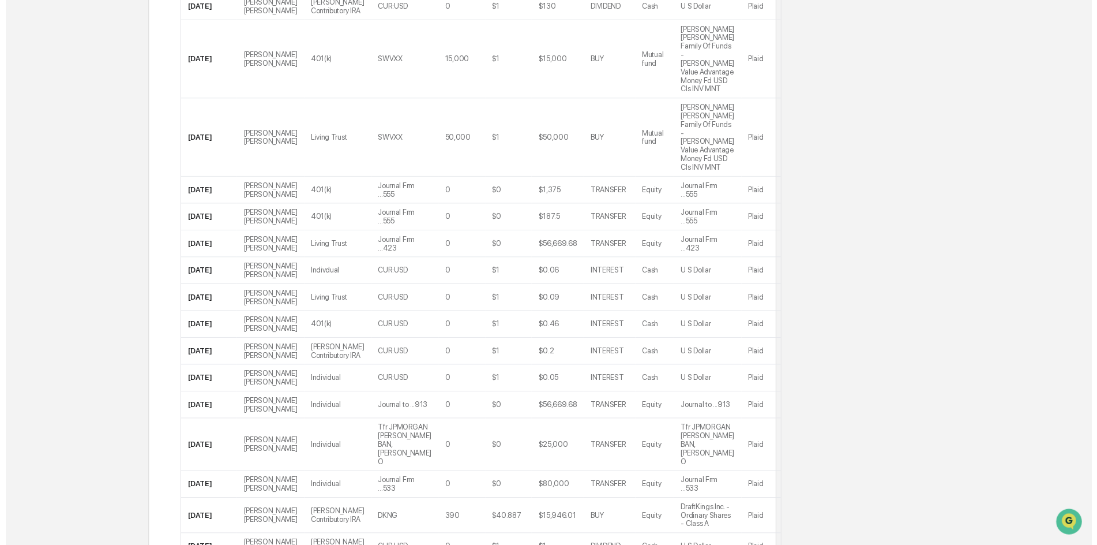
scroll to position [2001, 0]
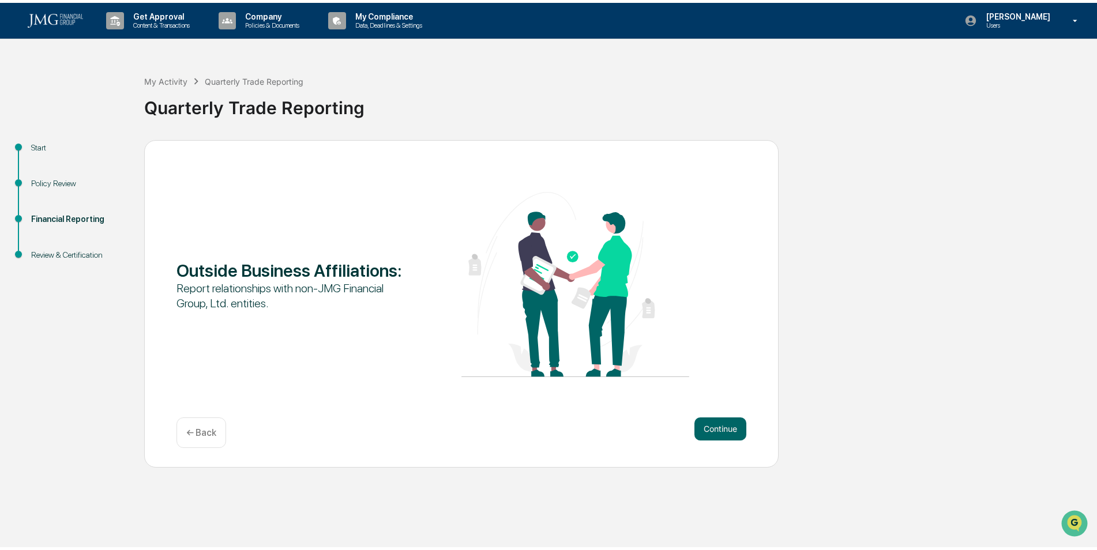
scroll to position [0, 0]
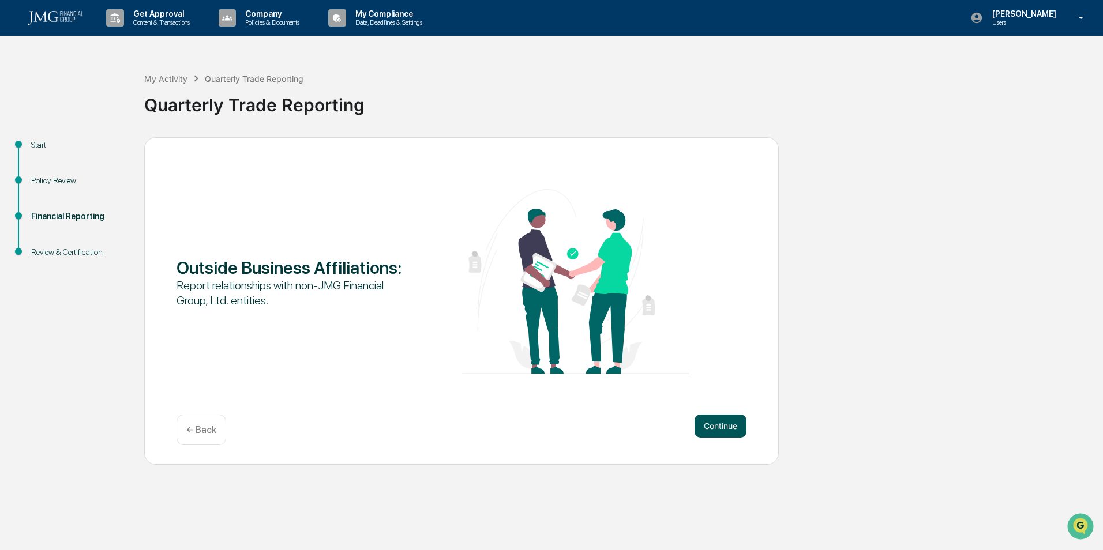
click at [712, 426] on button "Continue" at bounding box center [721, 426] width 52 height 23
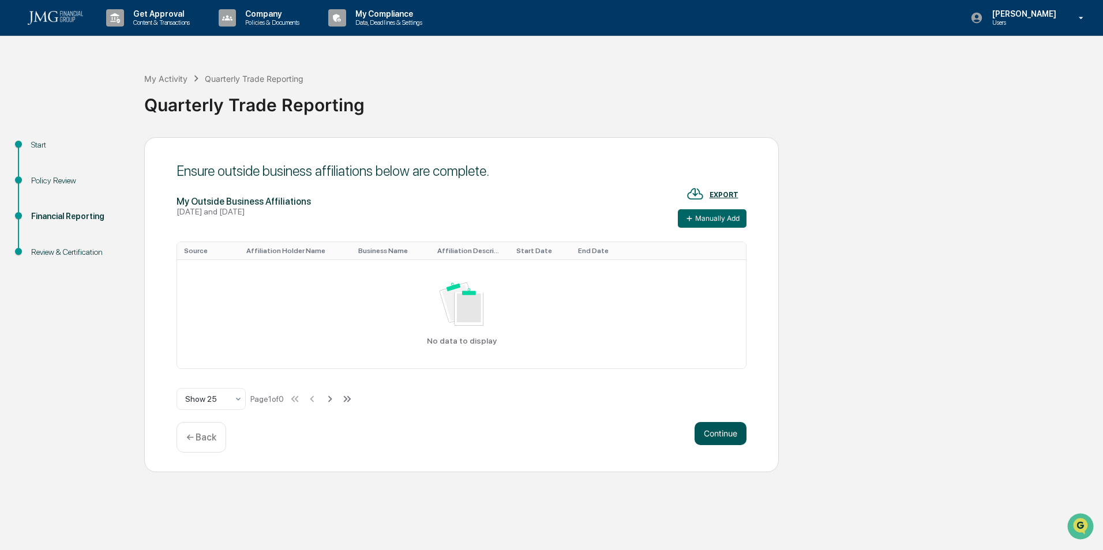
click at [717, 432] on button "Continue" at bounding box center [721, 433] width 52 height 23
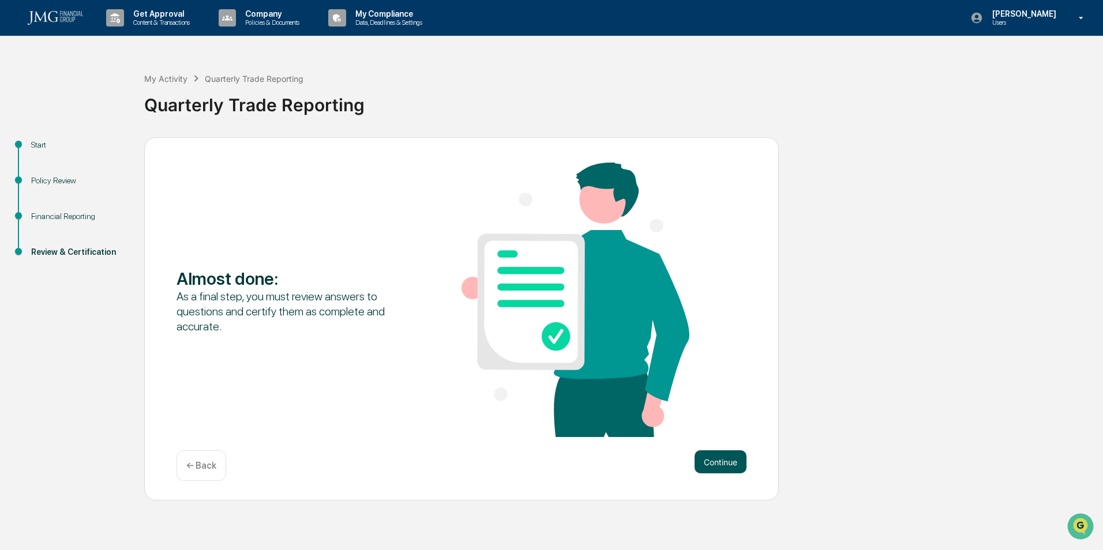
click at [713, 455] on button "Continue" at bounding box center [721, 462] width 52 height 23
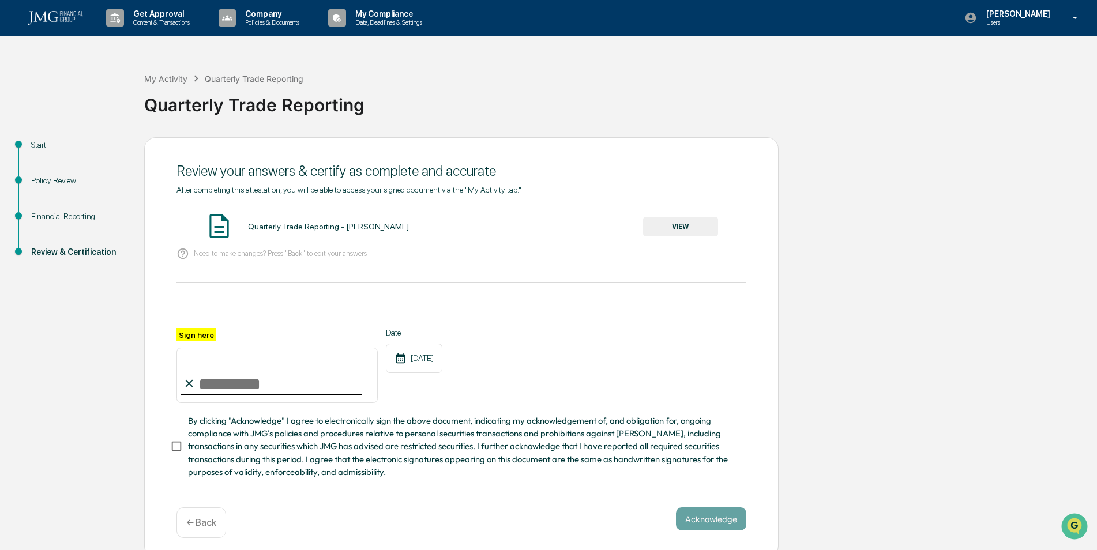
click at [269, 381] on input "Sign here" at bounding box center [277, 375] width 201 height 55
type input "**********"
click at [702, 524] on button "Acknowledge" at bounding box center [711, 519] width 70 height 23
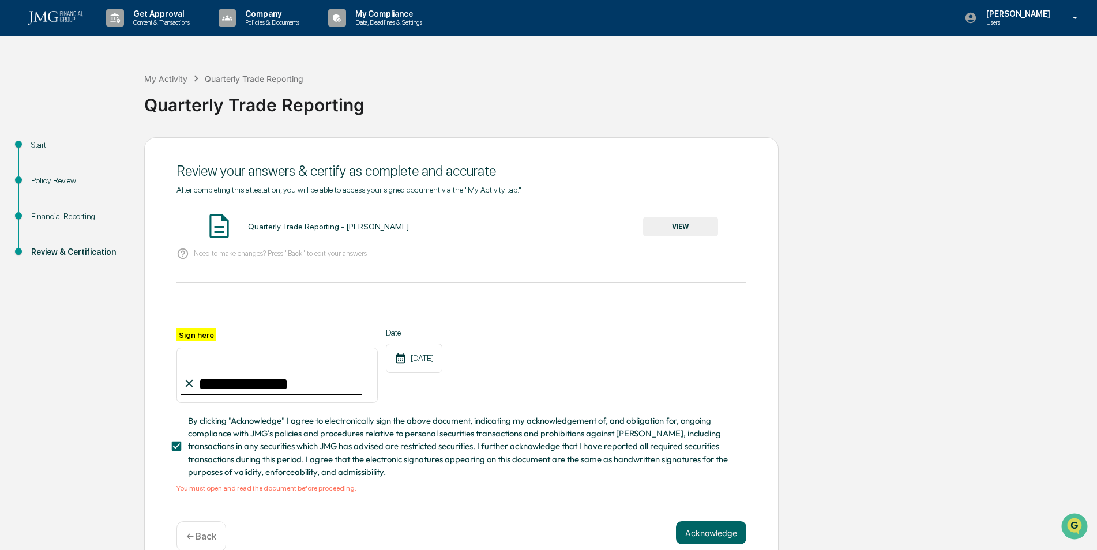
click at [676, 224] on button "VIEW" at bounding box center [680, 227] width 75 height 20
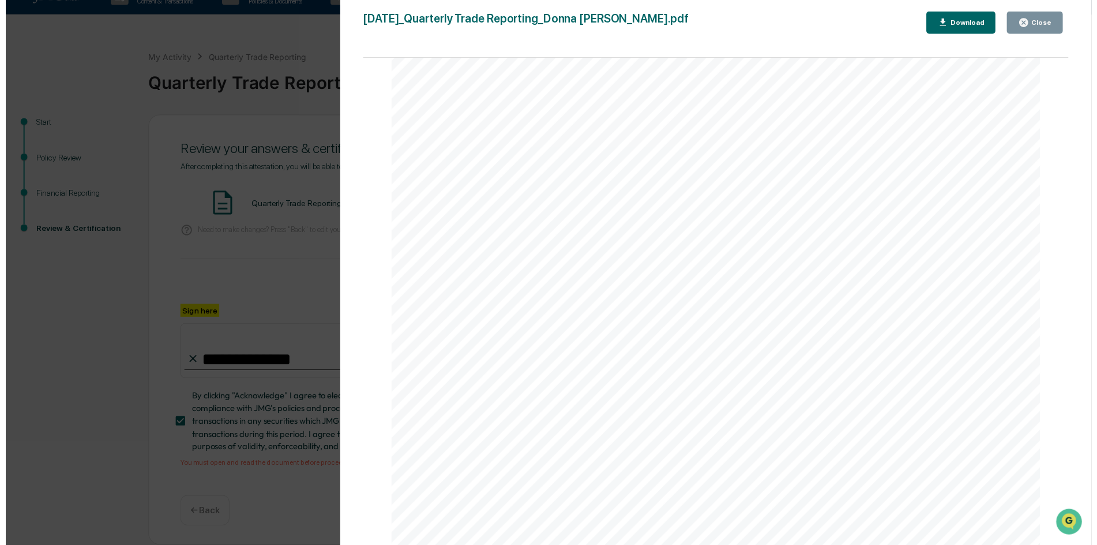
scroll to position [5000, 0]
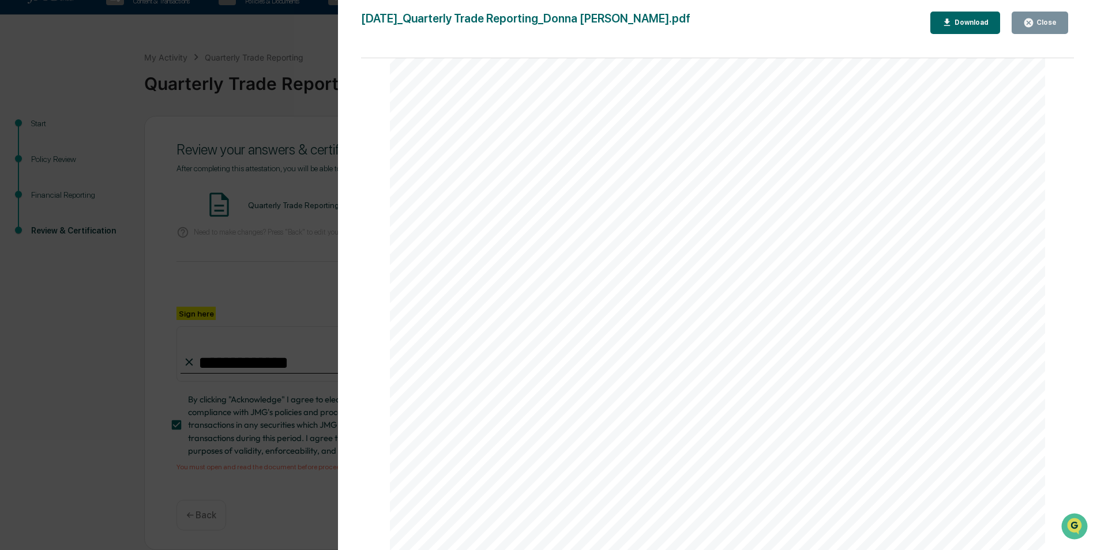
click at [1052, 18] on div "Close" at bounding box center [1046, 22] width 23 height 8
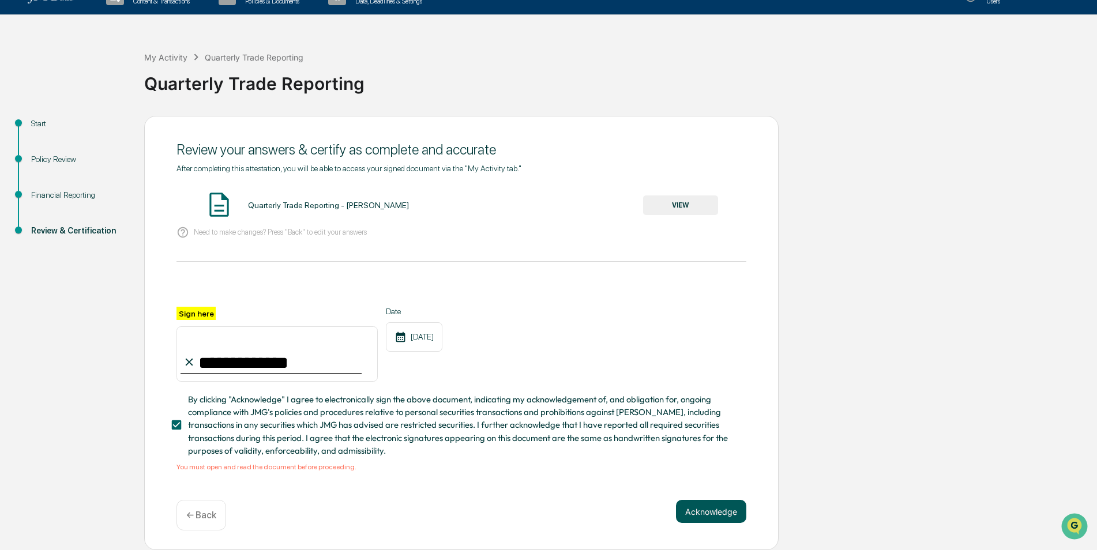
click at [708, 511] on button "Acknowledge" at bounding box center [711, 511] width 70 height 23
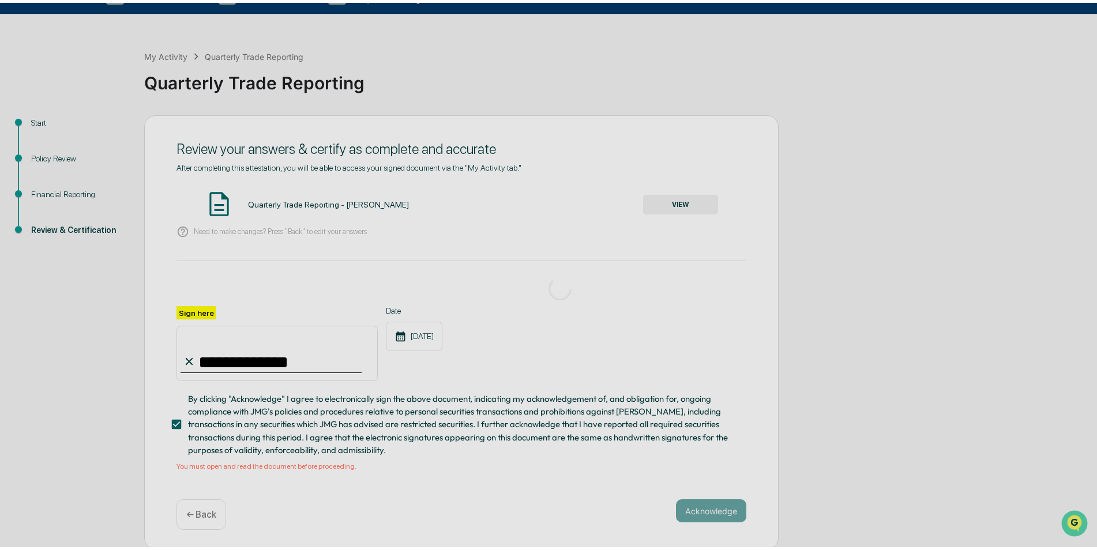
scroll to position [0, 0]
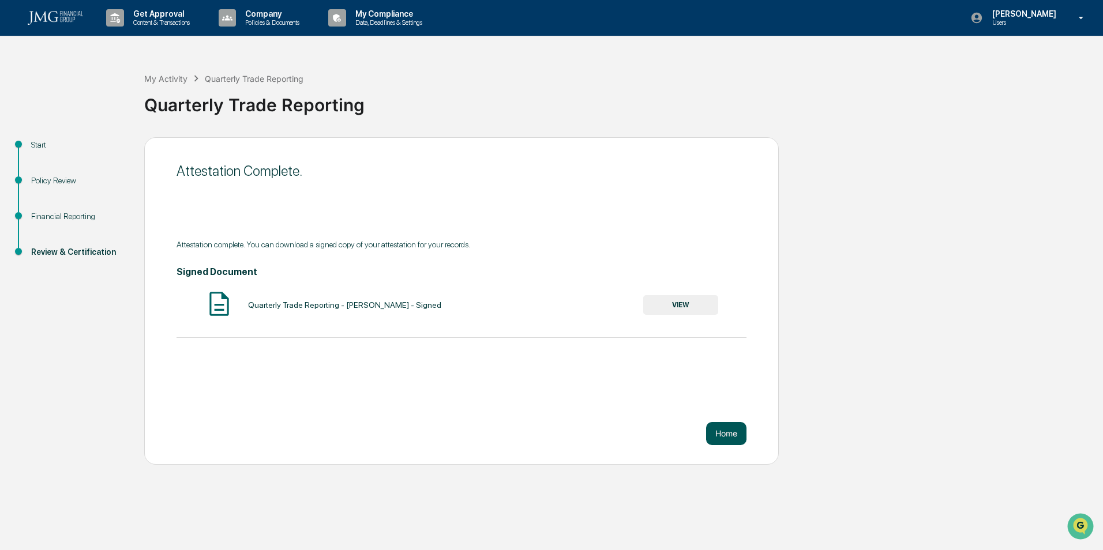
click at [730, 434] on button "Home" at bounding box center [726, 433] width 40 height 23
